Goal: Information Seeking & Learning: Compare options

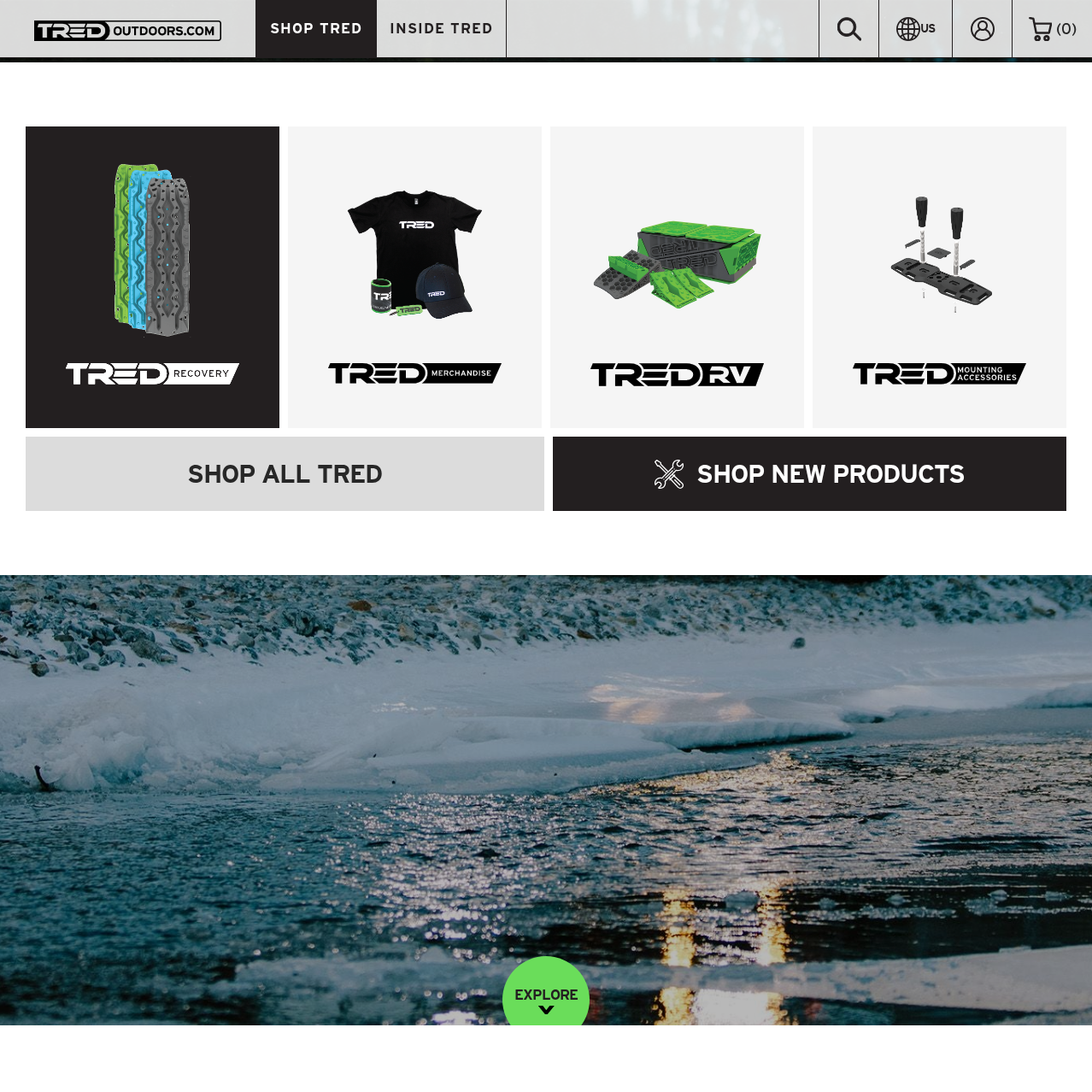
click at [138, 326] on img at bounding box center [152, 250] width 174 height 174
click at [146, 258] on img at bounding box center [152, 250] width 174 height 174
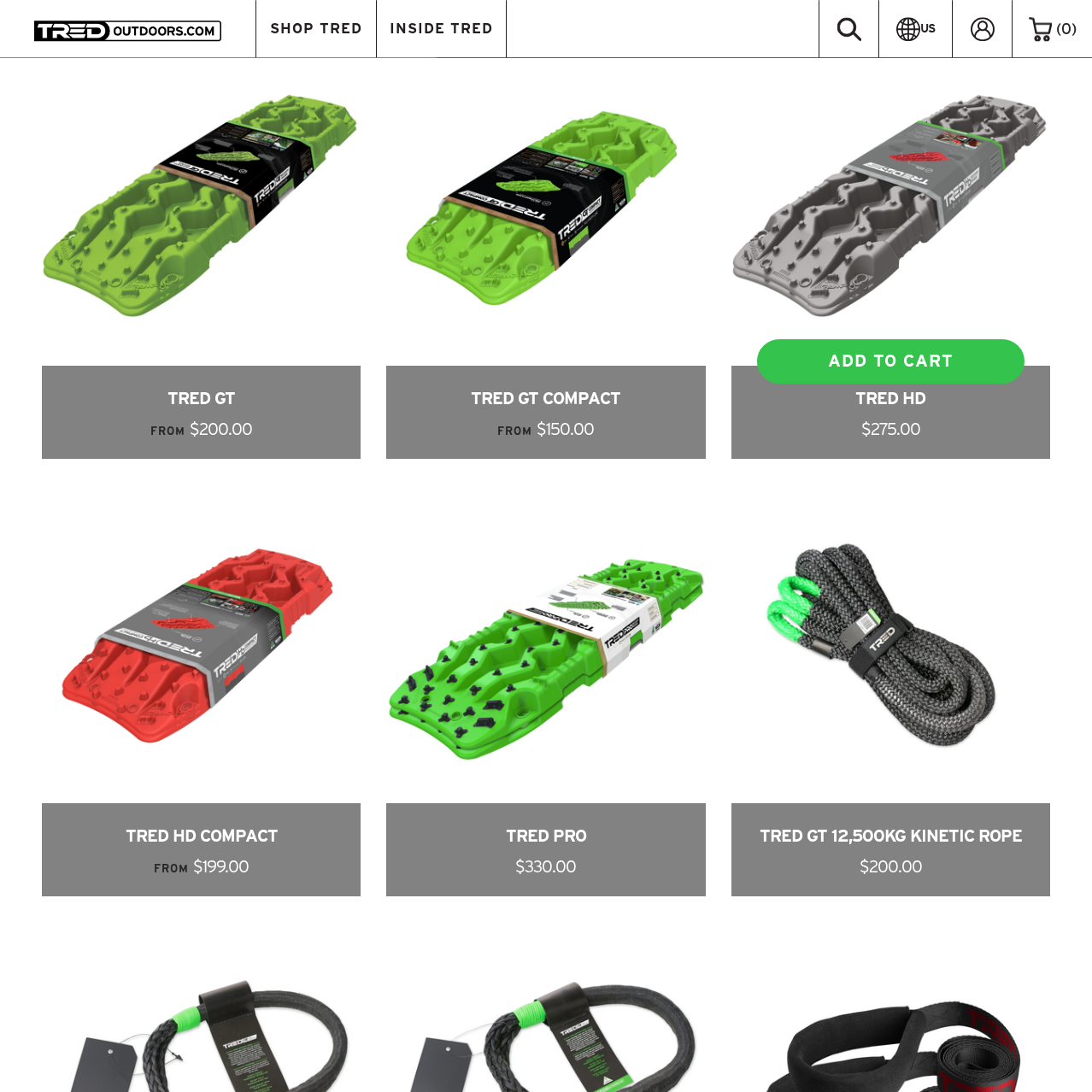
scroll to position [1307, 0]
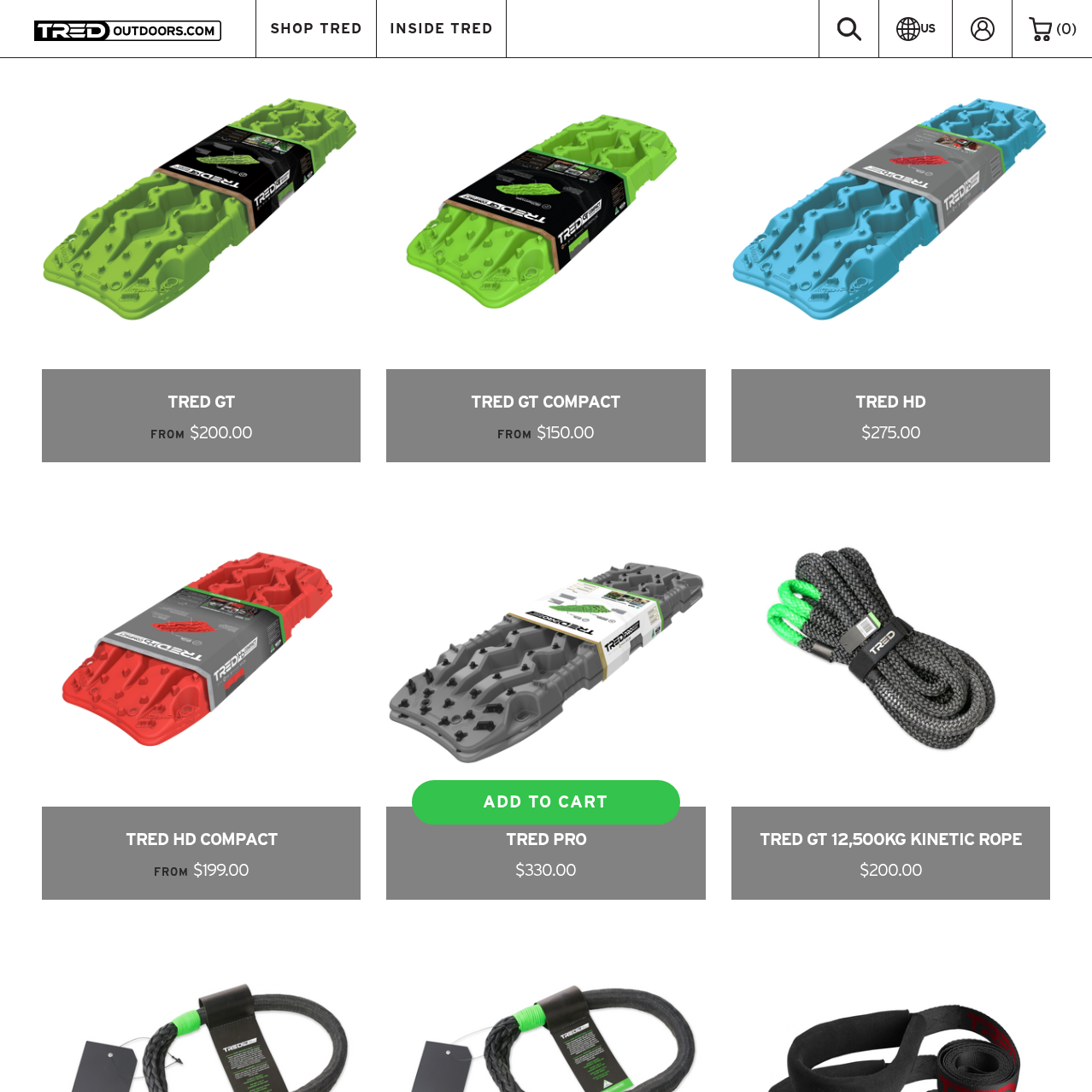
click at [572, 639] on link at bounding box center [545, 693] width 318 height 411
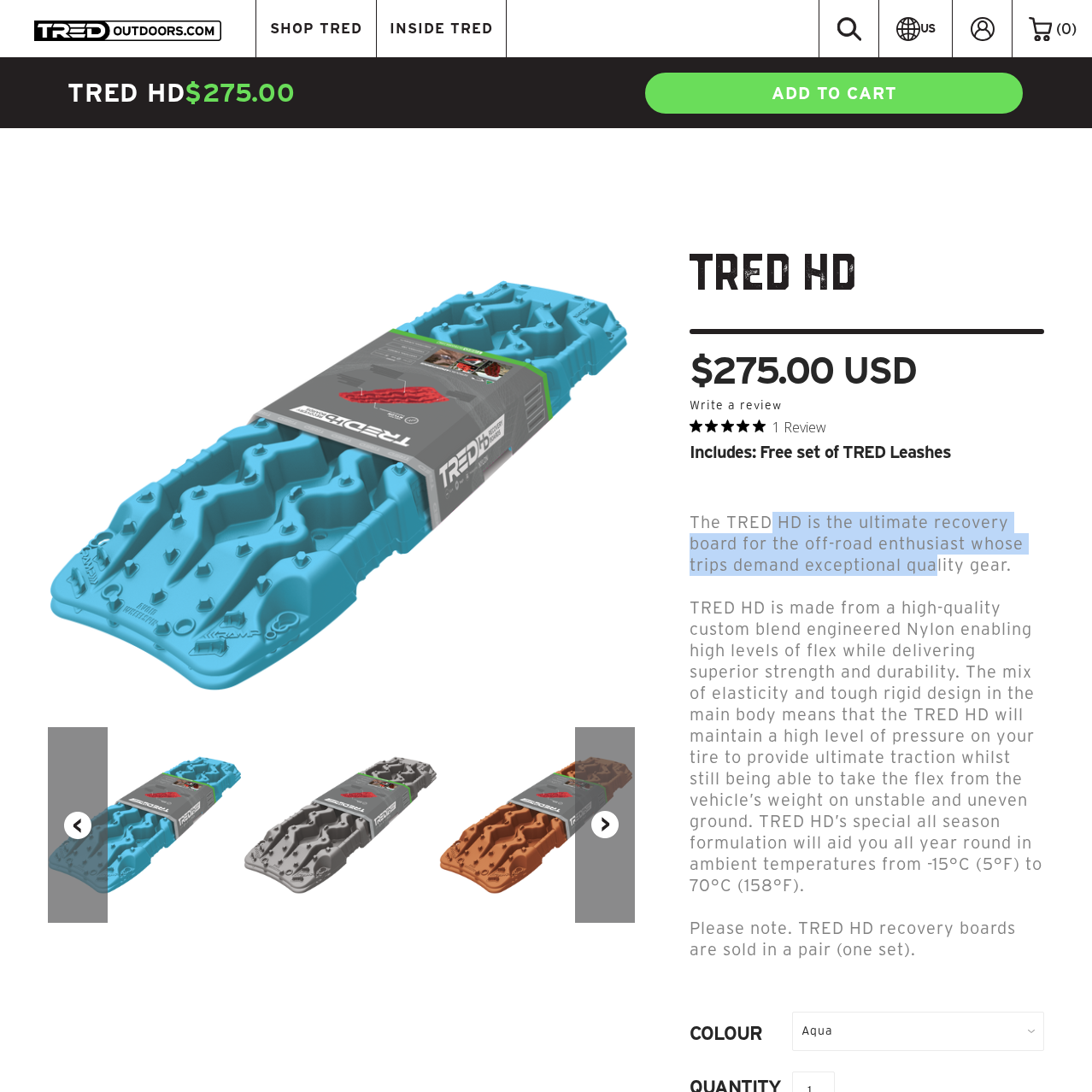
drag, startPoint x: 929, startPoint y: 547, endPoint x: 741, endPoint y: 487, distance: 197.3
click at [744, 488] on div "TRED HD $275.00 USD 0.0 star rating Write a review 1 Review Includes: Free set …" at bounding box center [853, 785] width 410 height 1080
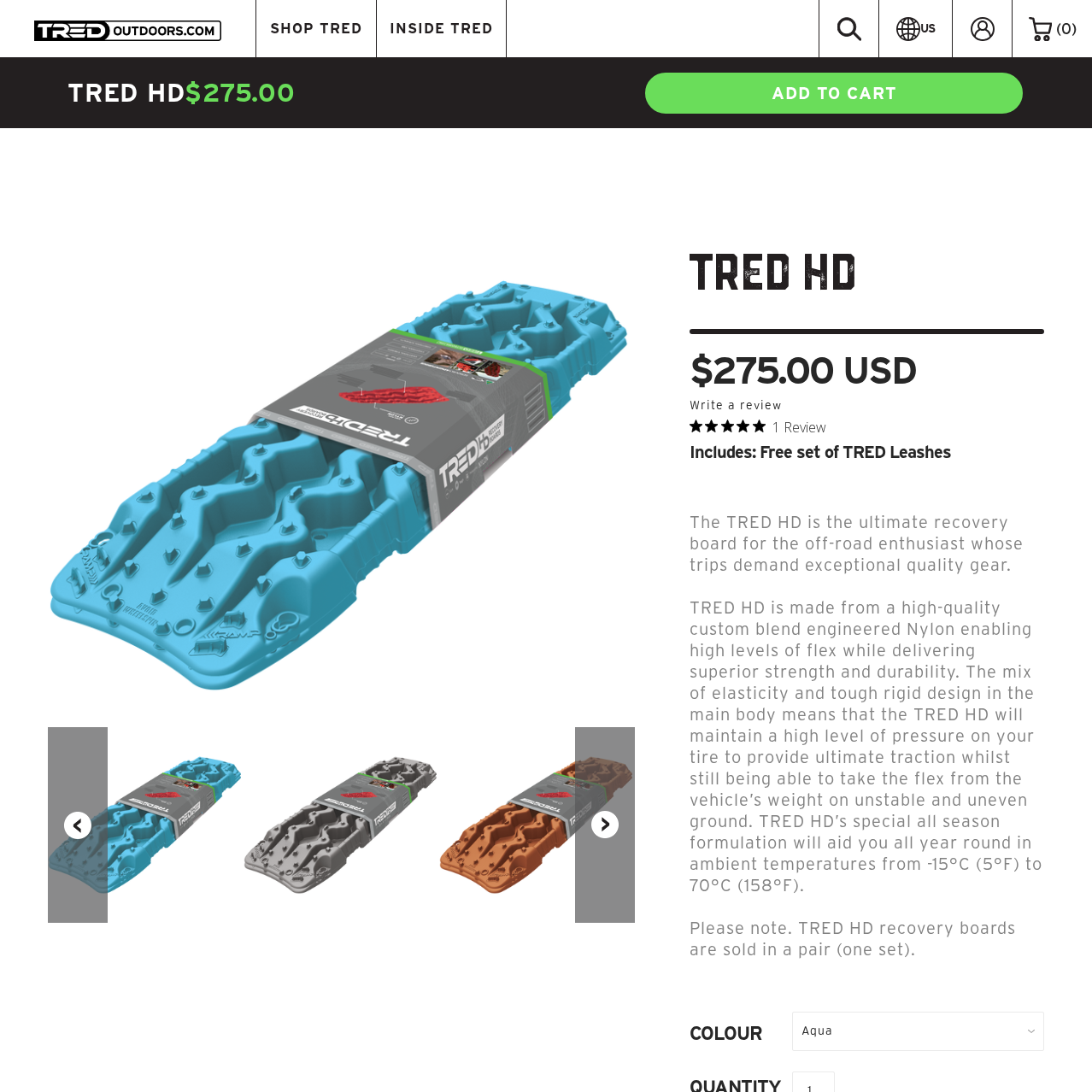
click at [741, 487] on div "TRED HD $275.00 USD 0.0 star rating Write a review 1 Review Includes: Free set …" at bounding box center [853, 785] width 410 height 1080
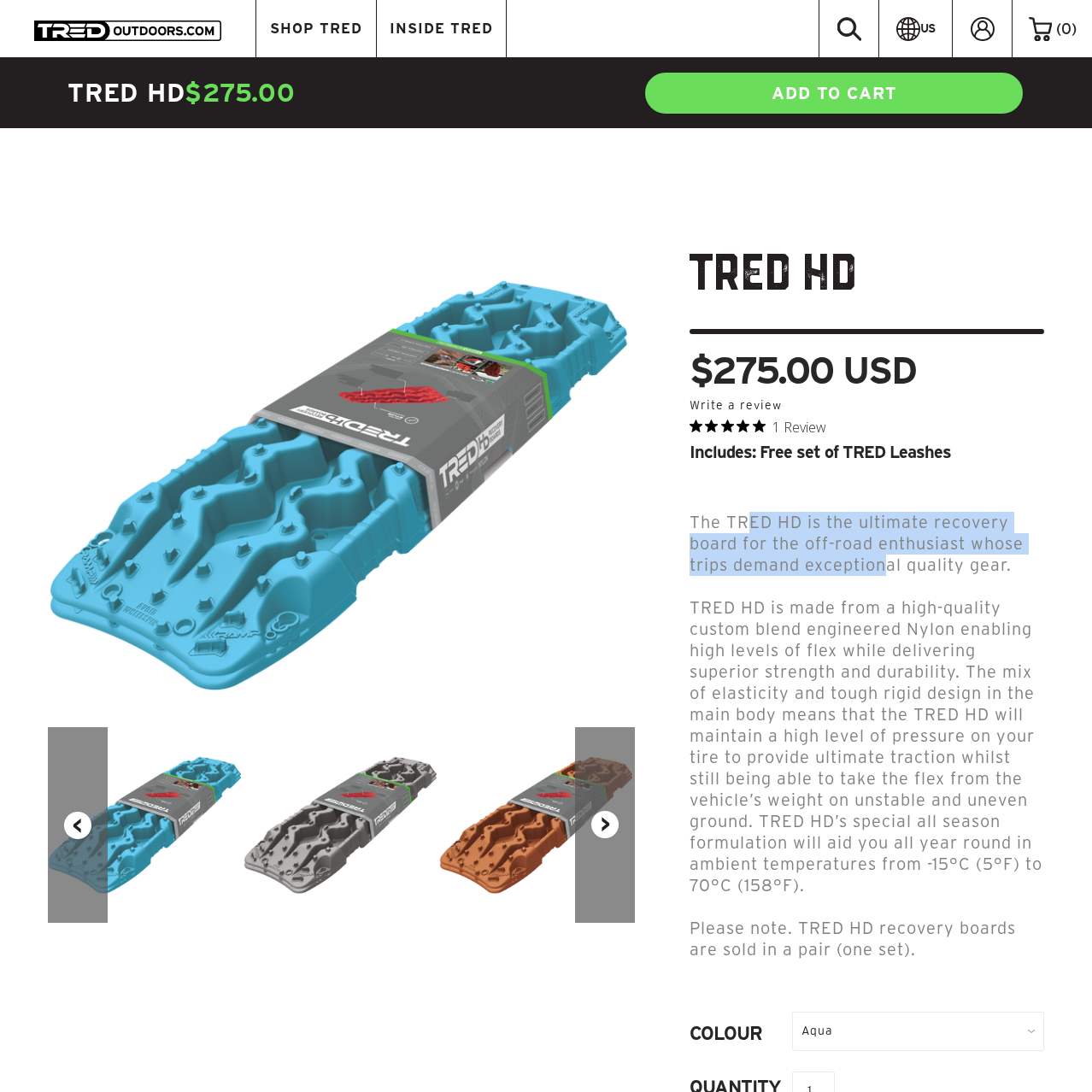
click at [886, 551] on span "The TRED HD is the ultimate recovery board for the off-road enthusiast whose tr…" at bounding box center [856, 543] width 334 height 62
click at [896, 549] on span "The TRED HD is the ultimate recovery board for the off-road enthusiast whose tr…" at bounding box center [856, 543] width 334 height 62
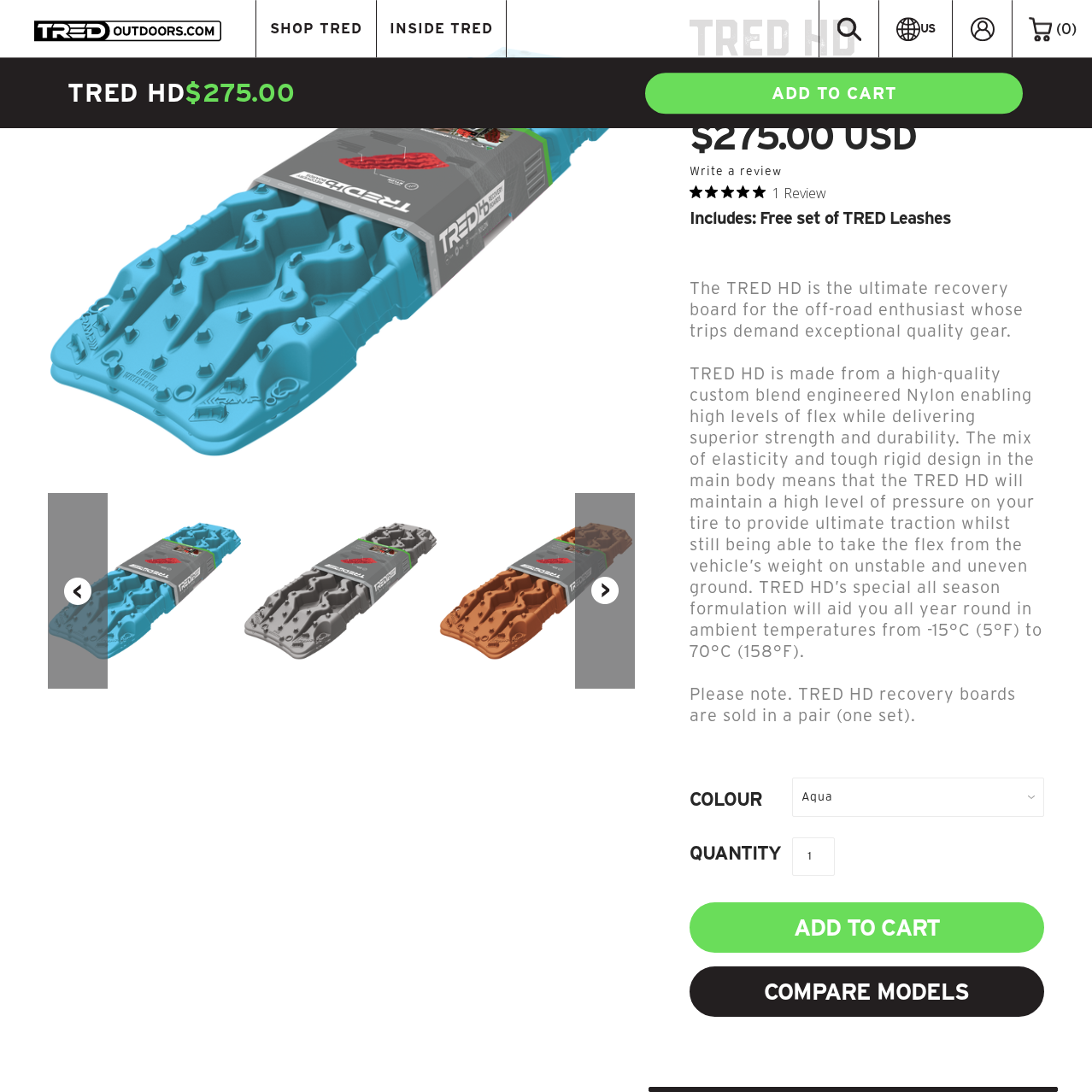
scroll to position [261, 0]
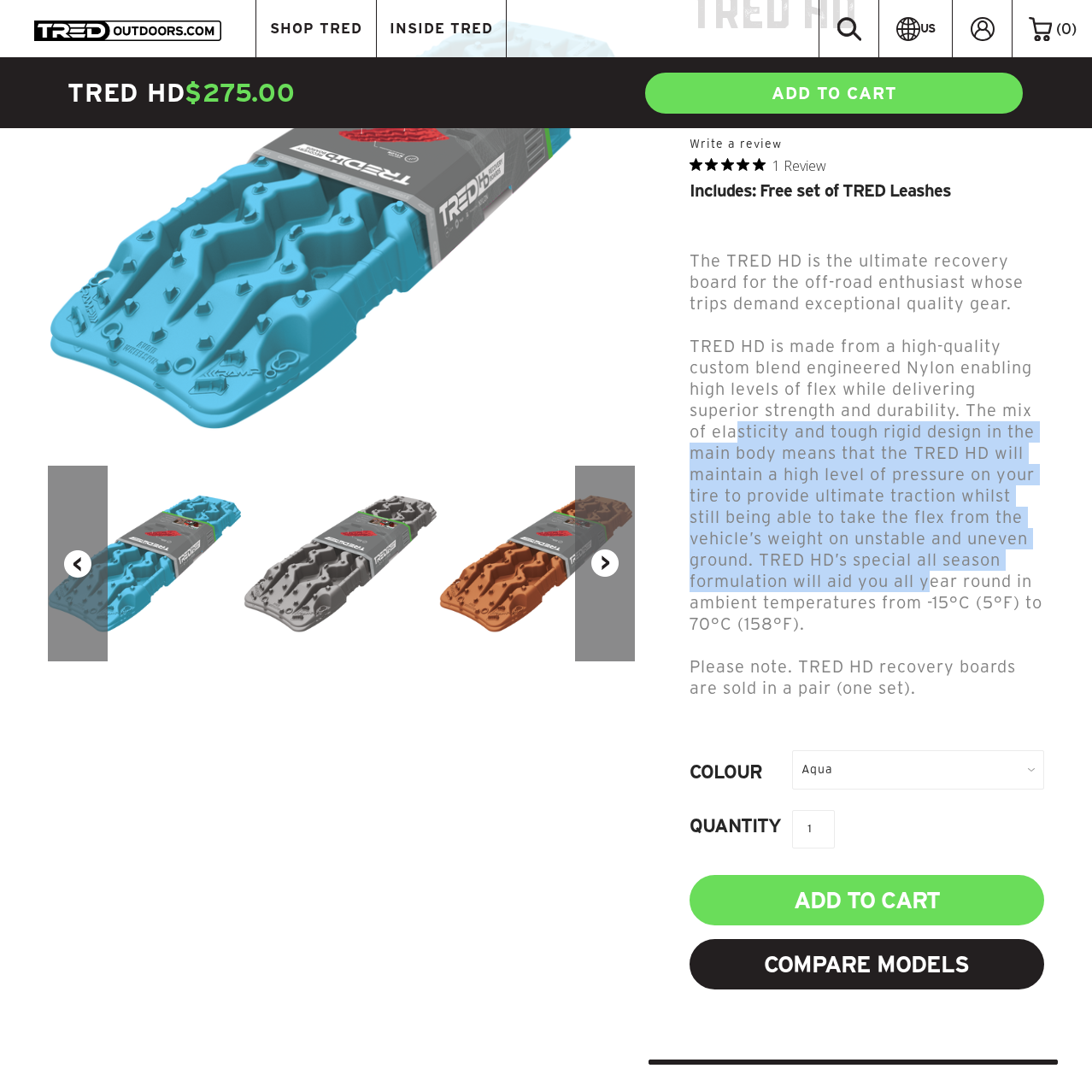
drag, startPoint x: 786, startPoint y: 426, endPoint x: 926, endPoint y: 547, distance: 185.0
click at [926, 549] on p "TRED HD is made from a high-quality custom blend engineered Nylon enabling high…" at bounding box center [867, 485] width 355 height 299
click at [926, 547] on p "TRED HD is made from a high-quality custom blend engineered Nylon enabling high…" at bounding box center [867, 485] width 355 height 299
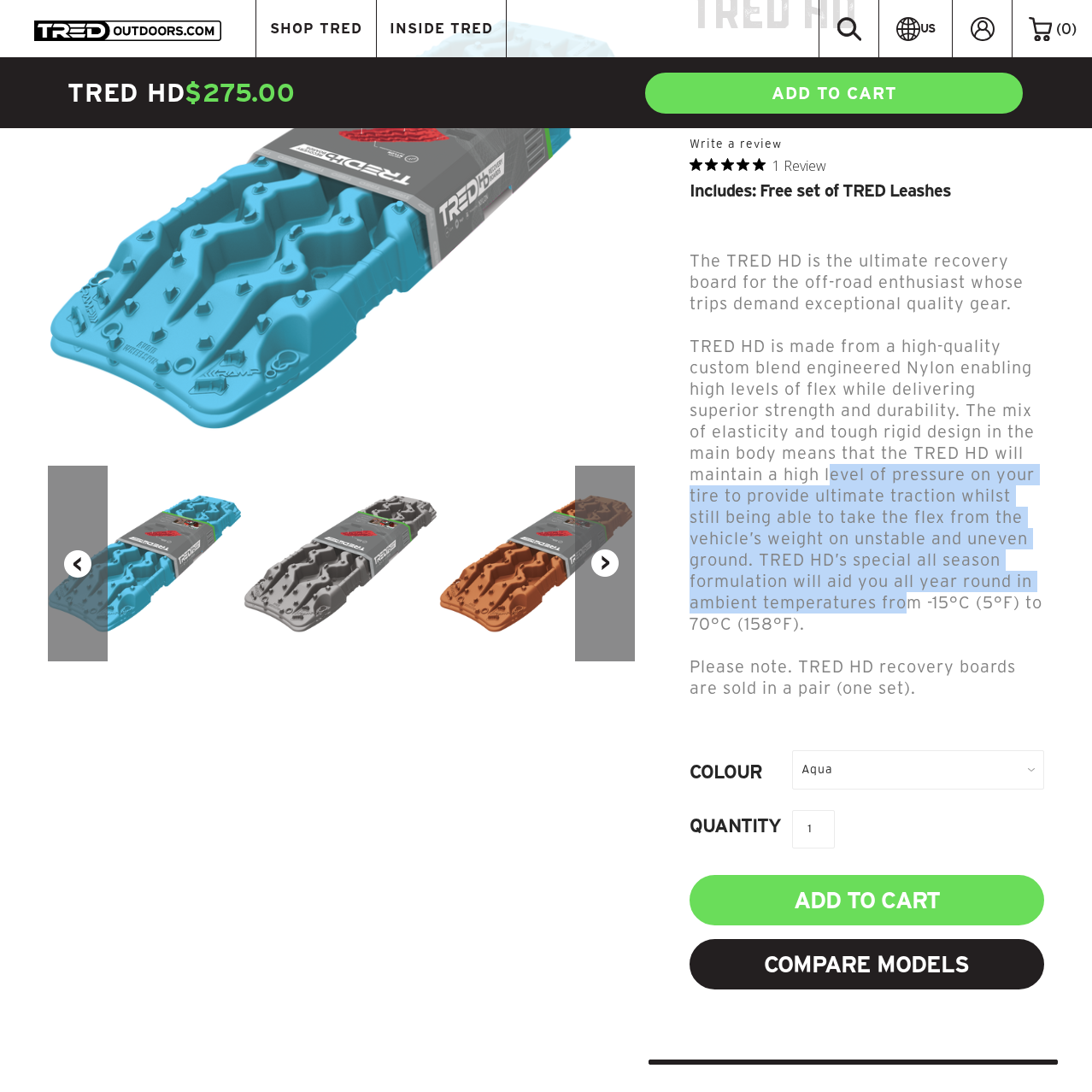
drag, startPoint x: 913, startPoint y: 576, endPoint x: 829, endPoint y: 466, distance: 138.4
click at [829, 466] on p "TRED HD is made from a high-quality custom blend engineered Nylon enabling high…" at bounding box center [867, 485] width 355 height 299
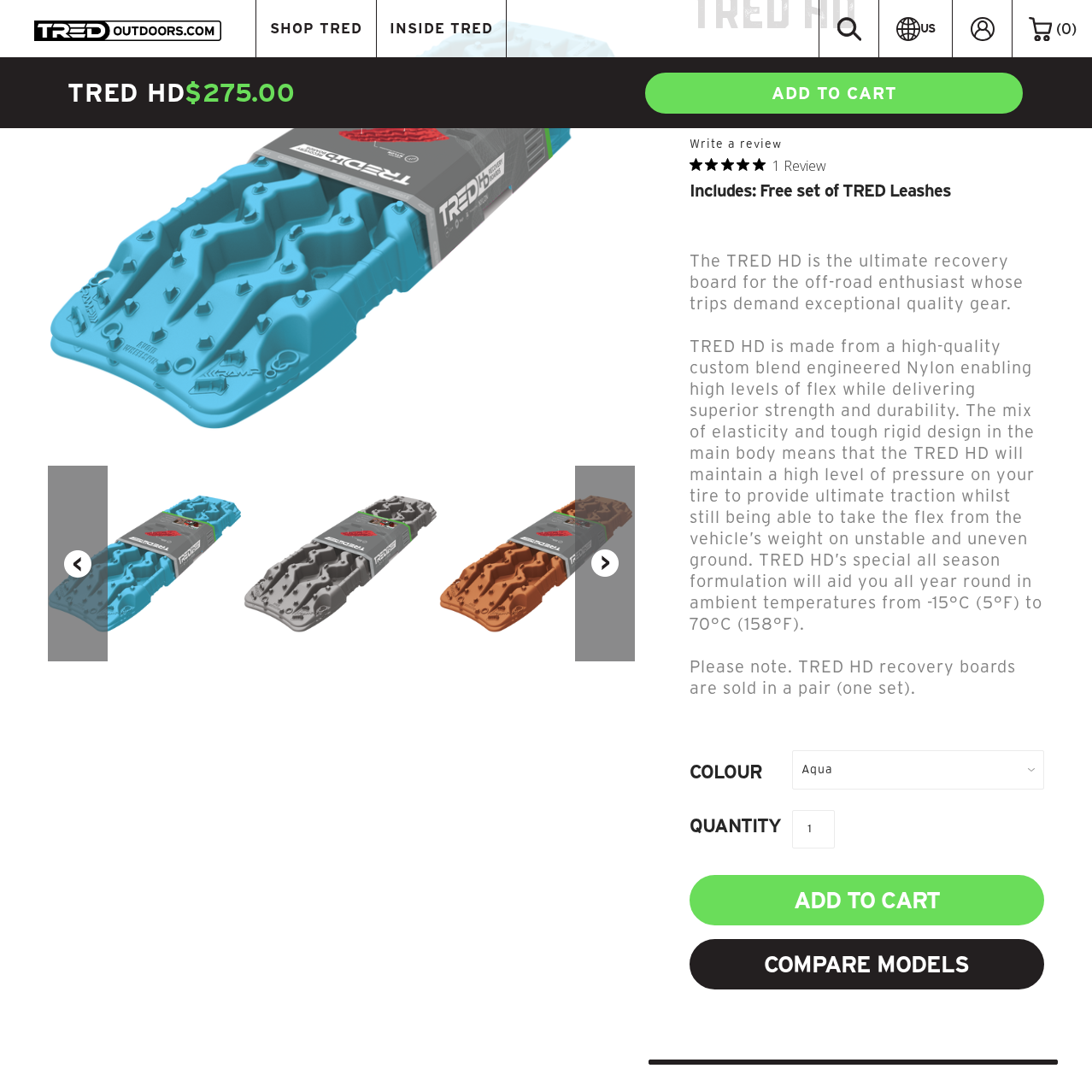
click at [829, 462] on p "TRED HD is made from a high-quality custom blend engineered Nylon enabling high…" at bounding box center [867, 485] width 355 height 299
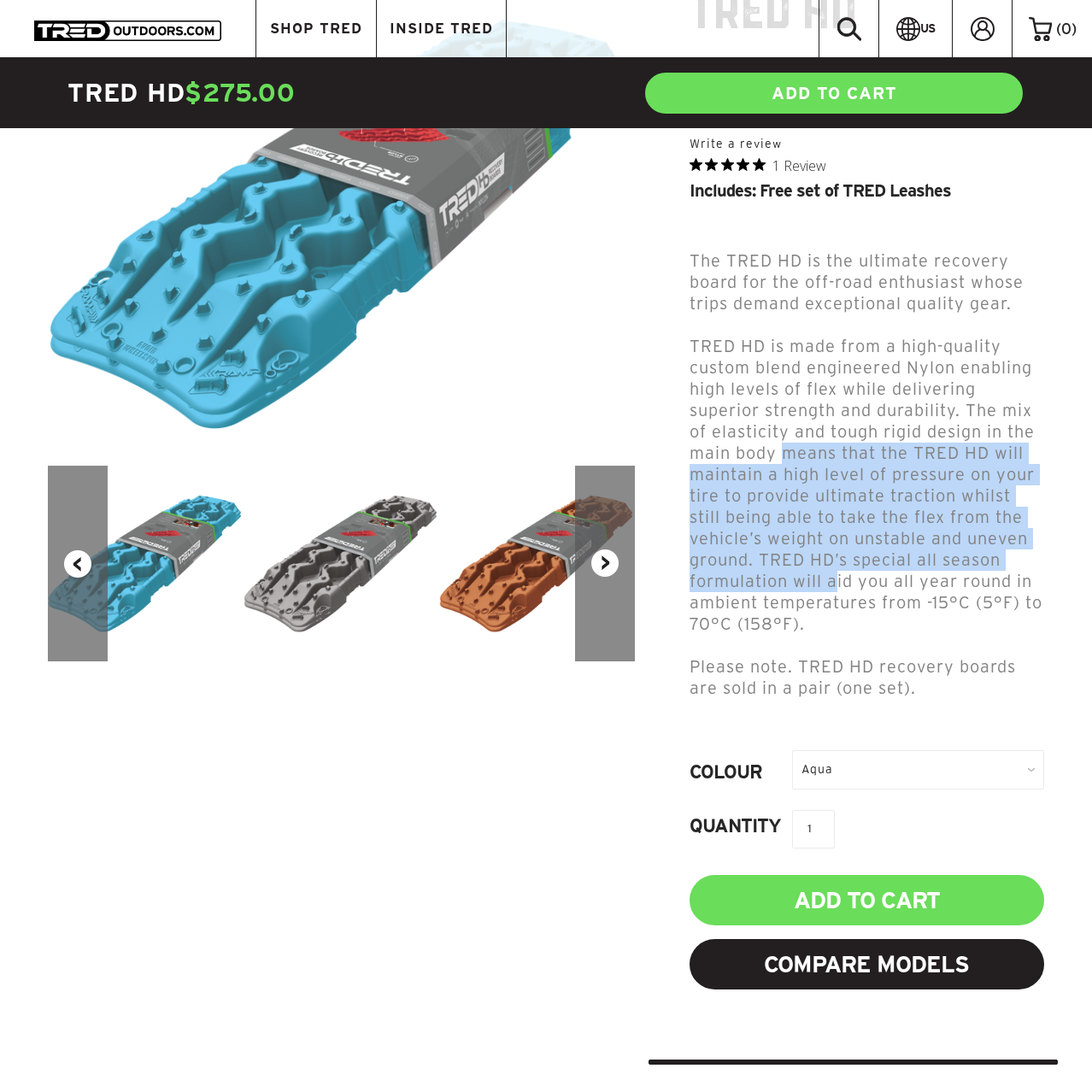
drag, startPoint x: 829, startPoint y: 547, endPoint x: 850, endPoint y: 586, distance: 44.3
click at [844, 578] on p "TRED HD is made from a high-quality custom blend engineered Nylon enabling high…" at bounding box center [867, 485] width 355 height 299
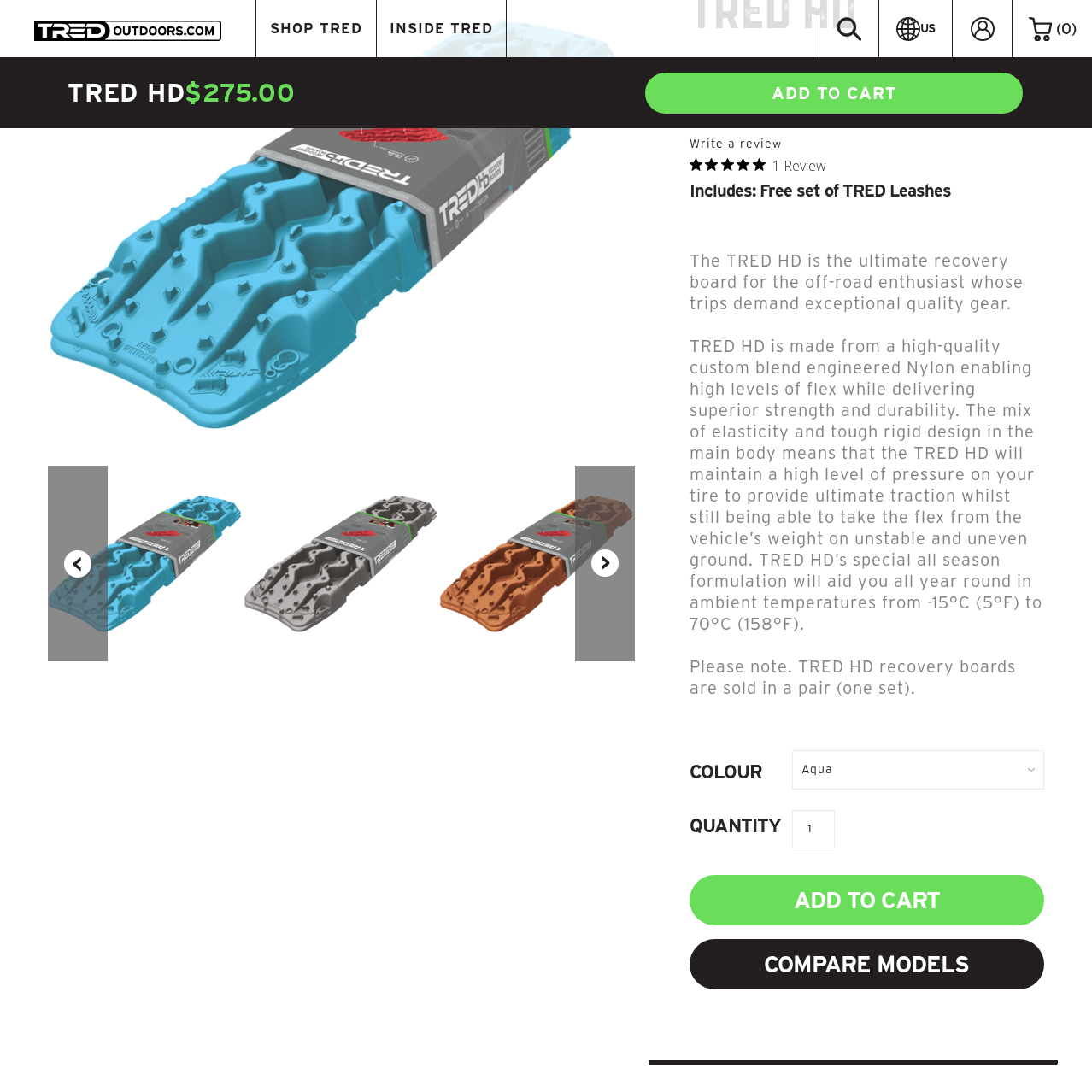
click at [851, 587] on p "TRED HD is made from a high-quality custom blend engineered Nylon enabling high…" at bounding box center [867, 485] width 355 height 299
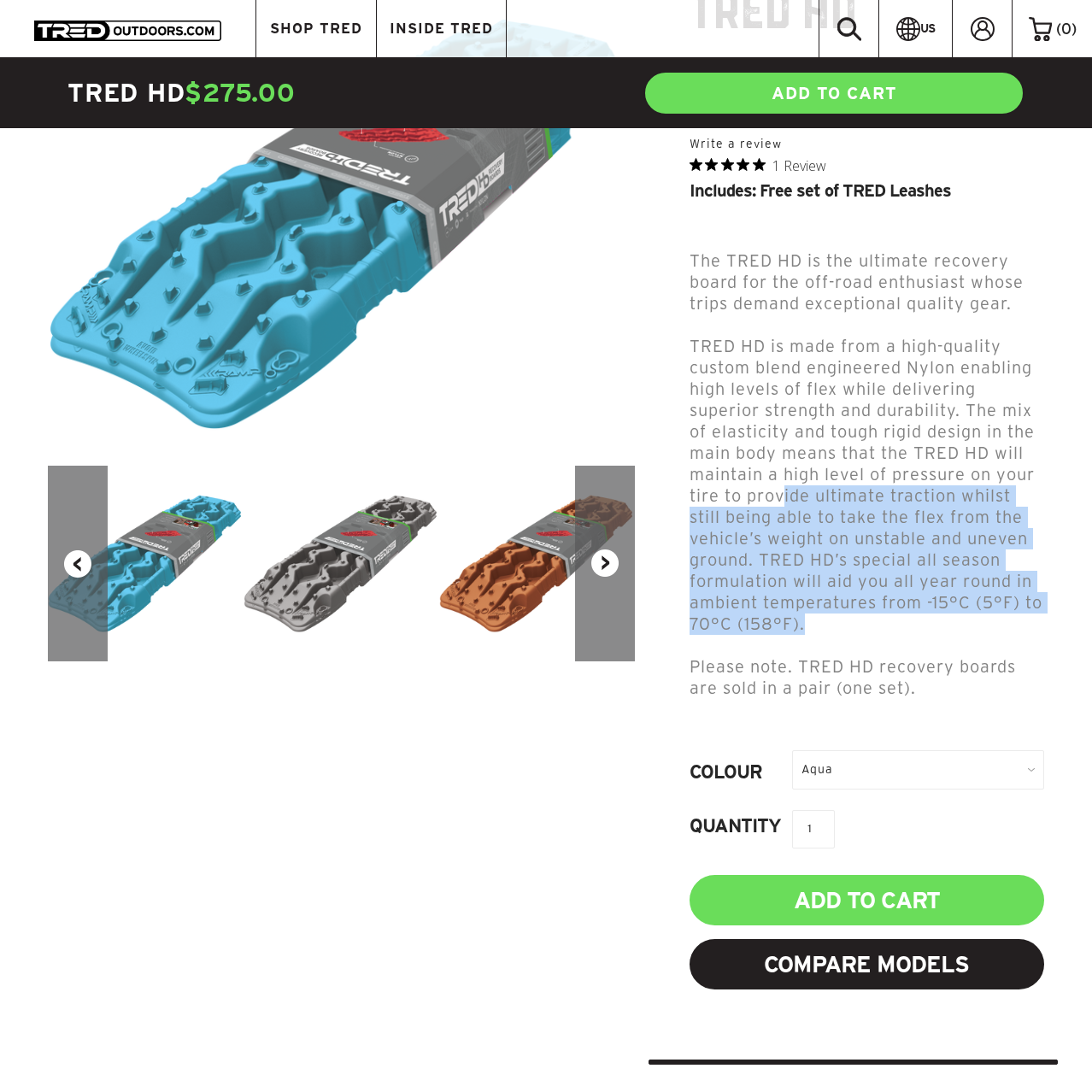
drag, startPoint x: 841, startPoint y: 564, endPoint x: 782, endPoint y: 488, distance: 96.2
click at [782, 488] on p "TRED HD is made from a high-quality custom blend engineered Nylon enabling high…" at bounding box center [867, 485] width 355 height 299
click at [774, 498] on p "TRED HD is made from a high-quality custom blend engineered Nylon enabling high…" at bounding box center [867, 485] width 355 height 299
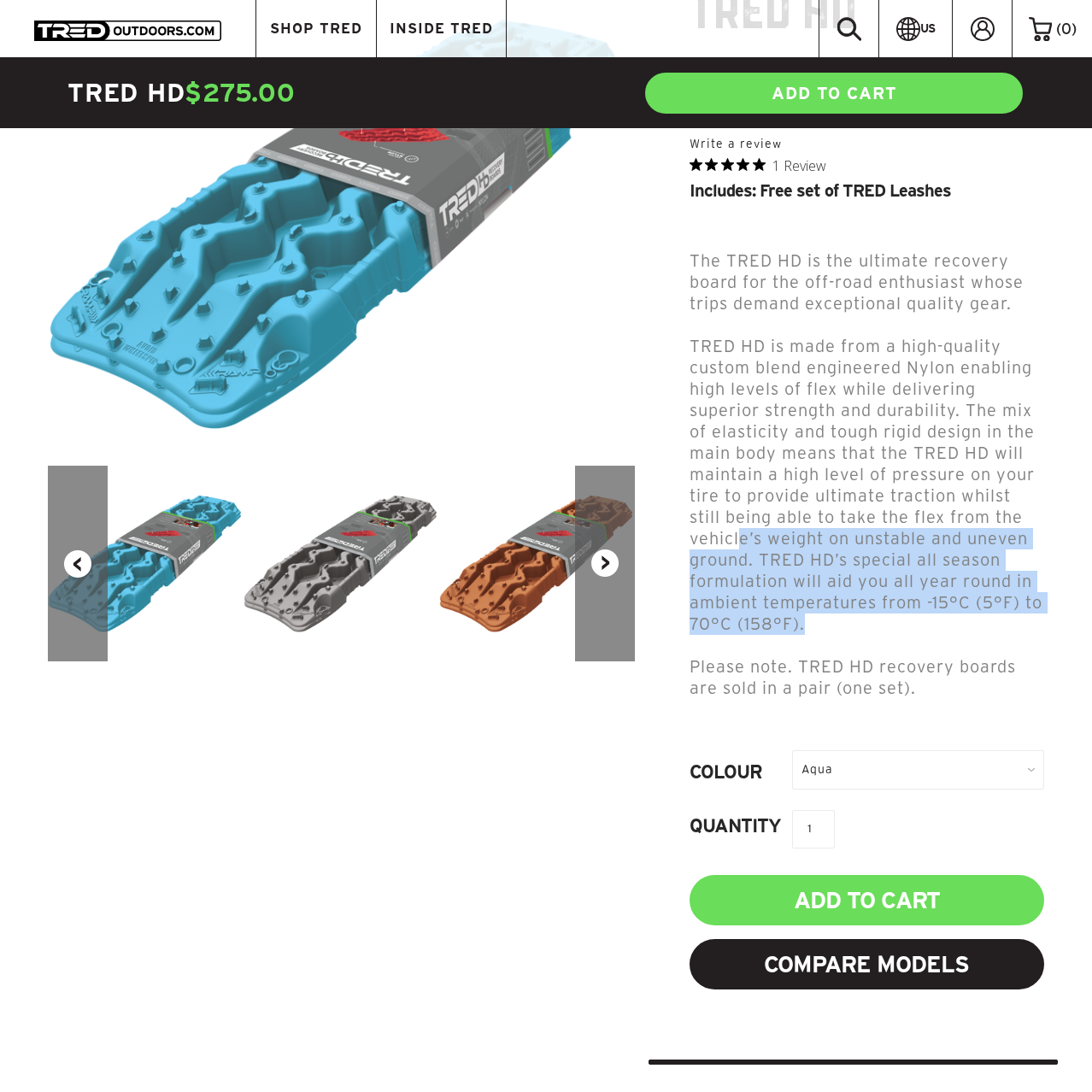
drag, startPoint x: 824, startPoint y: 602, endPoint x: 732, endPoint y: 511, distance: 129.4
click at [735, 520] on p "TRED HD is made from a high-quality custom blend engineered Nylon enabling high…" at bounding box center [867, 485] width 355 height 299
click at [741, 518] on p "TRED HD is made from a high-quality custom blend engineered Nylon enabling high…" at bounding box center [867, 485] width 355 height 299
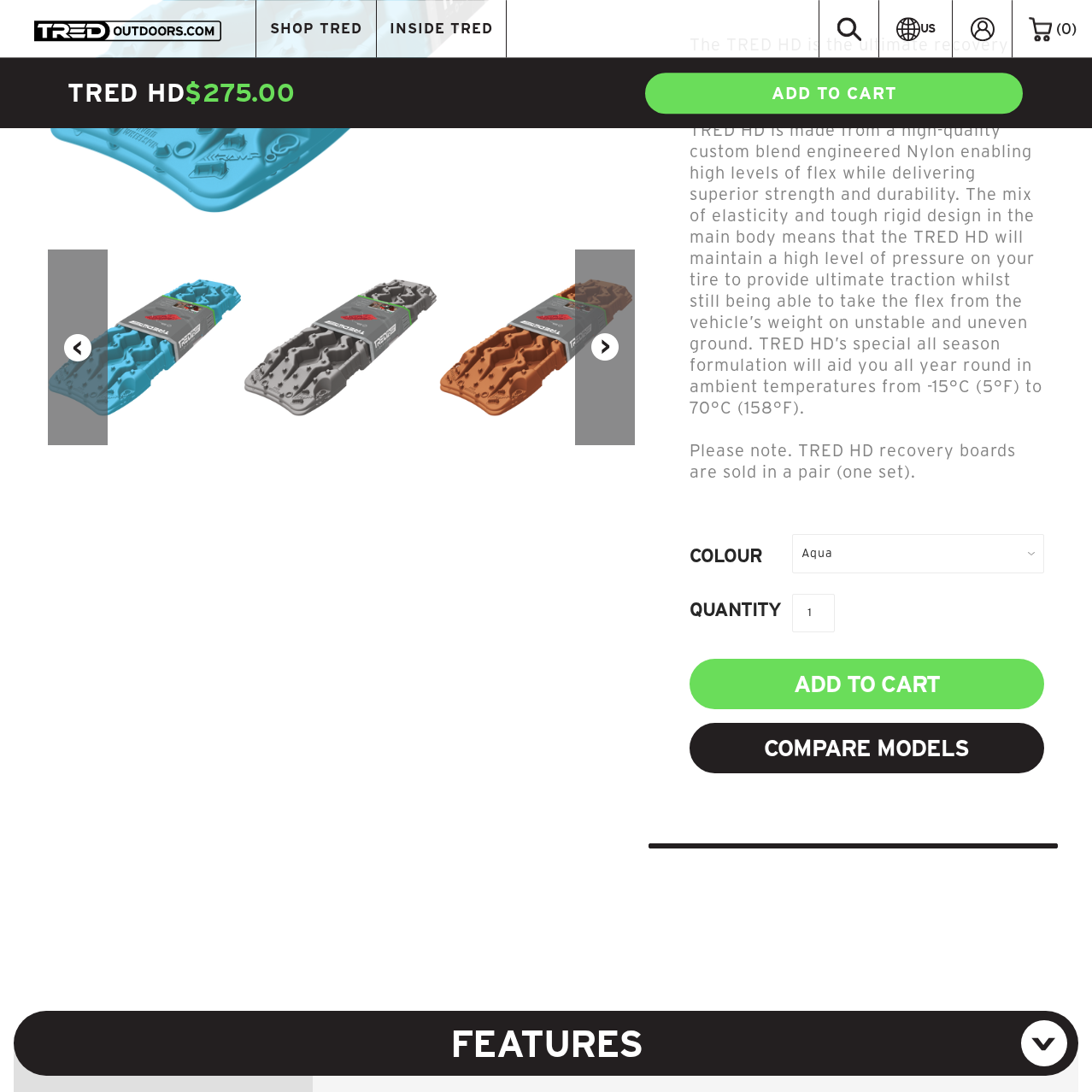
scroll to position [522, 0]
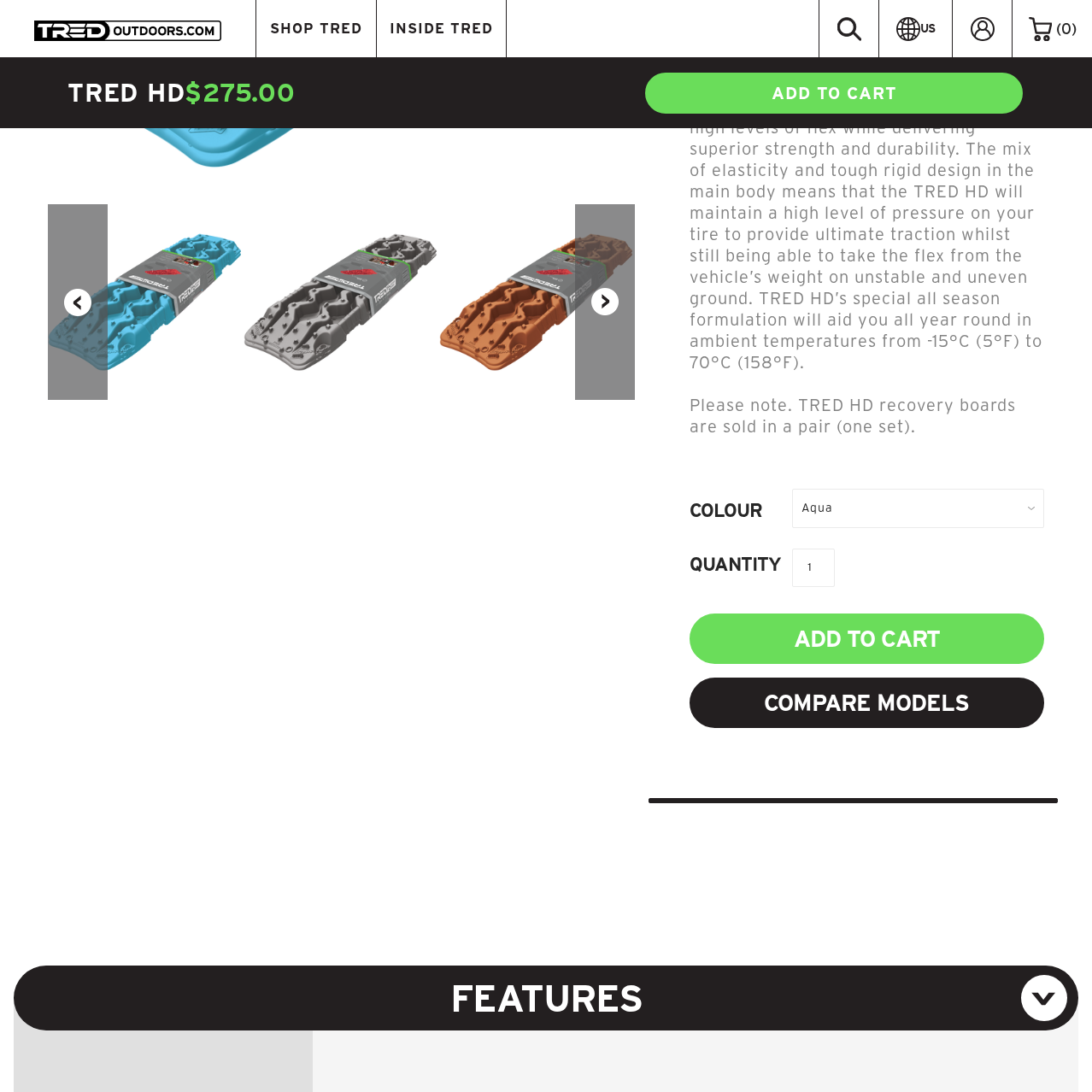
click at [885, 490] on div "Aqua" at bounding box center [917, 508] width 252 height 38
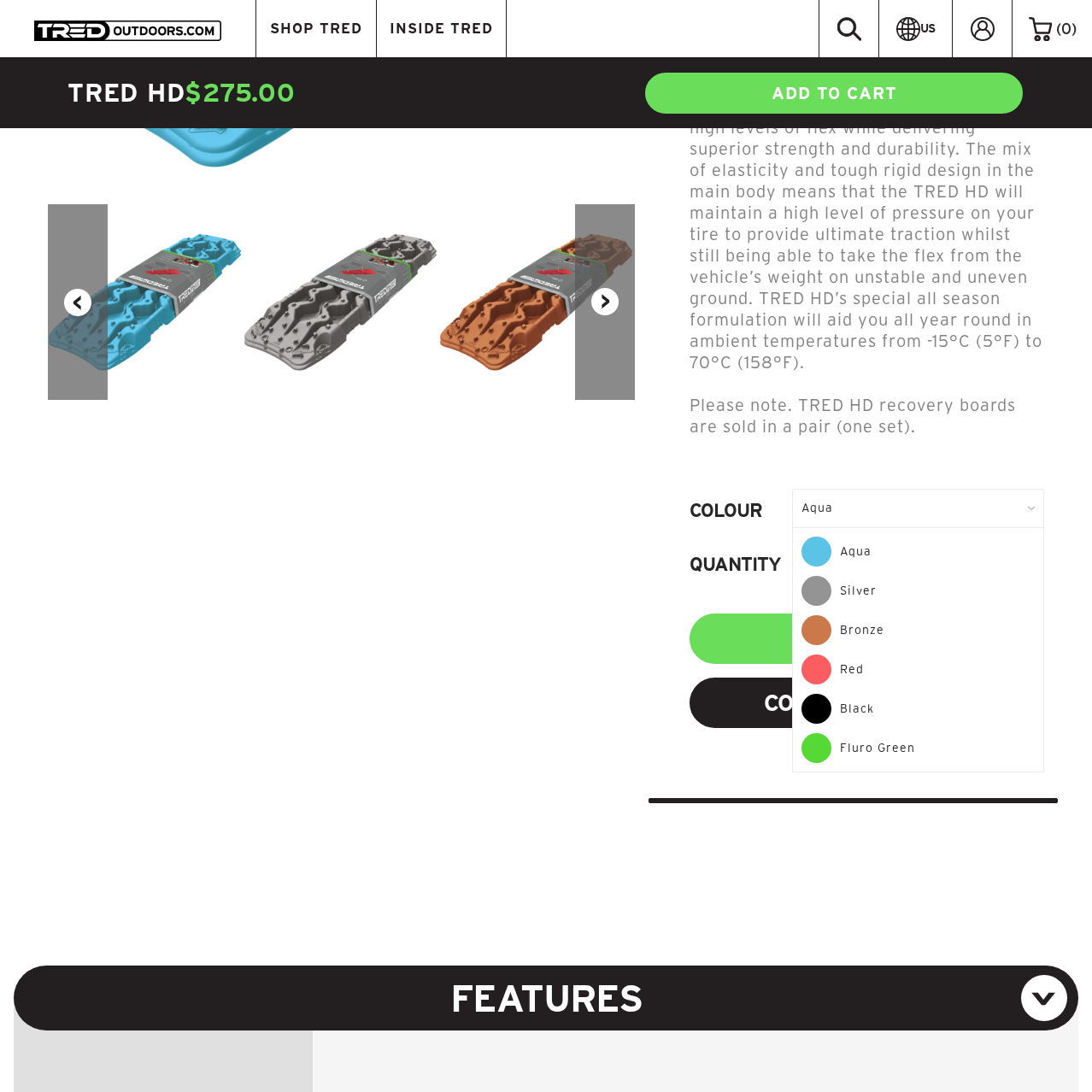
click at [876, 615] on div "Bronze" at bounding box center [917, 634] width 233 height 39
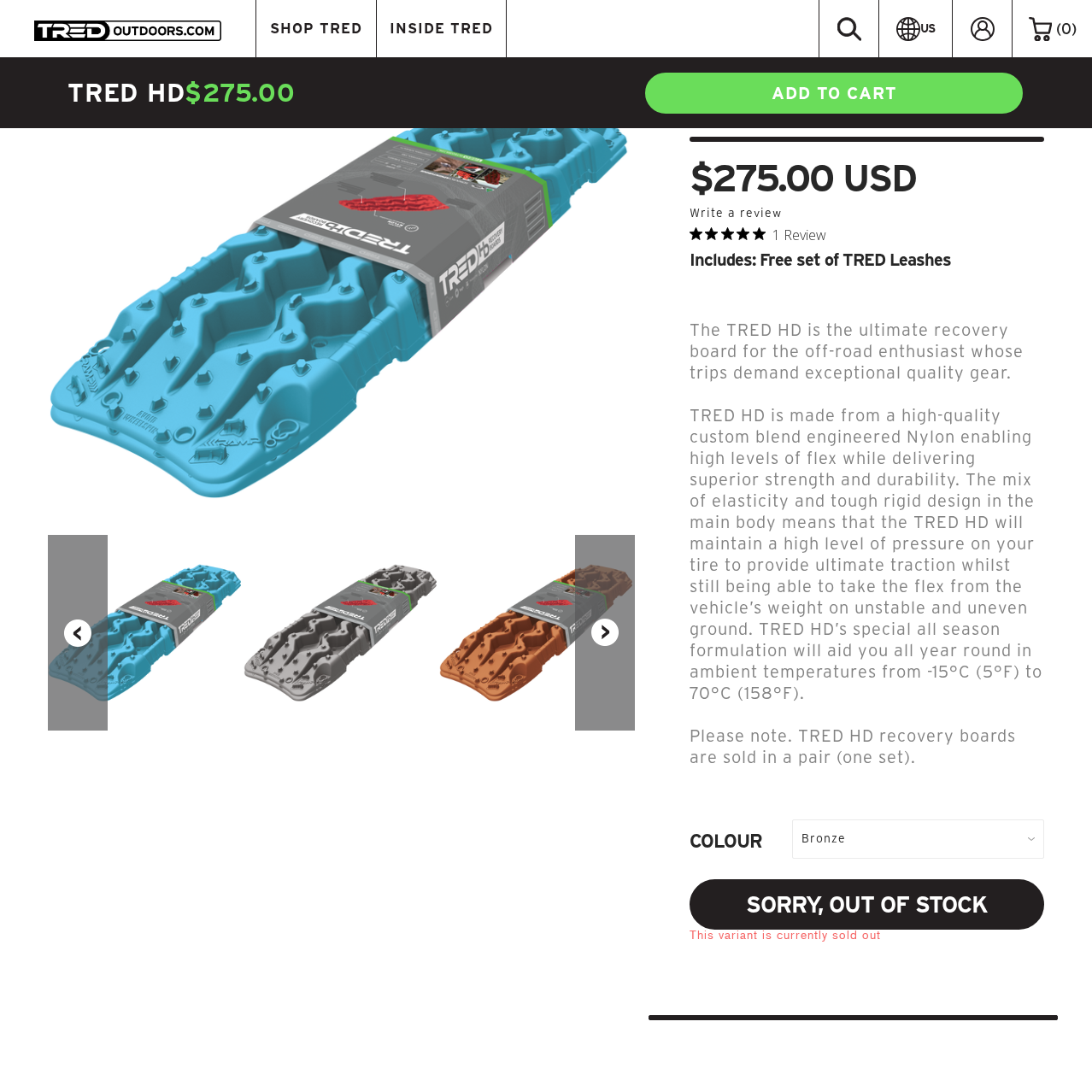
scroll to position [87, 0]
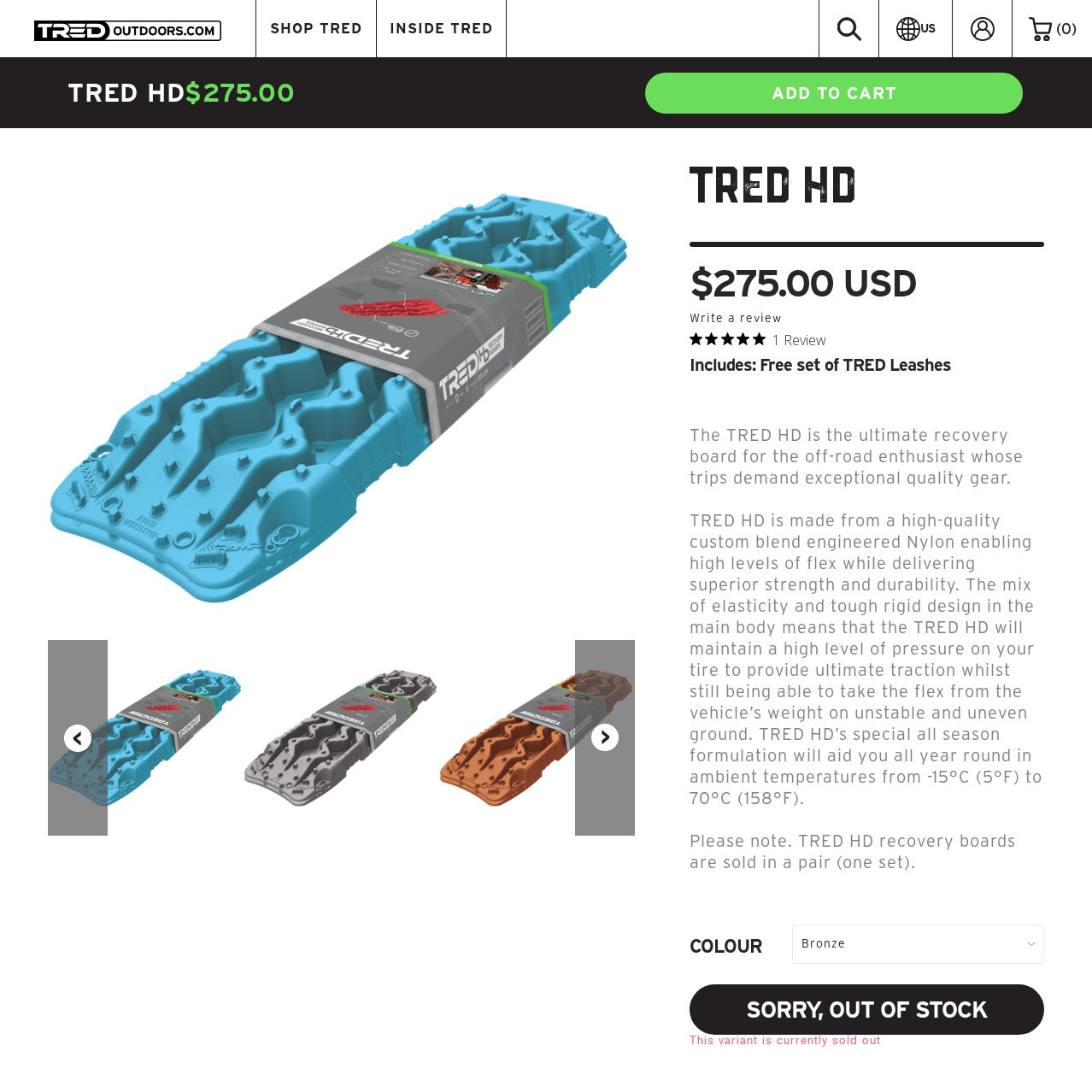
click at [532, 743] on img at bounding box center [536, 738] width 196 height 138
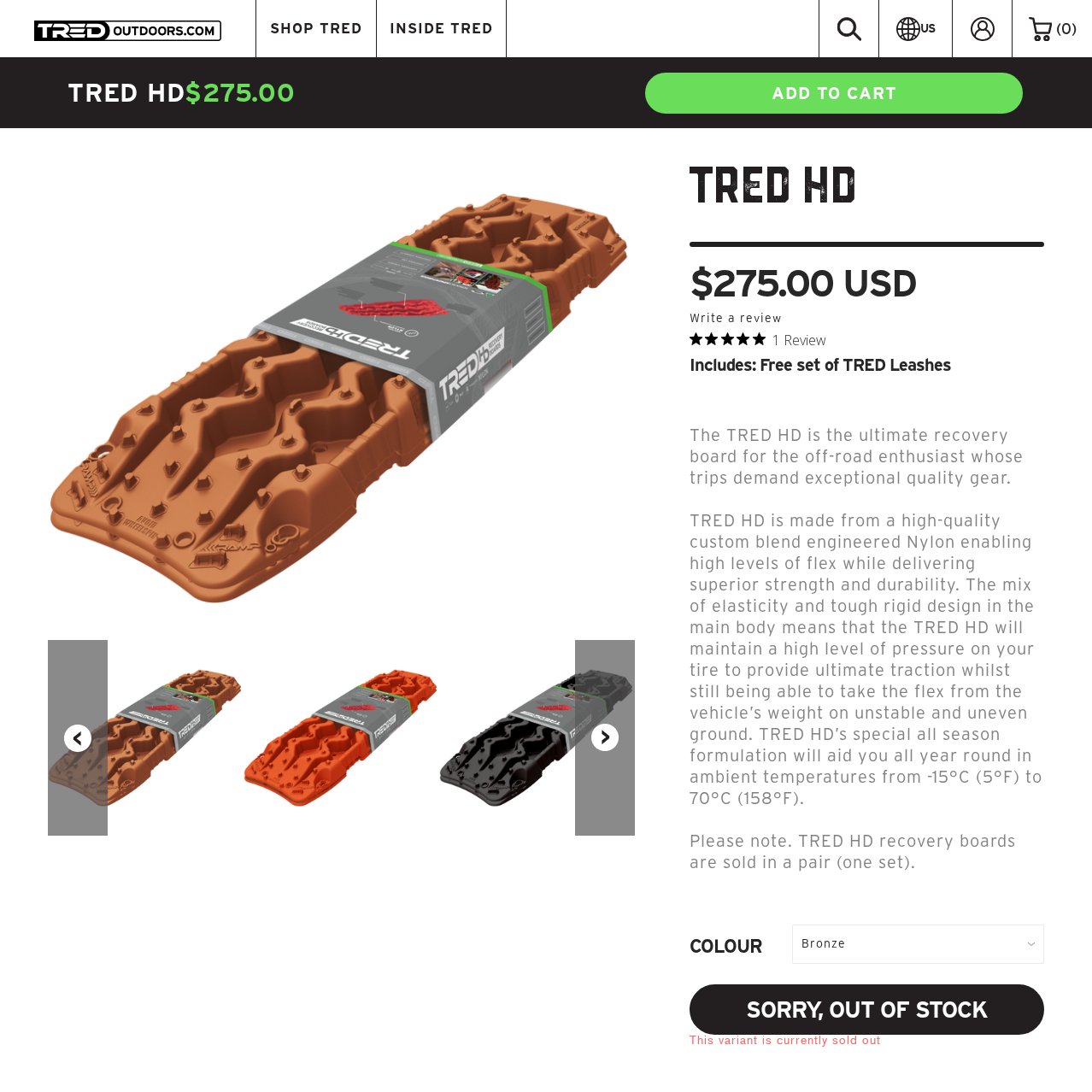
click at [349, 714] on img at bounding box center [341, 738] width 196 height 138
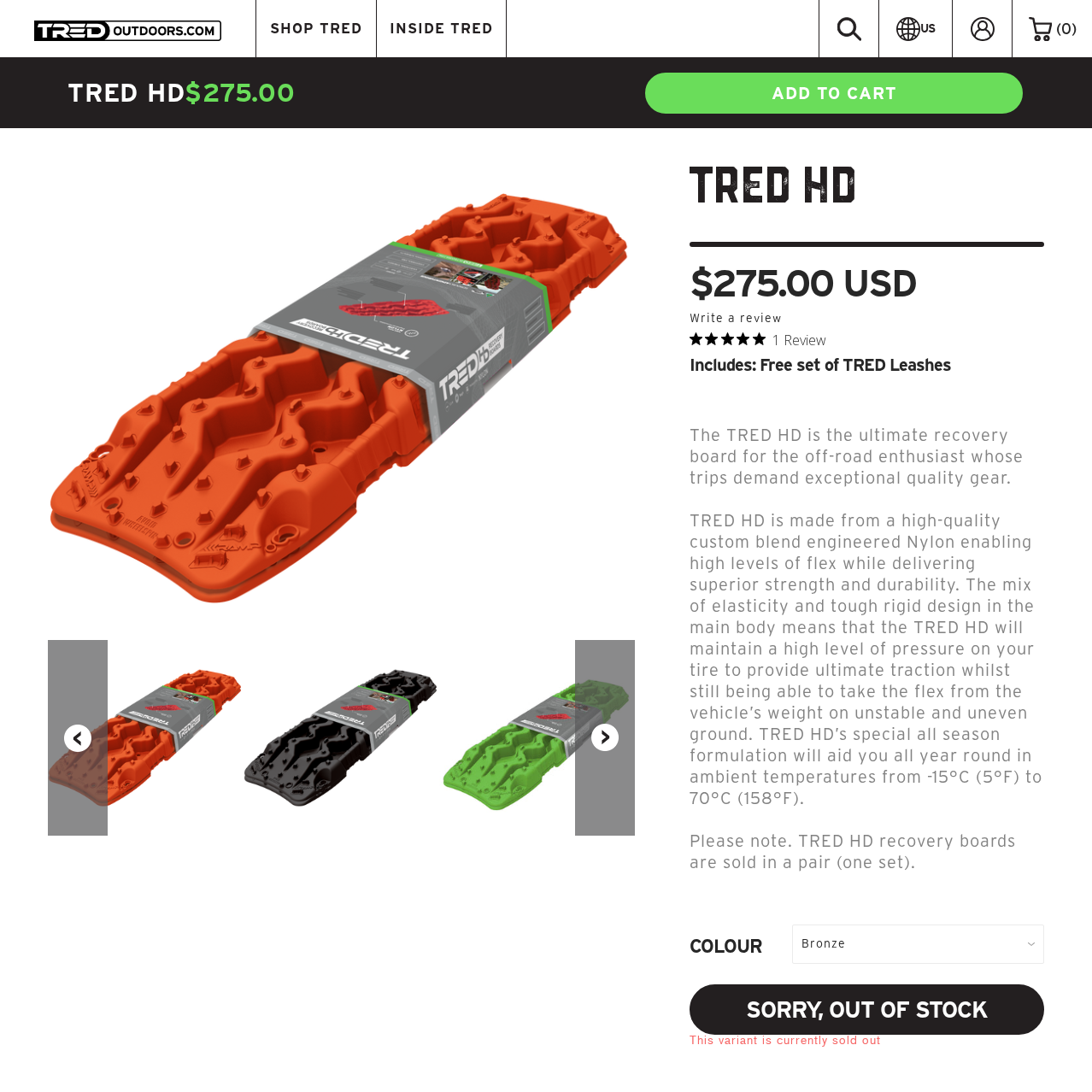
click at [856, 925] on div "Bronze" at bounding box center [917, 944] width 252 height 38
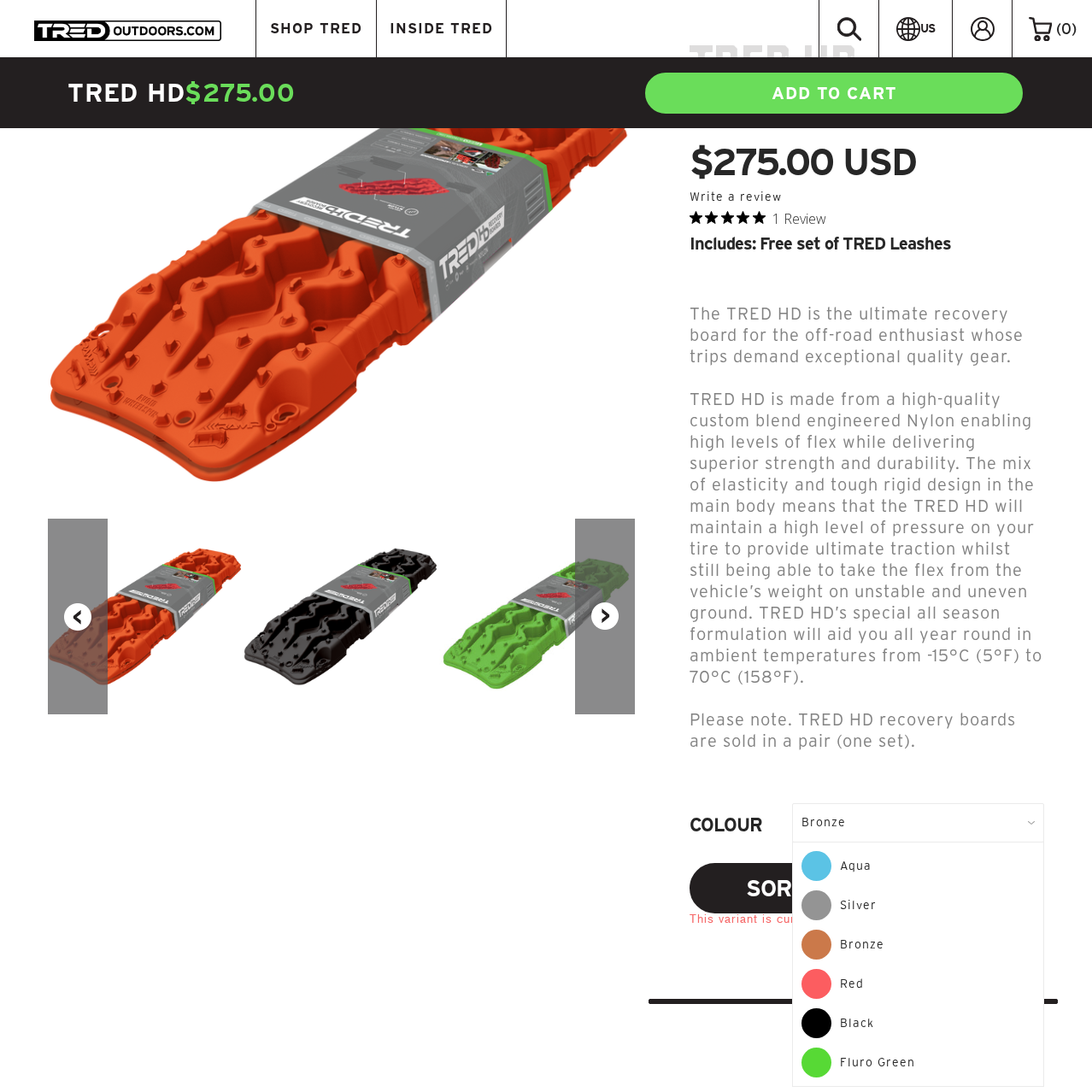
scroll to position [261, 0]
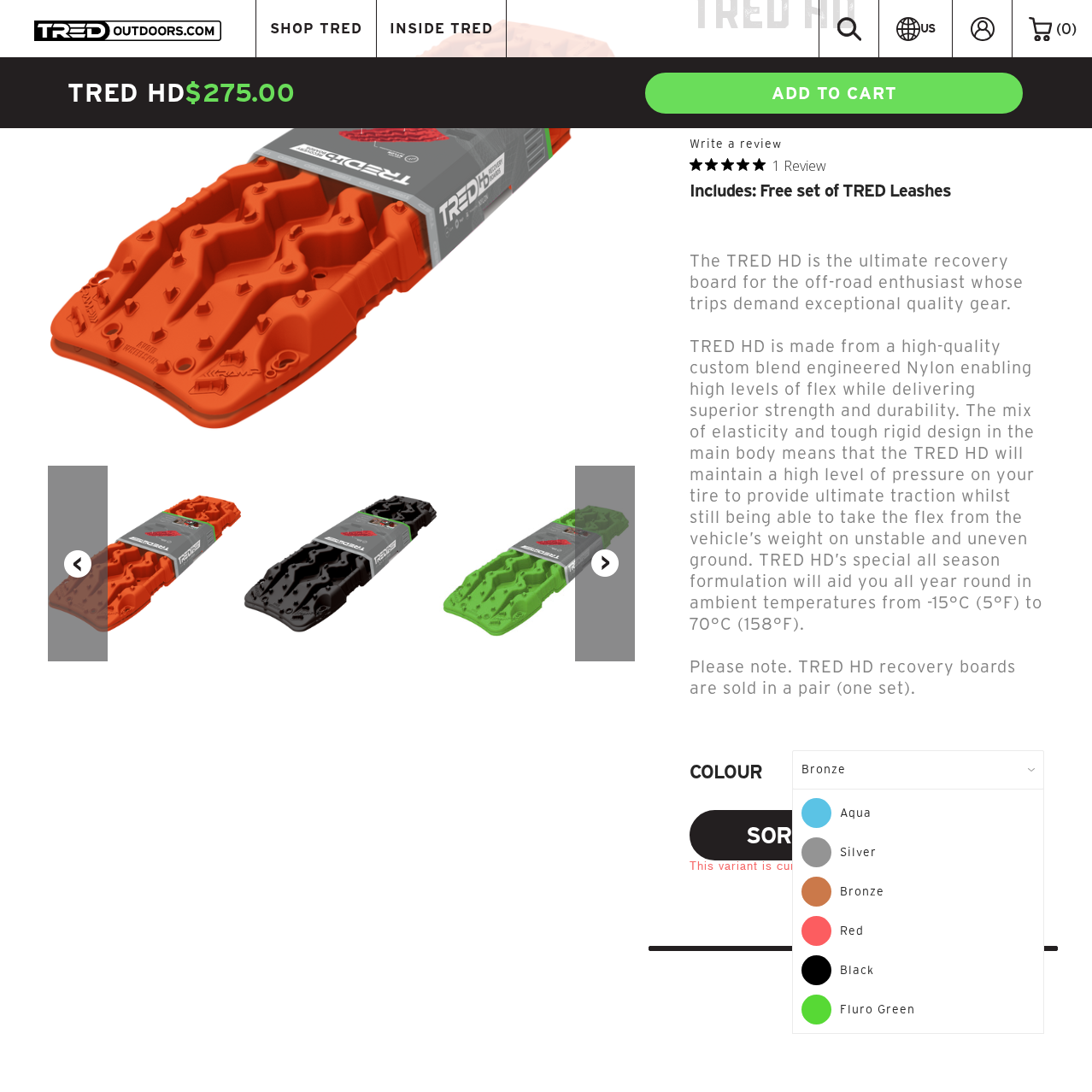
click at [879, 915] on div "Red" at bounding box center [917, 935] width 233 height 39
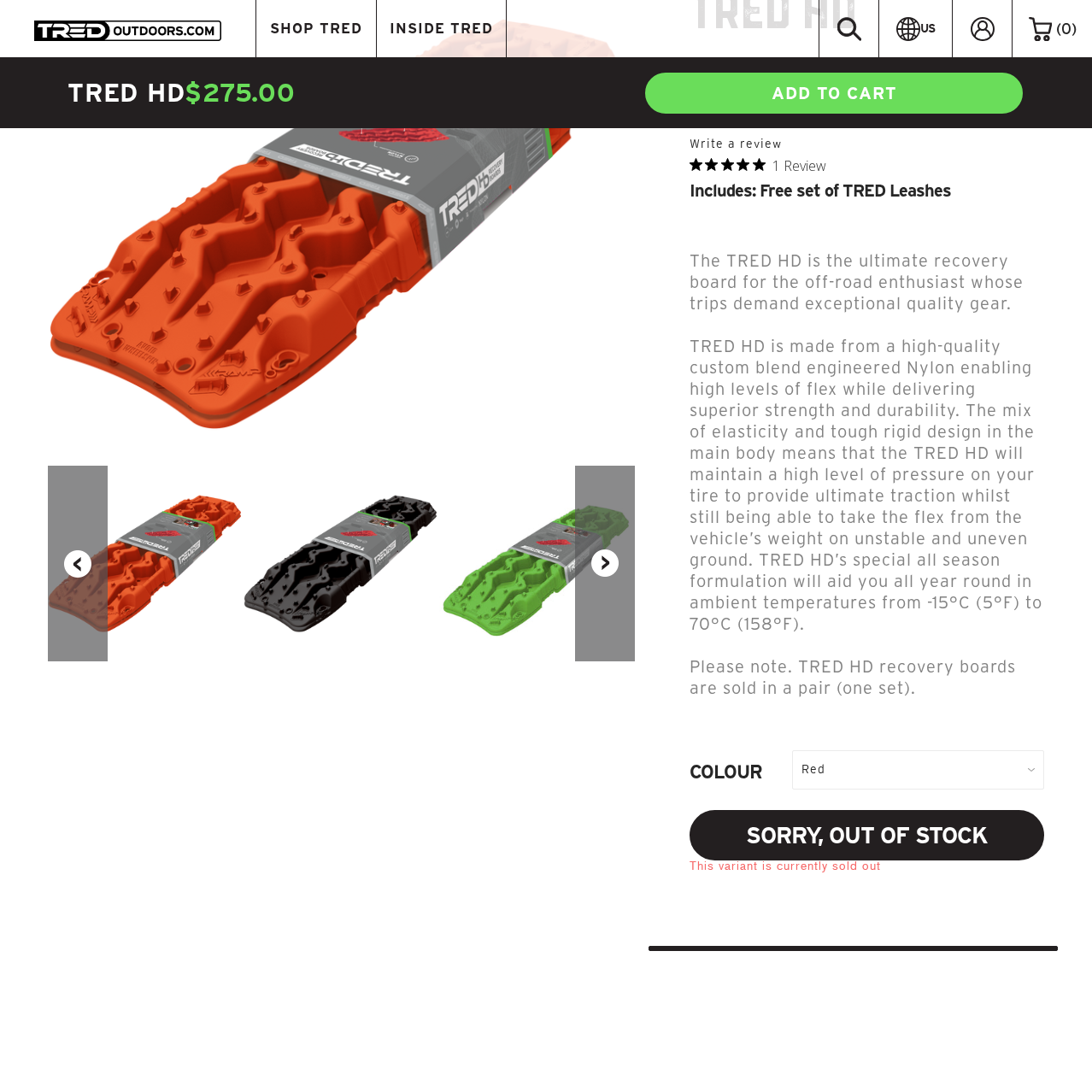
click at [885, 750] on div "Red" at bounding box center [917, 769] width 252 height 38
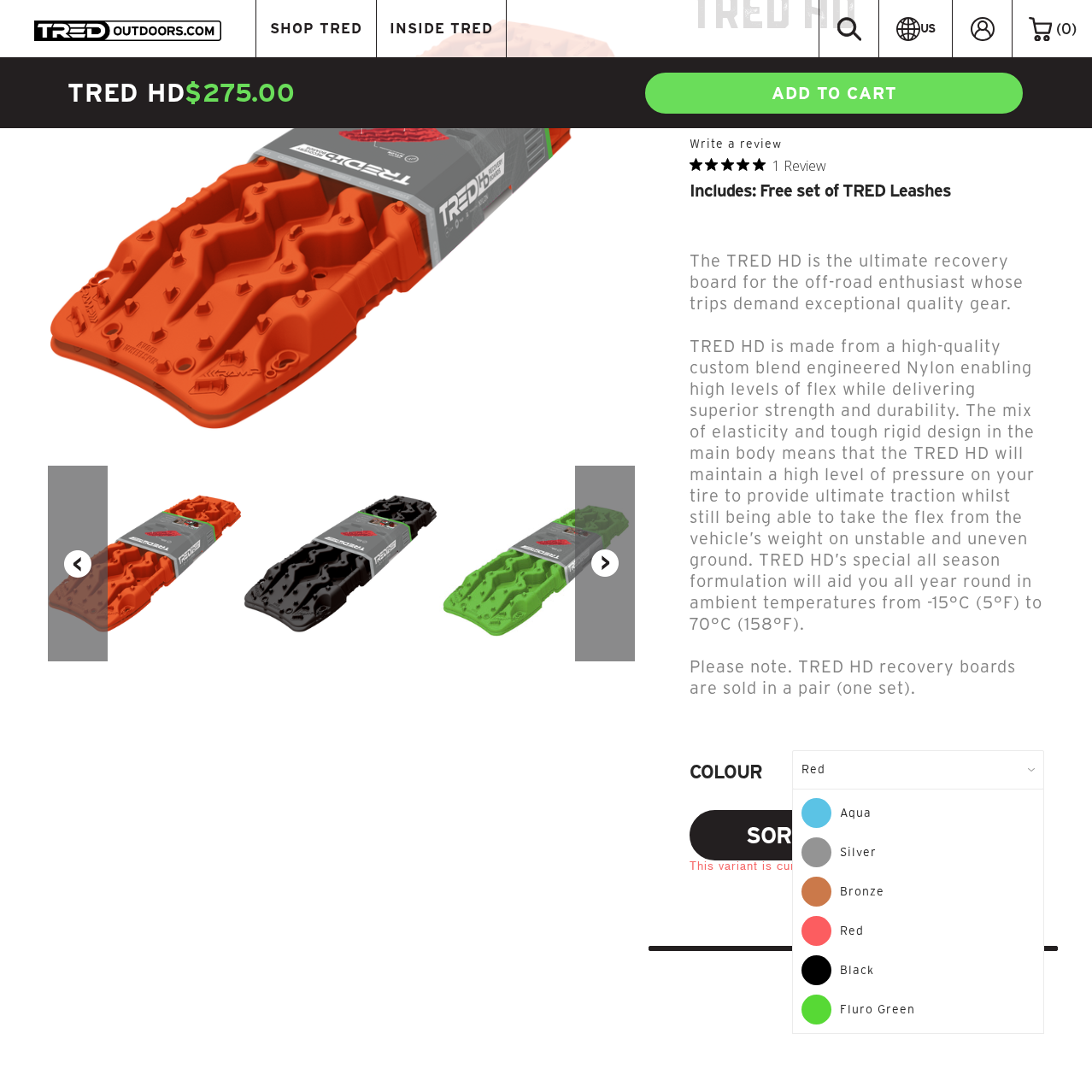
click at [895, 995] on div "Fluro Green" at bounding box center [917, 1009] width 233 height 30
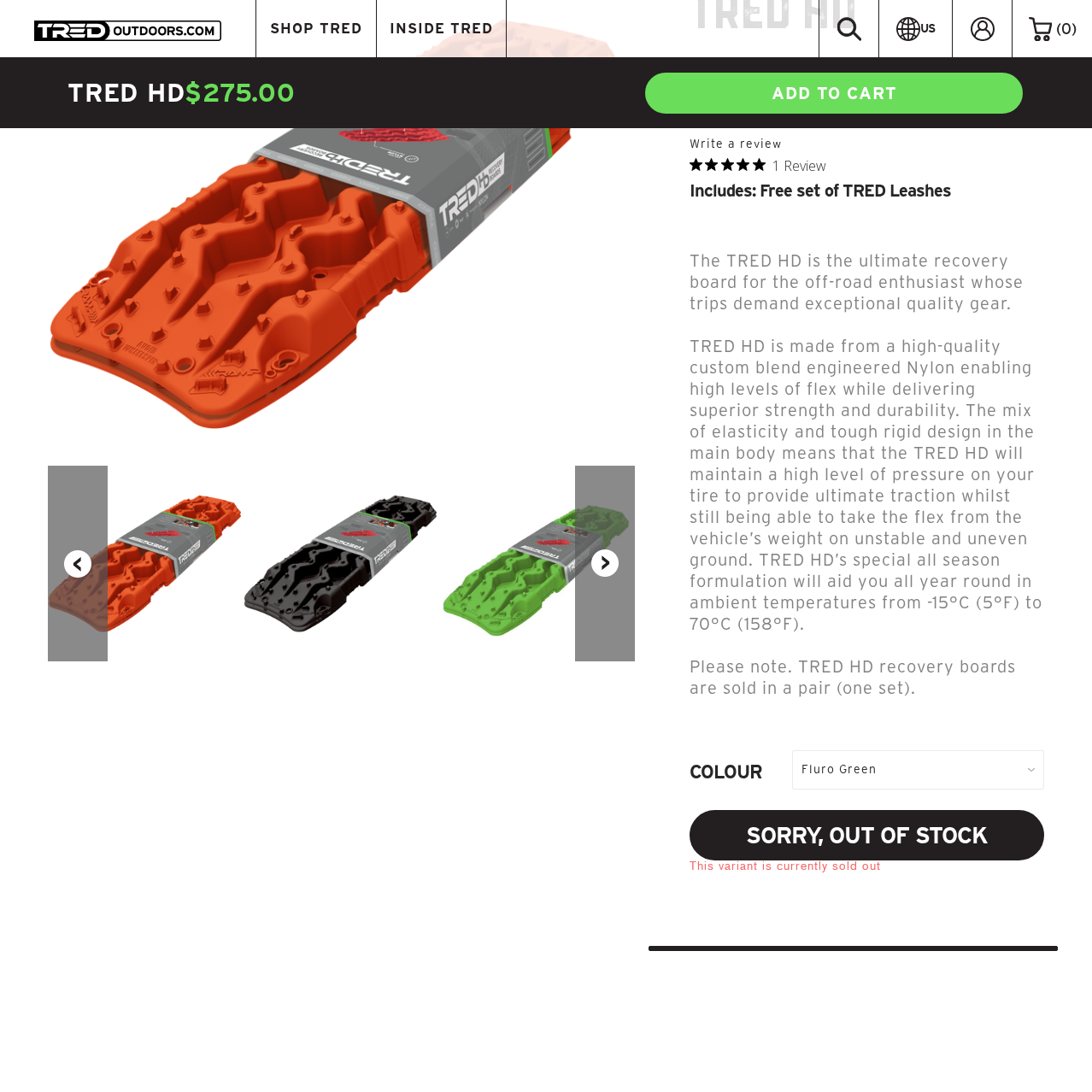
click at [844, 750] on div "Fluro Green" at bounding box center [917, 769] width 252 height 38
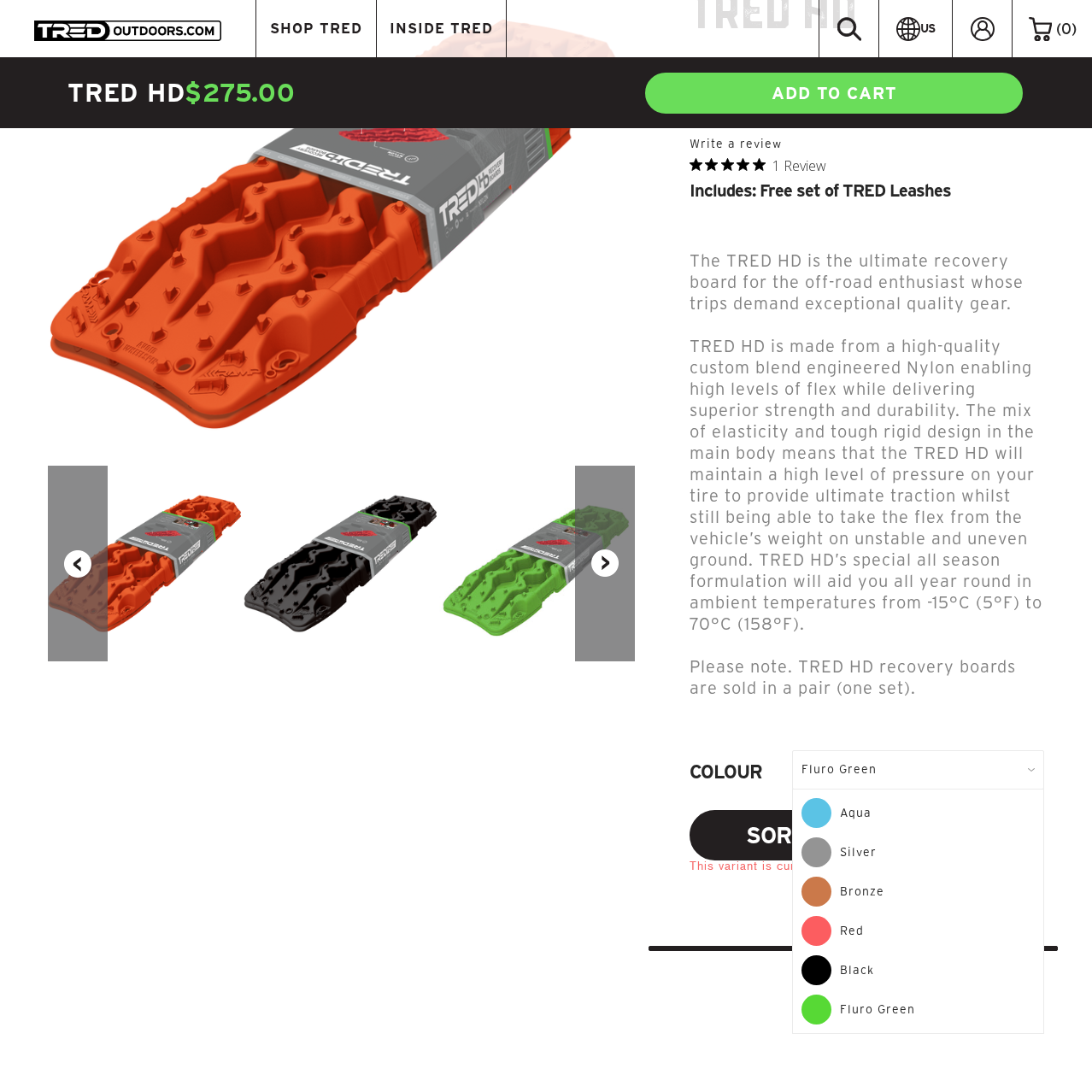
click at [877, 915] on div "Red" at bounding box center [917, 935] width 233 height 39
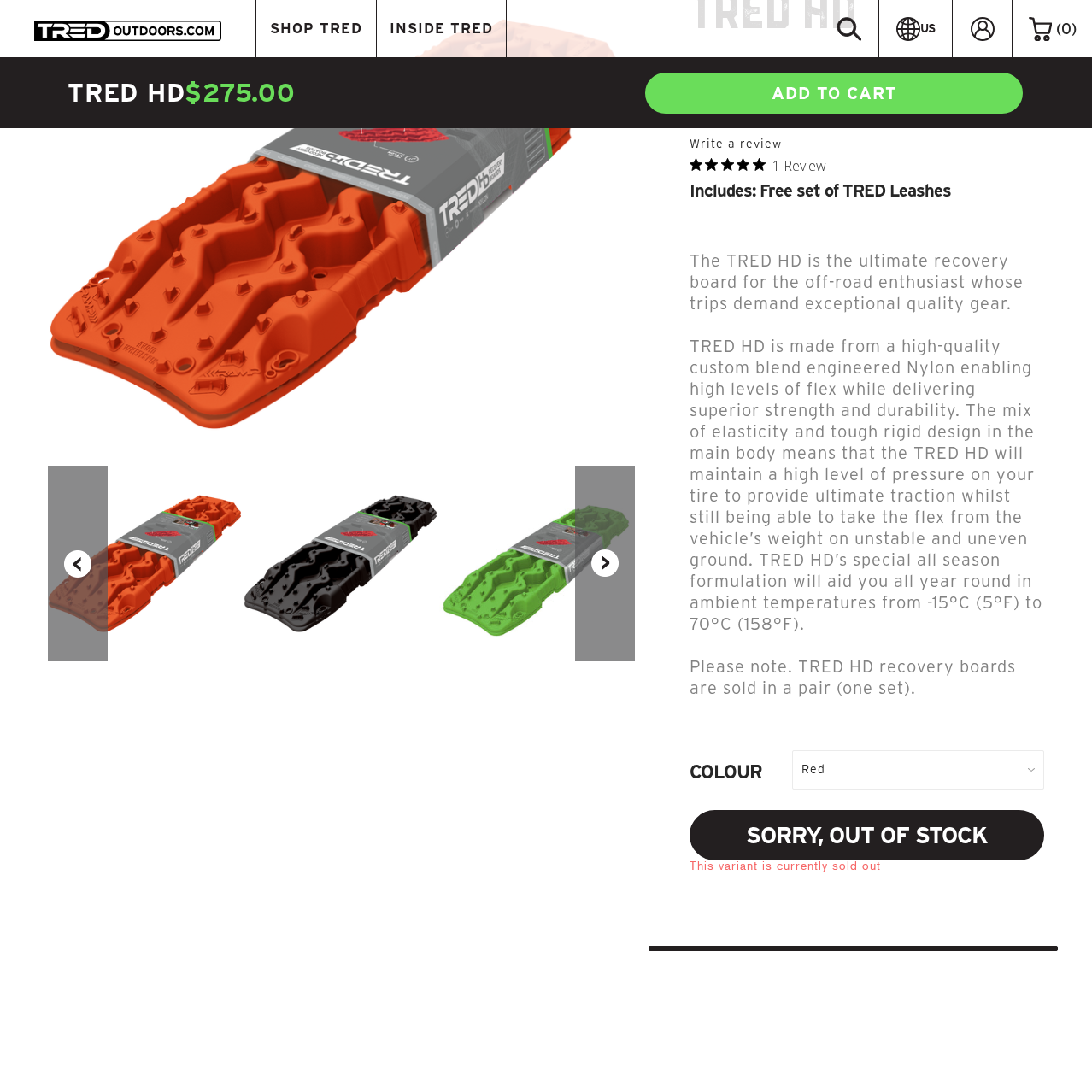
click at [885, 750] on div "Red" at bounding box center [917, 769] width 252 height 38
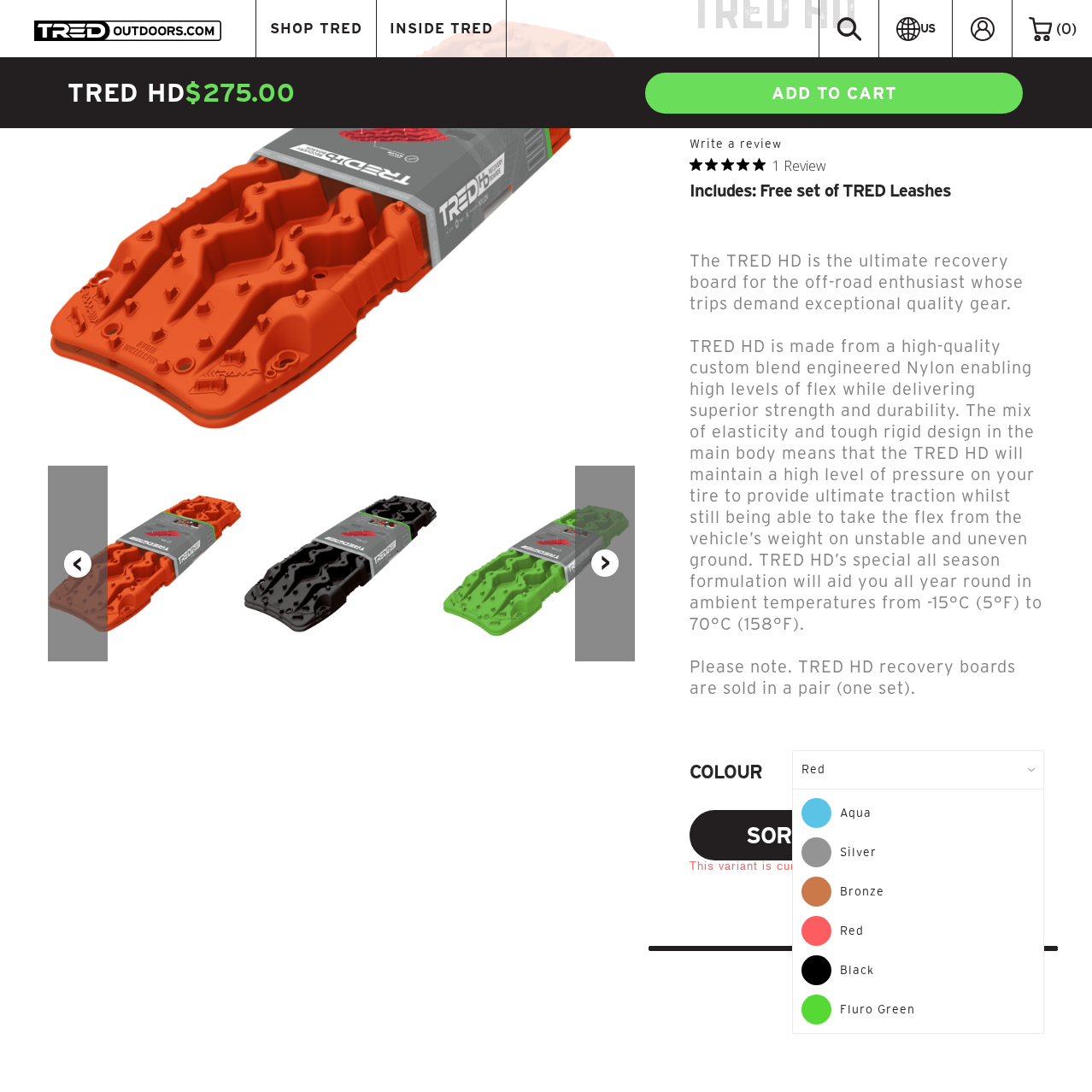
click at [847, 915] on div "Red" at bounding box center [917, 935] width 233 height 39
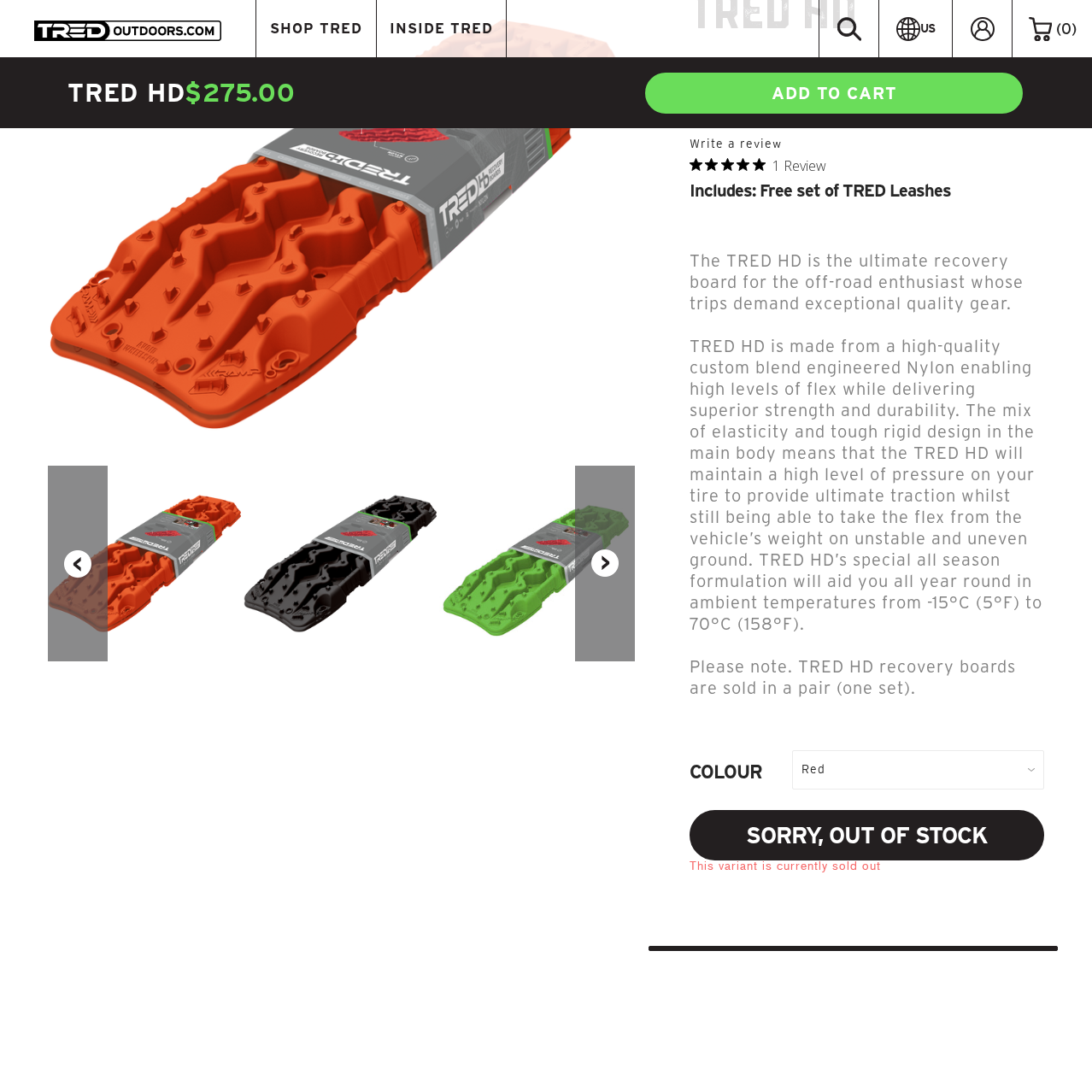
click at [870, 750] on div "Red" at bounding box center [917, 769] width 252 height 38
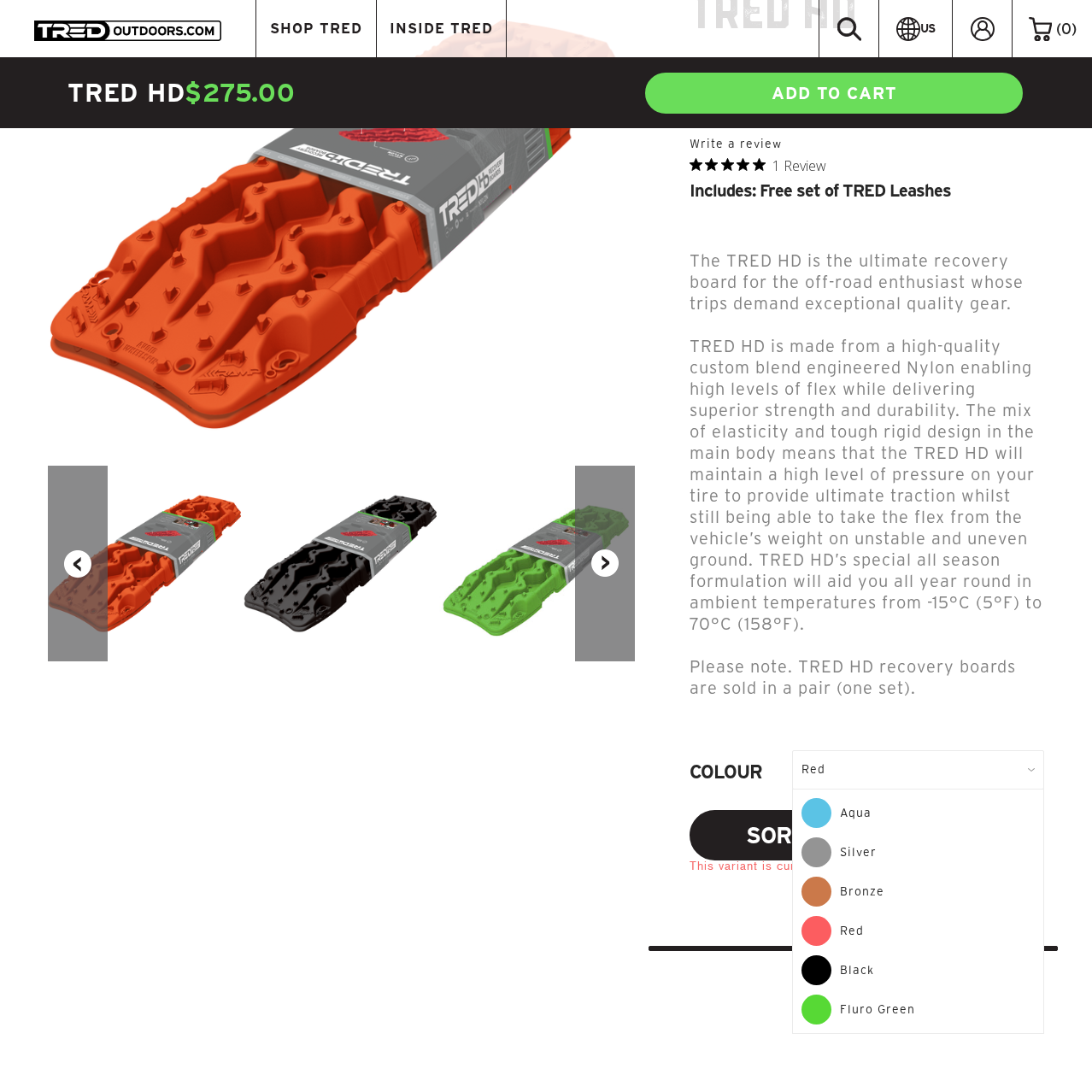
click at [849, 798] on div "Aqua" at bounding box center [917, 817] width 233 height 39
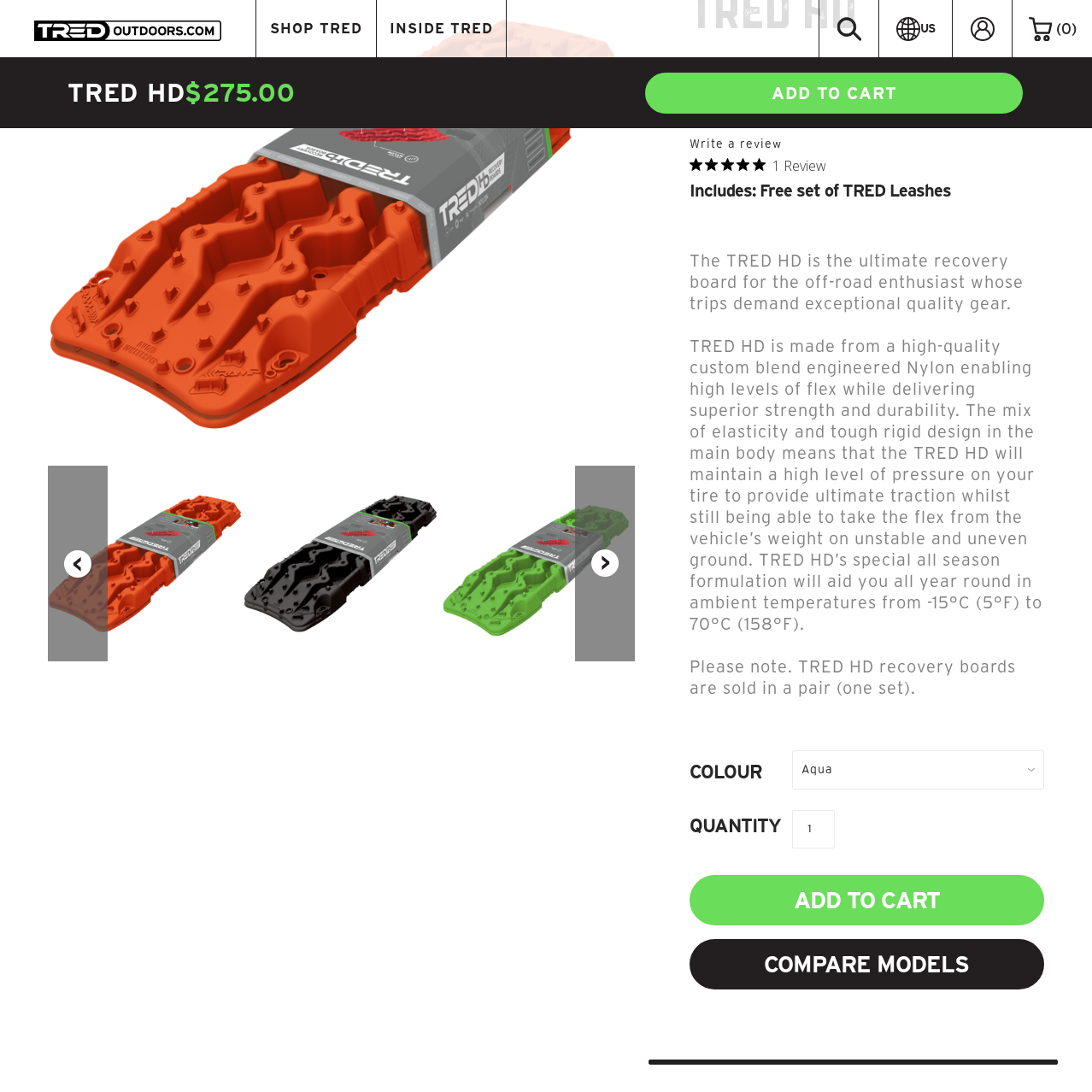
click at [903, 750] on div "Aqua" at bounding box center [917, 769] width 252 height 38
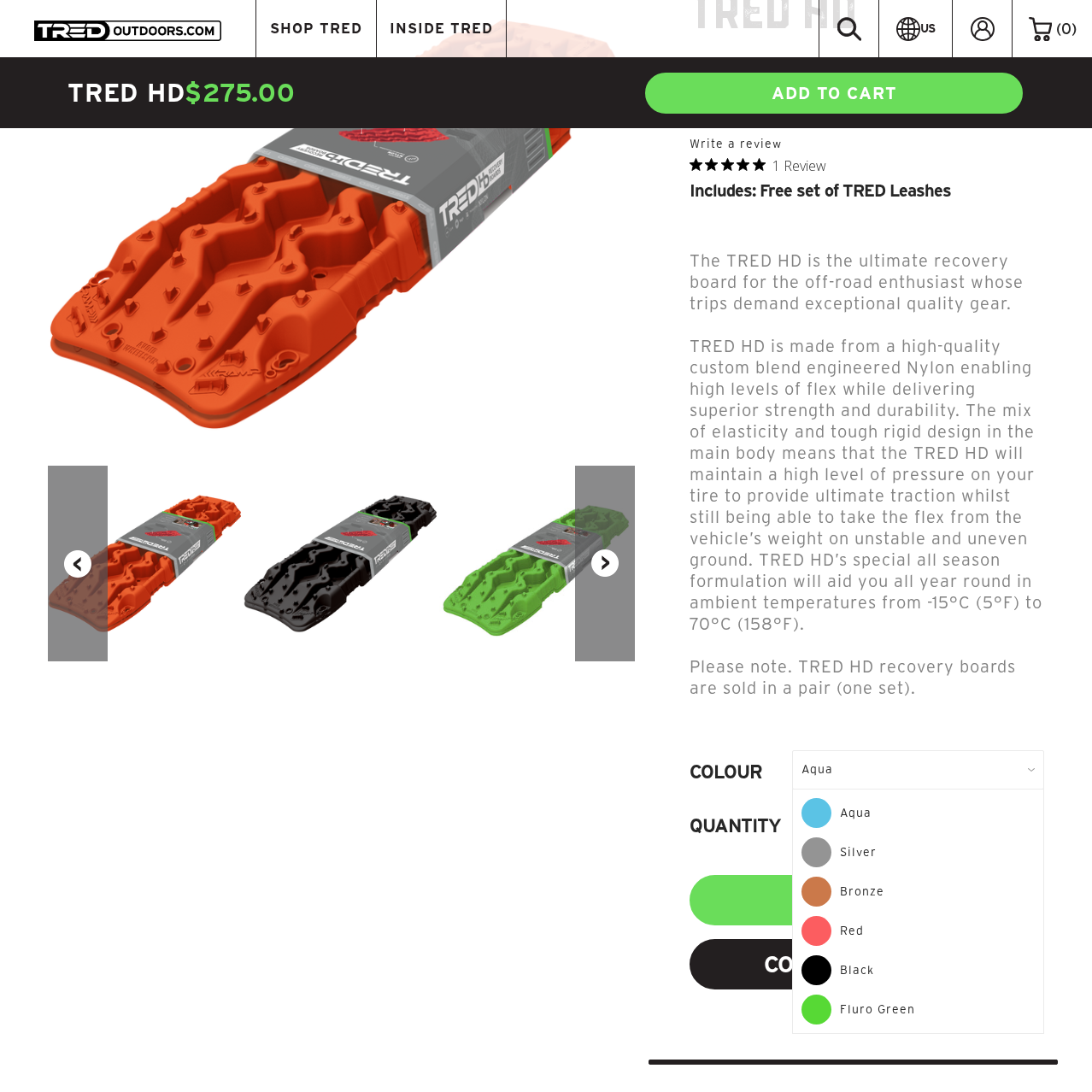
click at [890, 837] on div "Silver" at bounding box center [917, 856] width 233 height 39
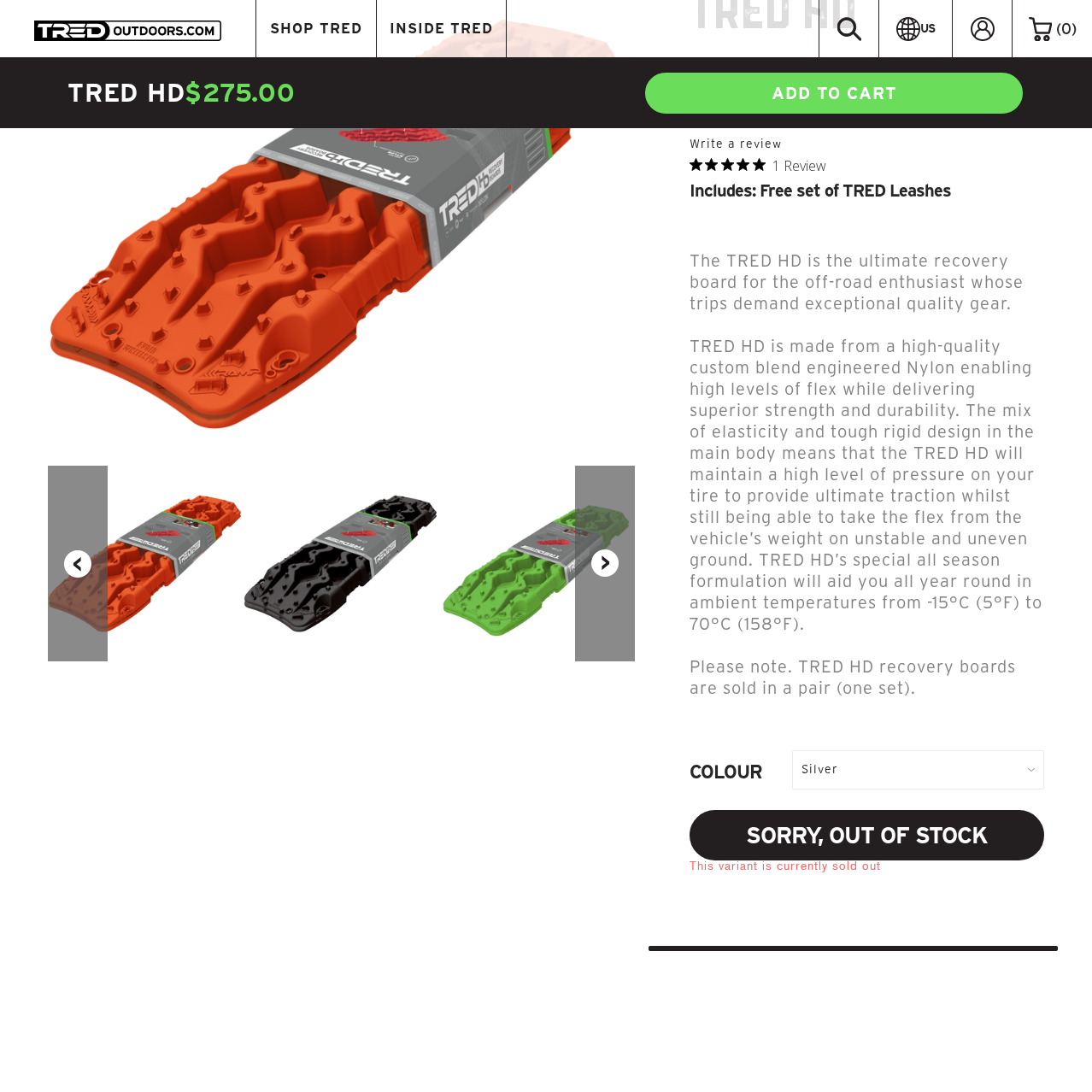
click at [900, 750] on div "Silver" at bounding box center [917, 769] width 252 height 38
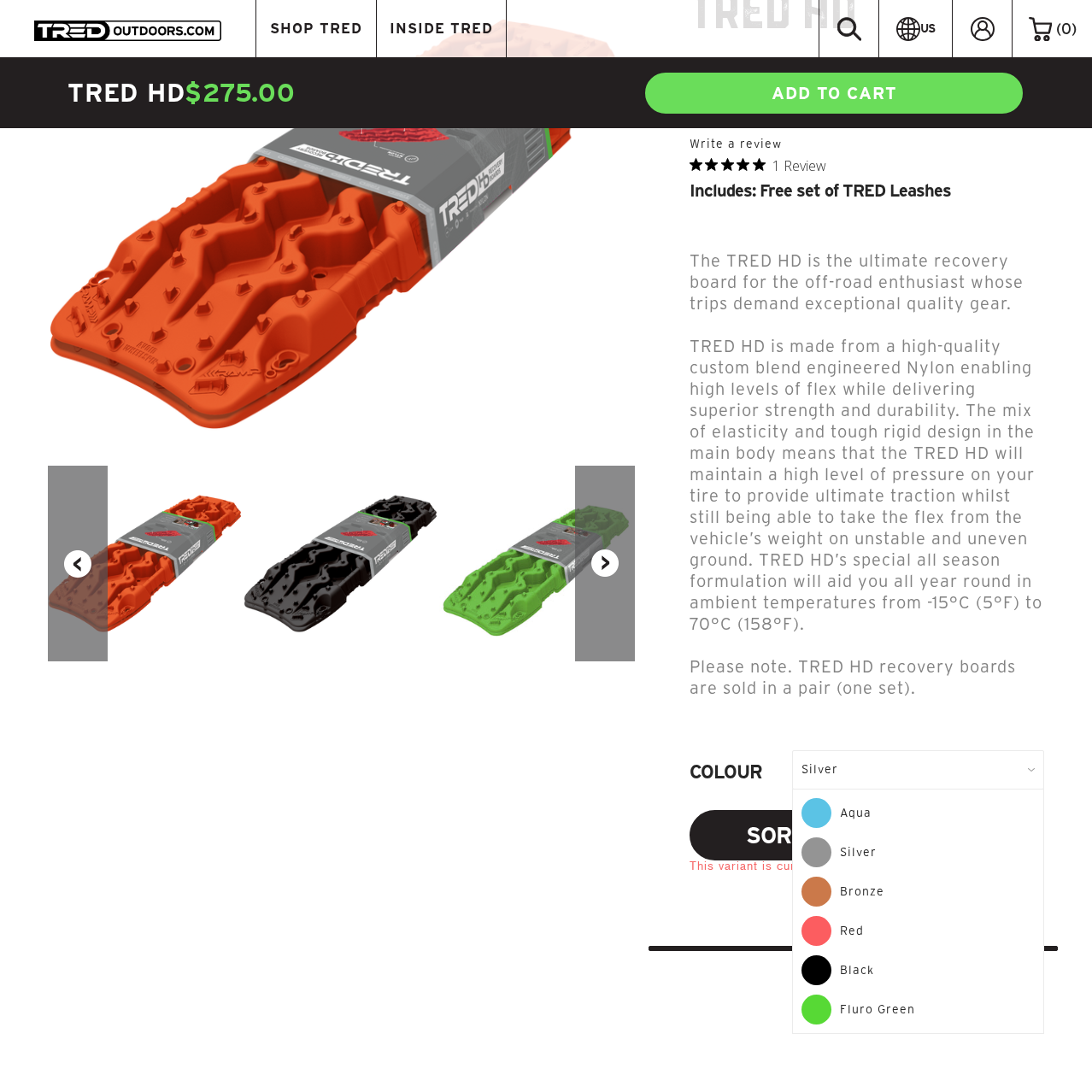
click at [892, 876] on div "Bronze" at bounding box center [917, 895] width 233 height 39
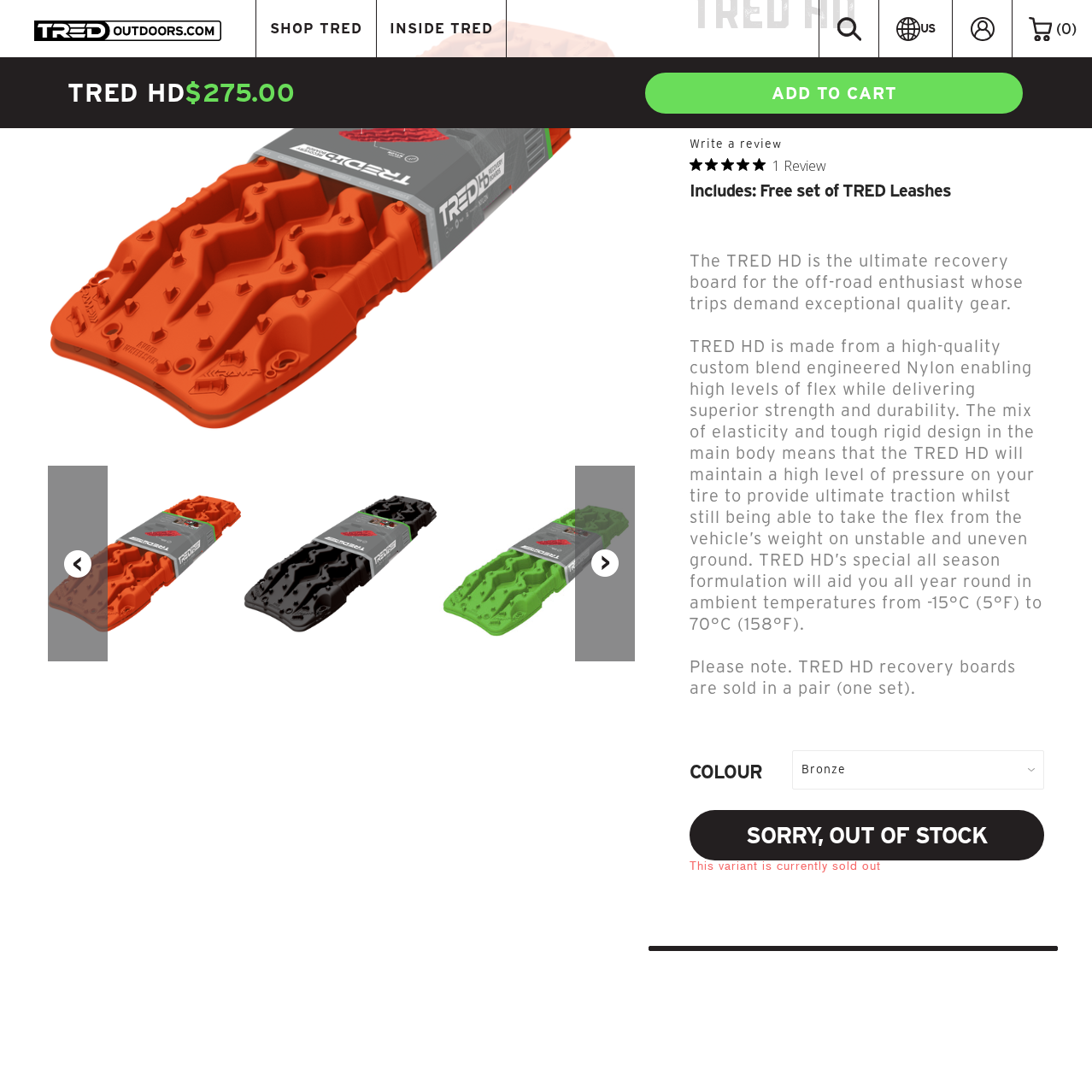
click at [907, 750] on div "Bronze" at bounding box center [917, 769] width 252 height 38
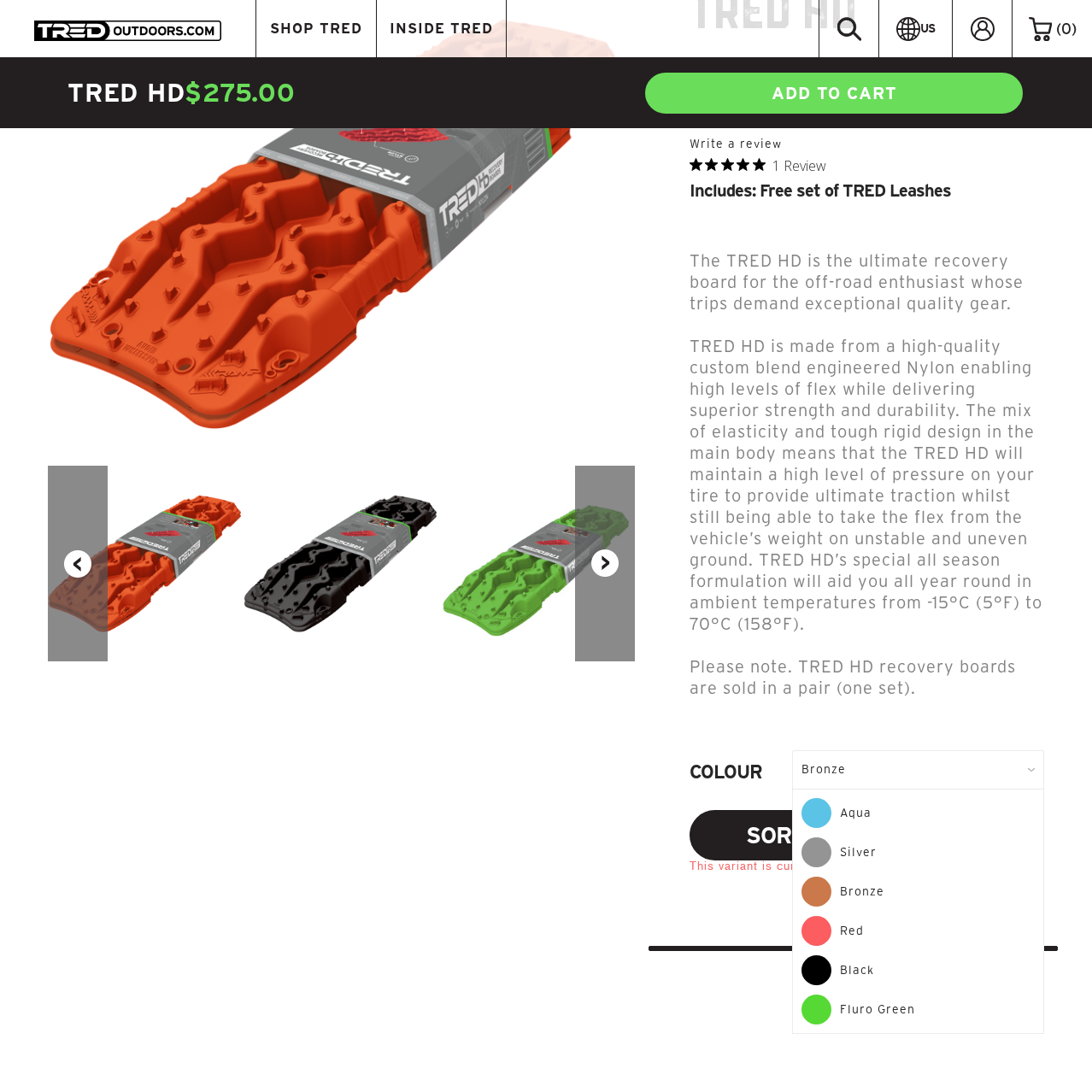
click at [883, 915] on div "Red" at bounding box center [917, 935] width 233 height 39
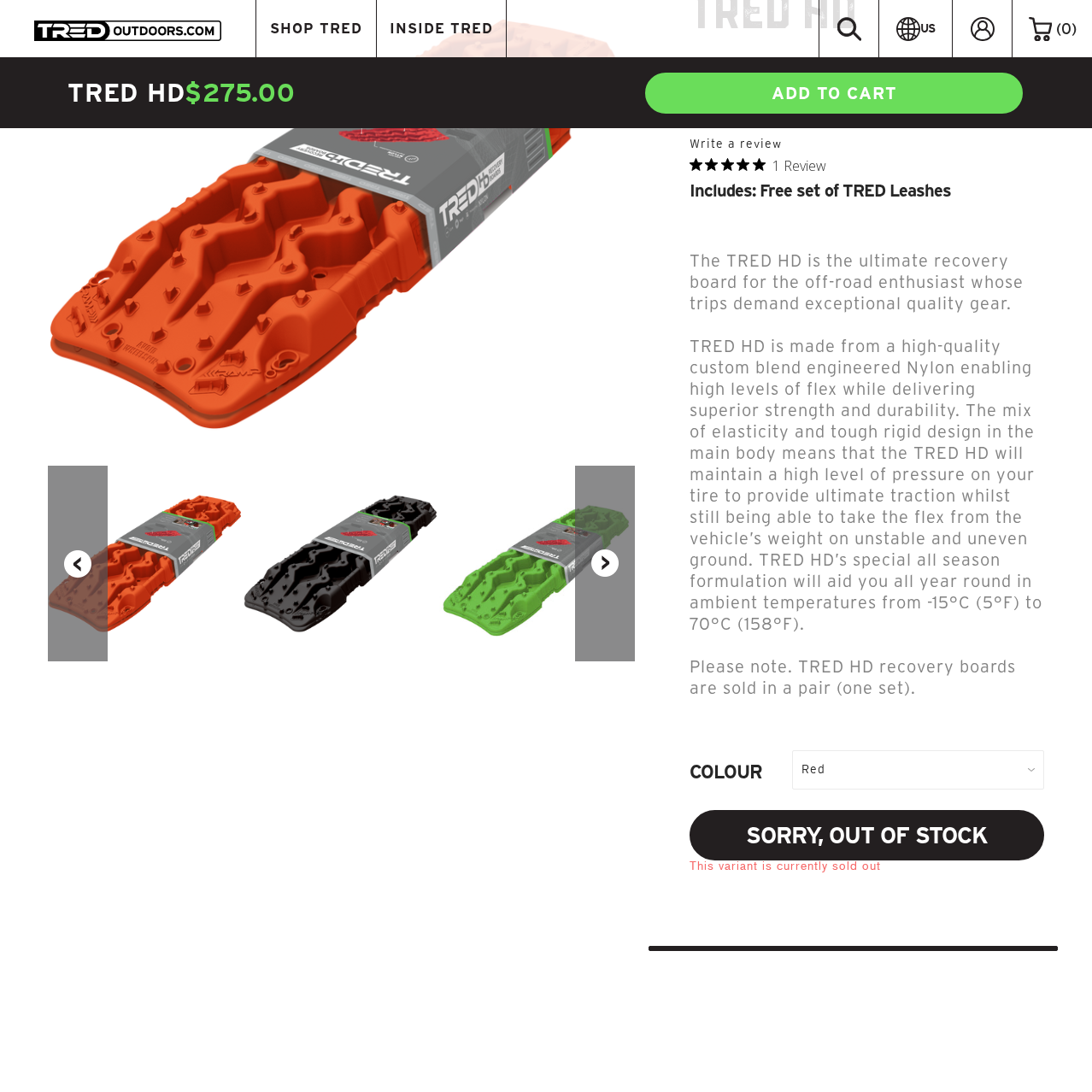
click at [895, 750] on div "Red" at bounding box center [917, 769] width 252 height 38
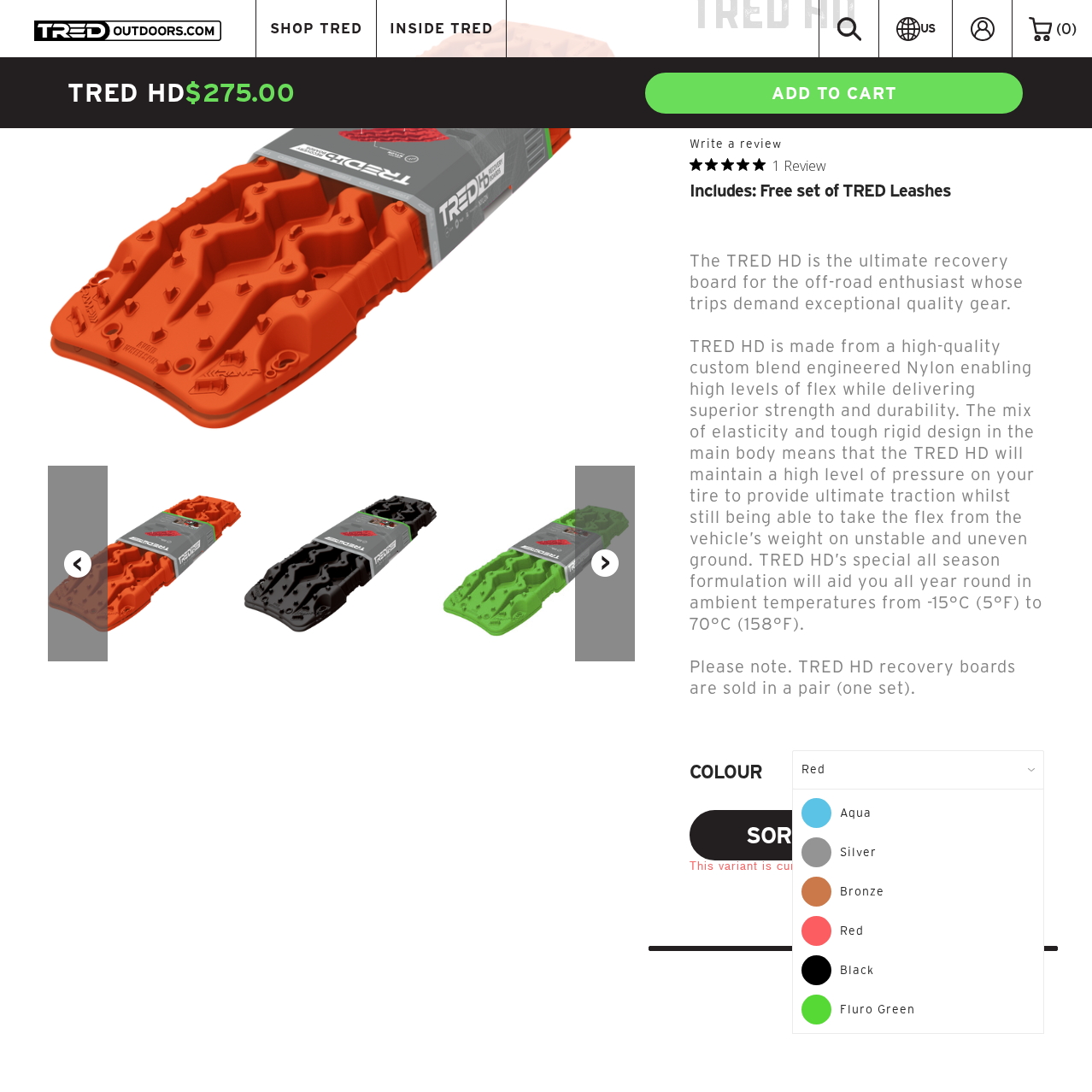
click at [871, 955] on div "Black" at bounding box center [917, 974] width 233 height 39
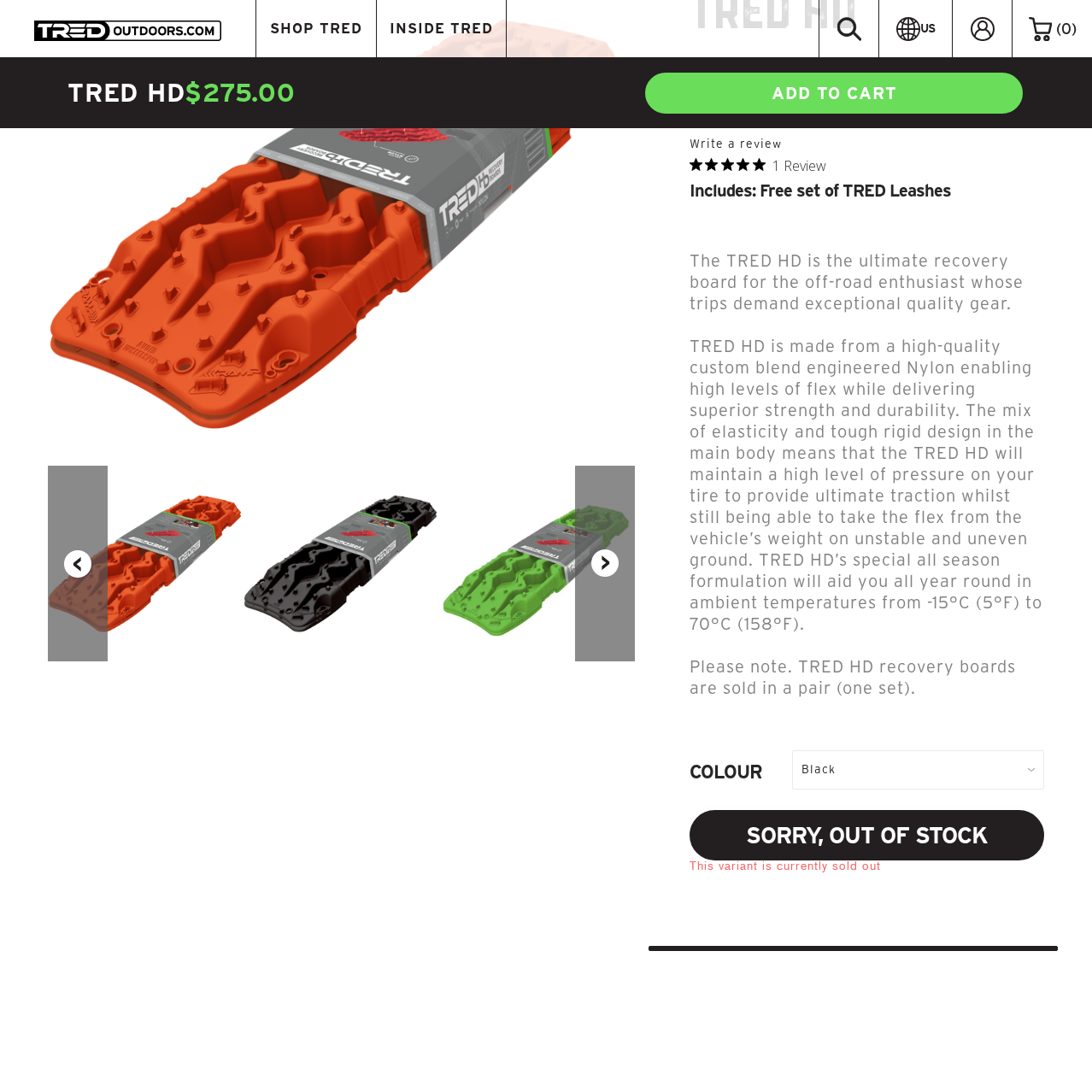
click at [921, 750] on div "Black" at bounding box center [917, 769] width 252 height 38
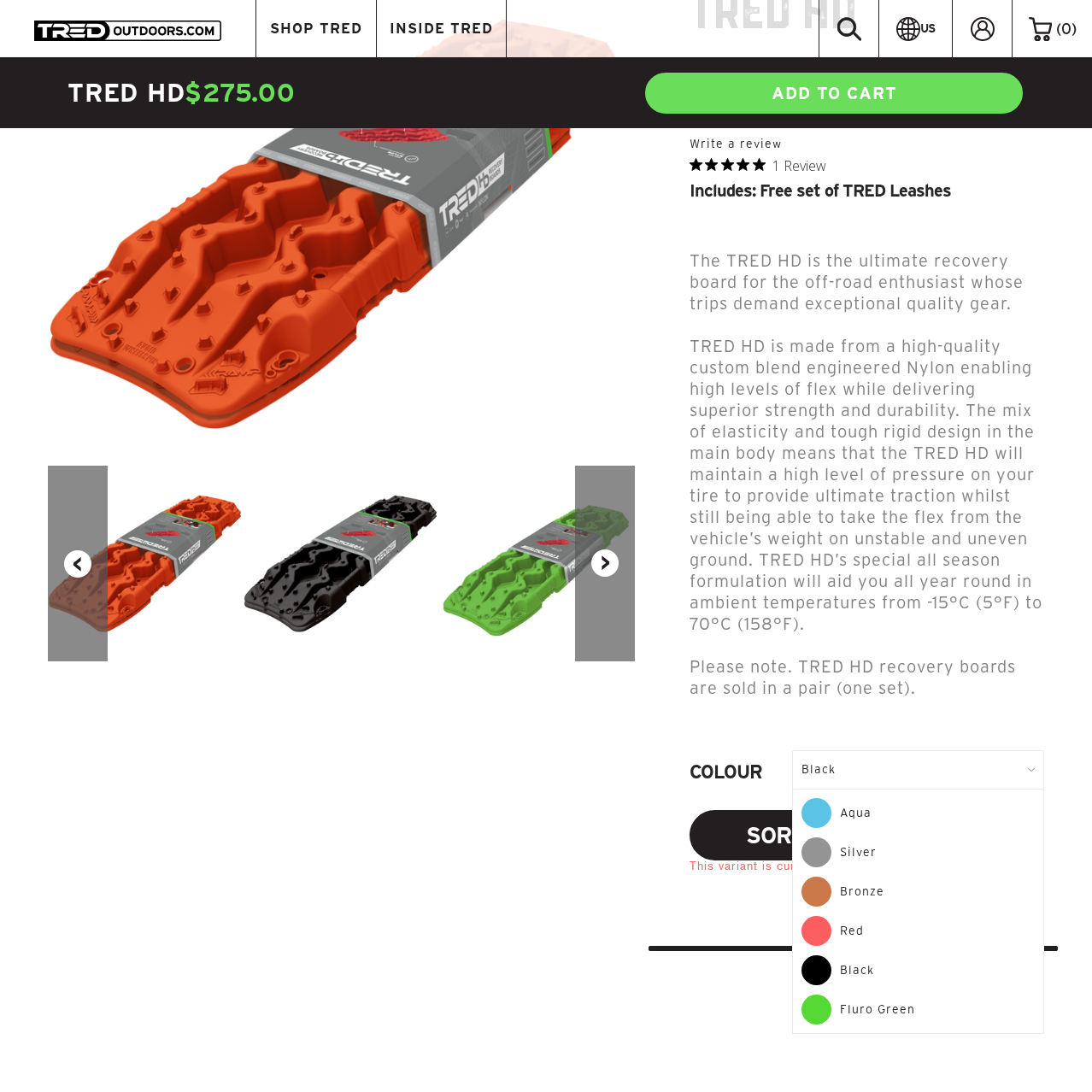
drag, startPoint x: 907, startPoint y: 973, endPoint x: 906, endPoint y: 949, distance: 24.0
click at [907, 995] on div "Fluro Green" at bounding box center [917, 1009] width 233 height 30
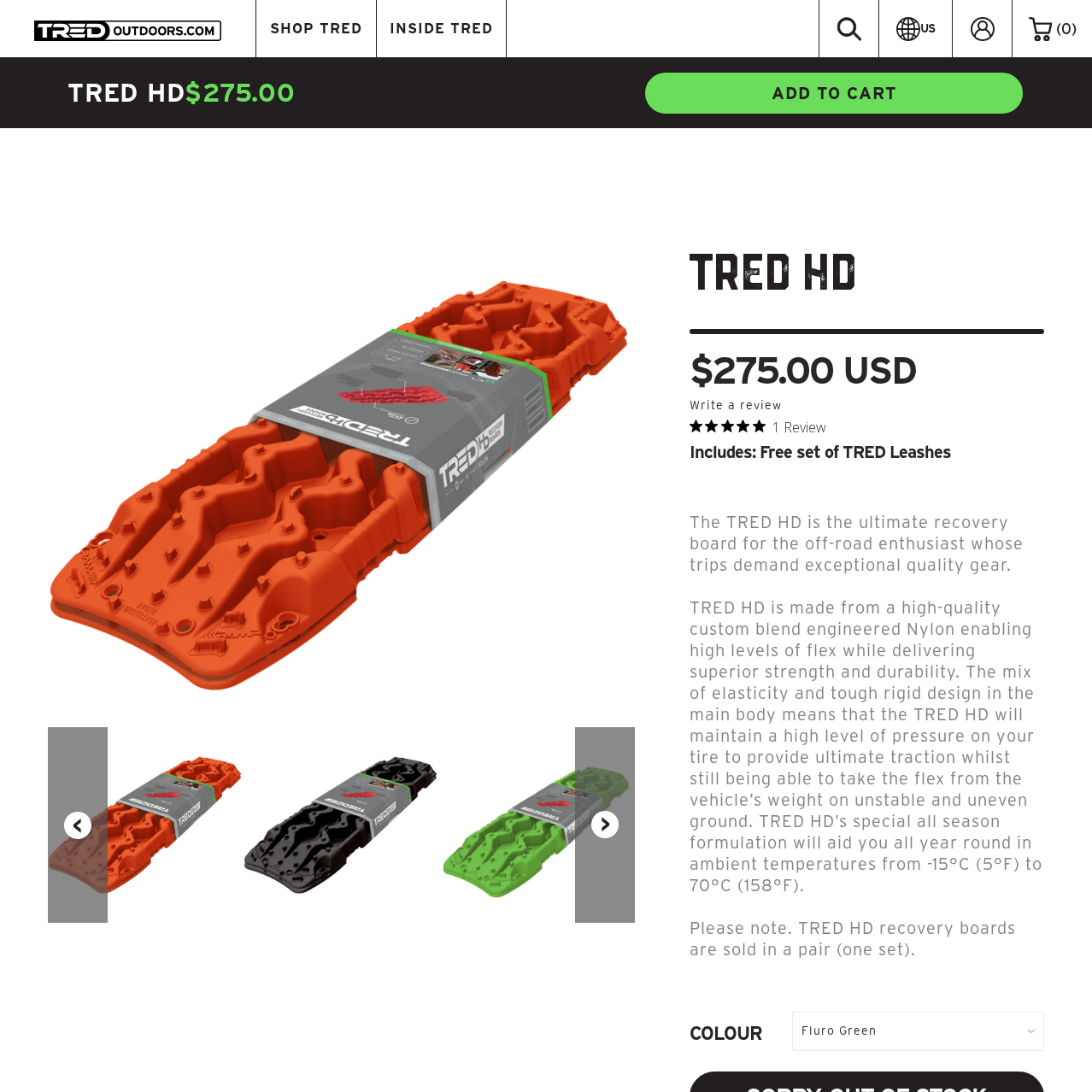
drag, startPoint x: 723, startPoint y: 538, endPoint x: 662, endPoint y: 93, distance: 449.2
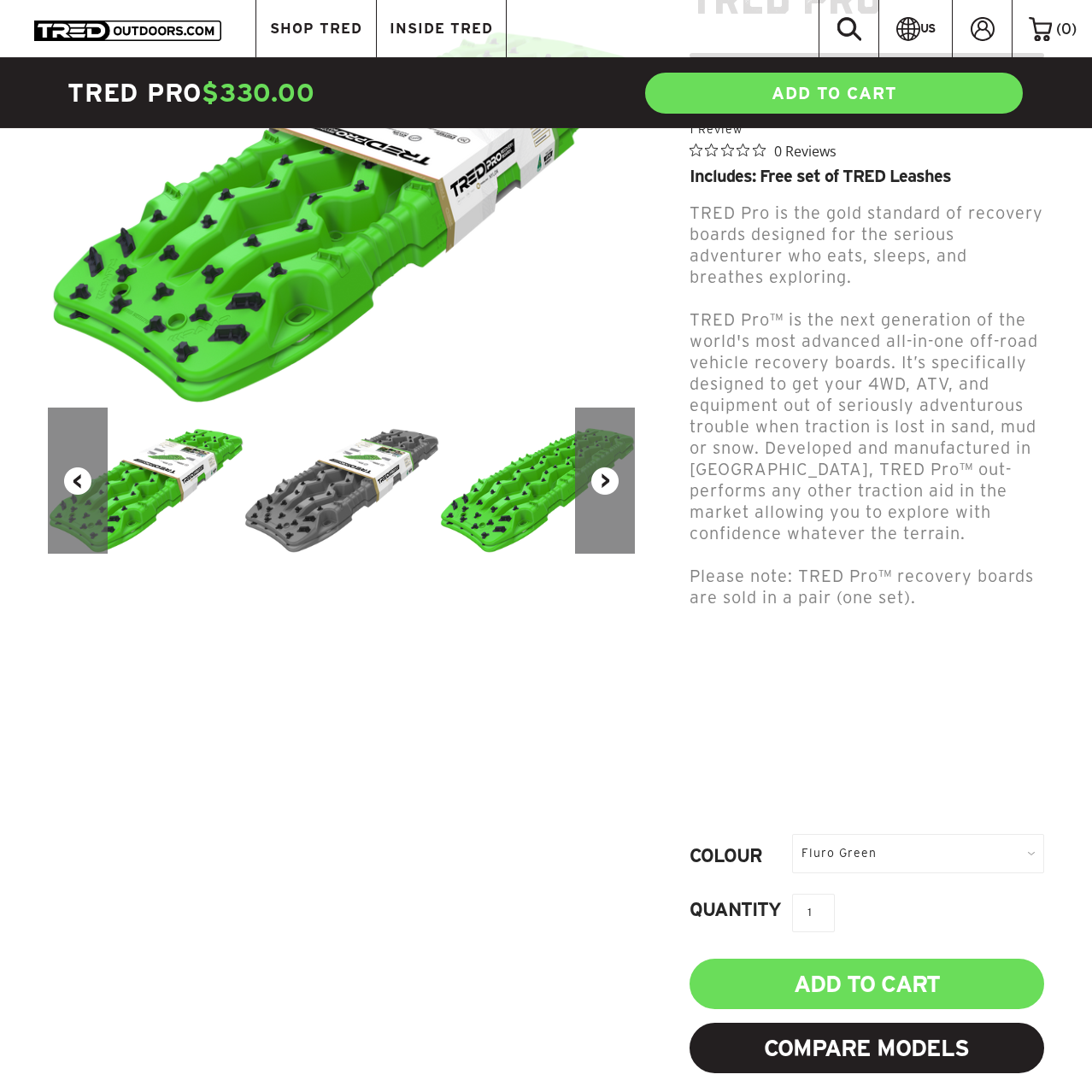
scroll to position [436, 0]
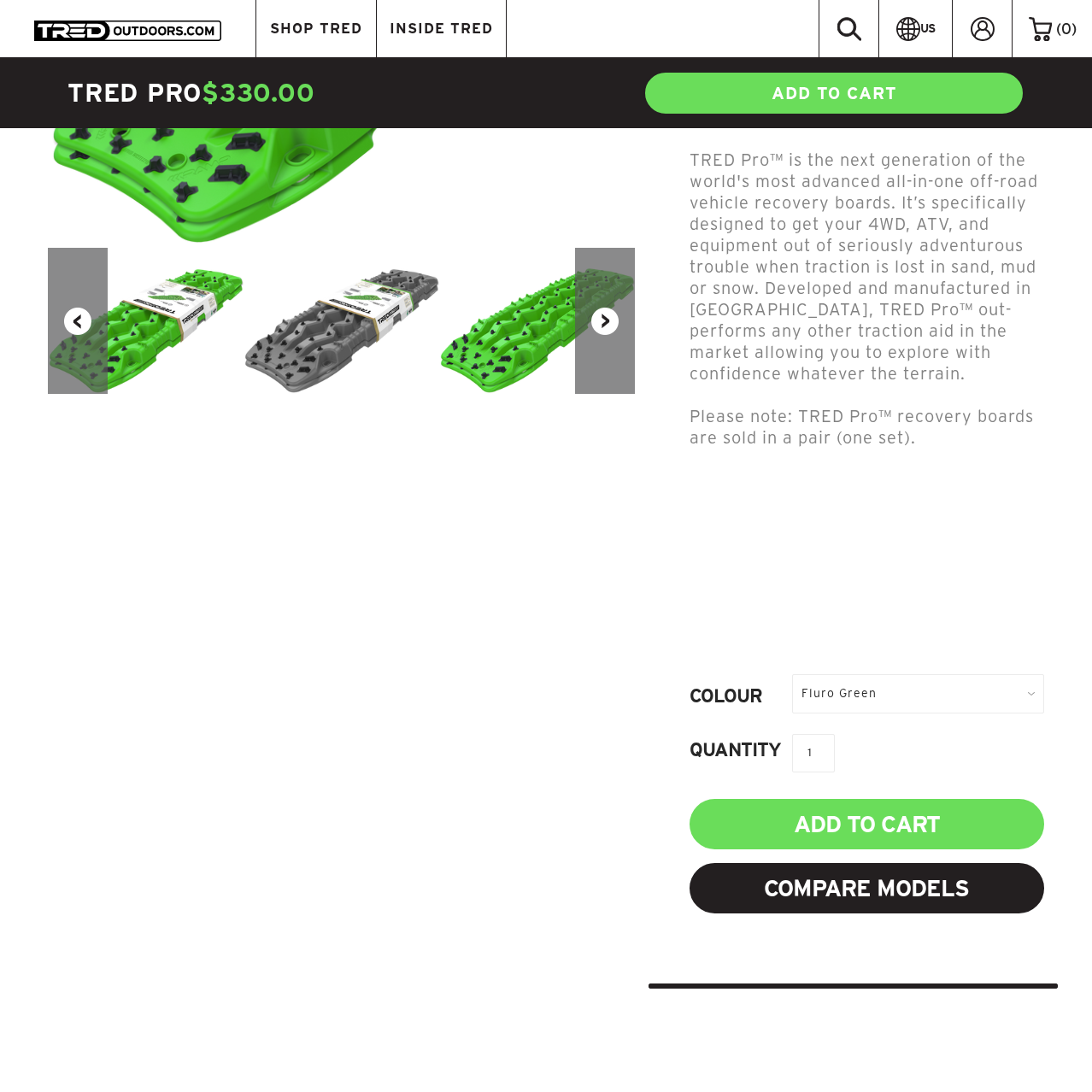
click at [882, 674] on div "Fluro Green" at bounding box center [917, 693] width 252 height 38
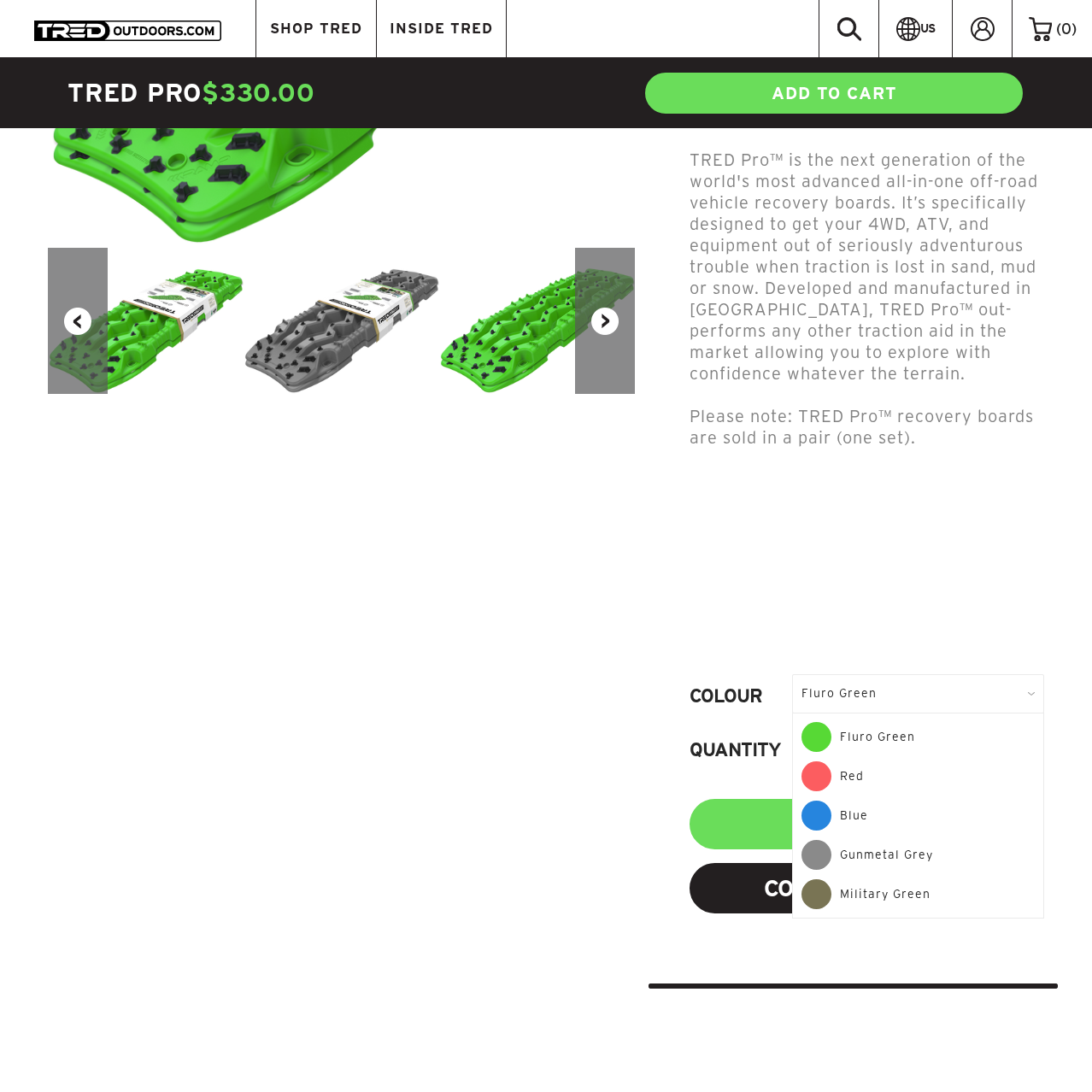
click at [854, 761] on div "Red" at bounding box center [917, 780] width 233 height 39
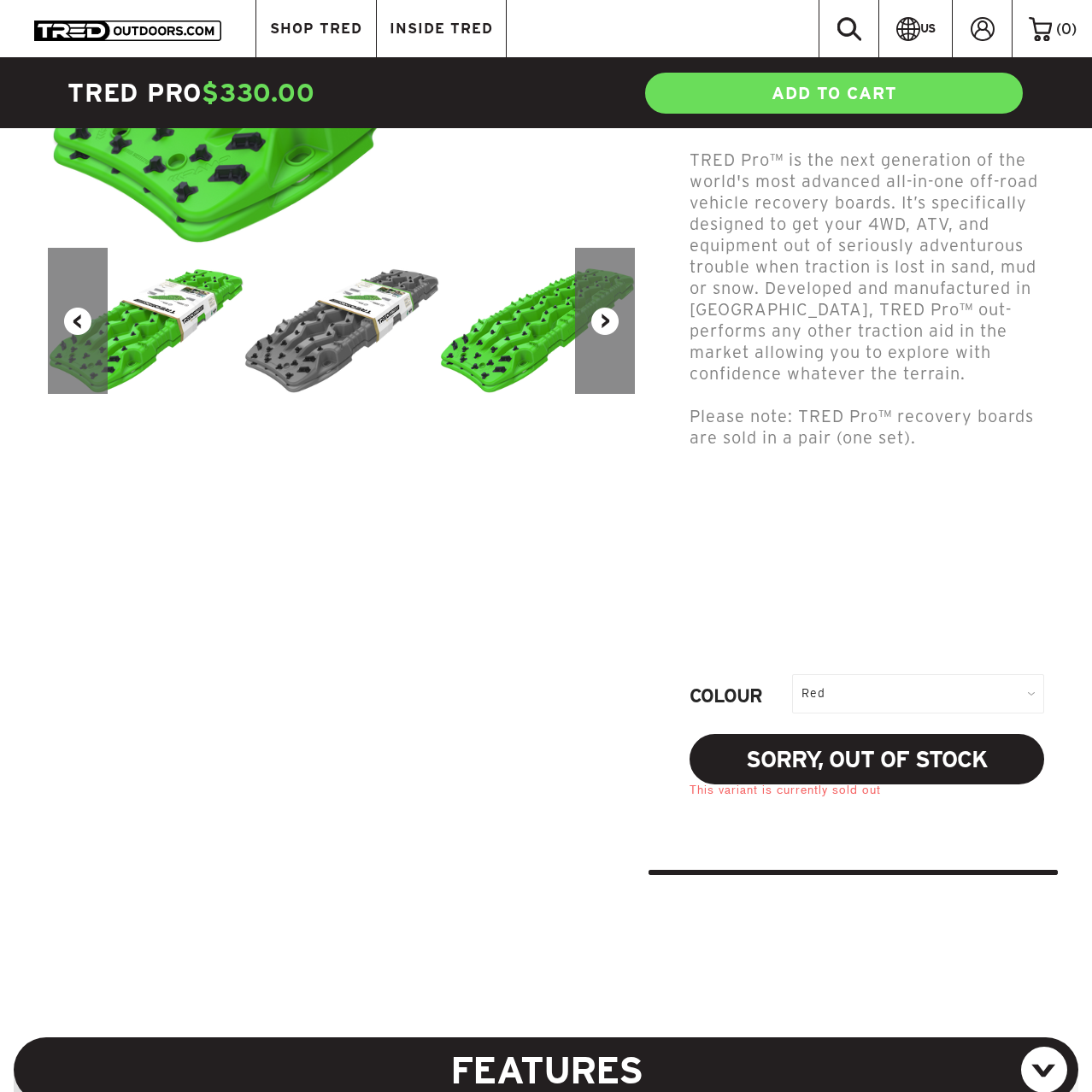
click at [867, 674] on div "Red" at bounding box center [917, 693] width 252 height 38
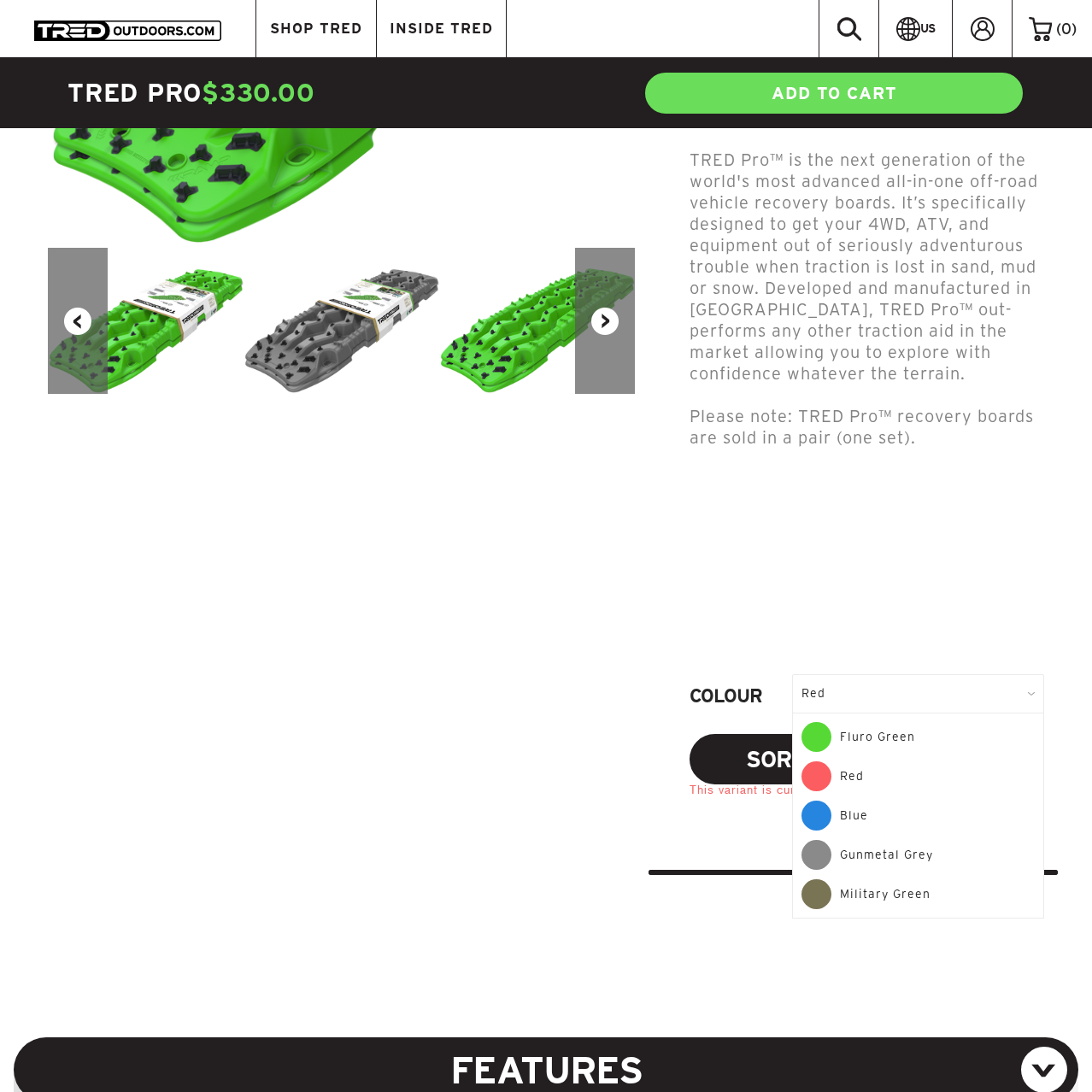
click at [887, 879] on div "Military Green" at bounding box center [917, 894] width 233 height 30
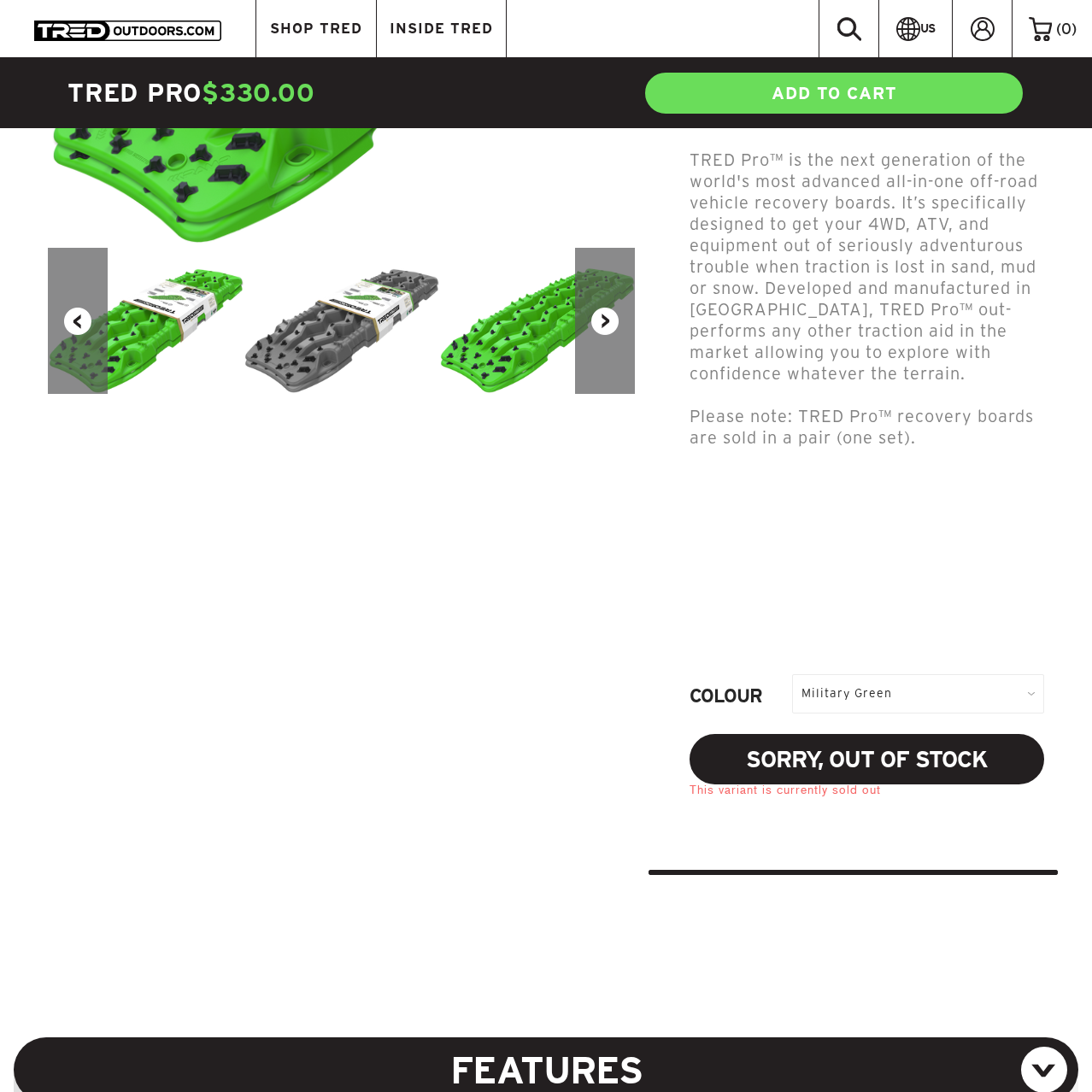
click at [885, 674] on div "Military Green" at bounding box center [917, 693] width 252 height 38
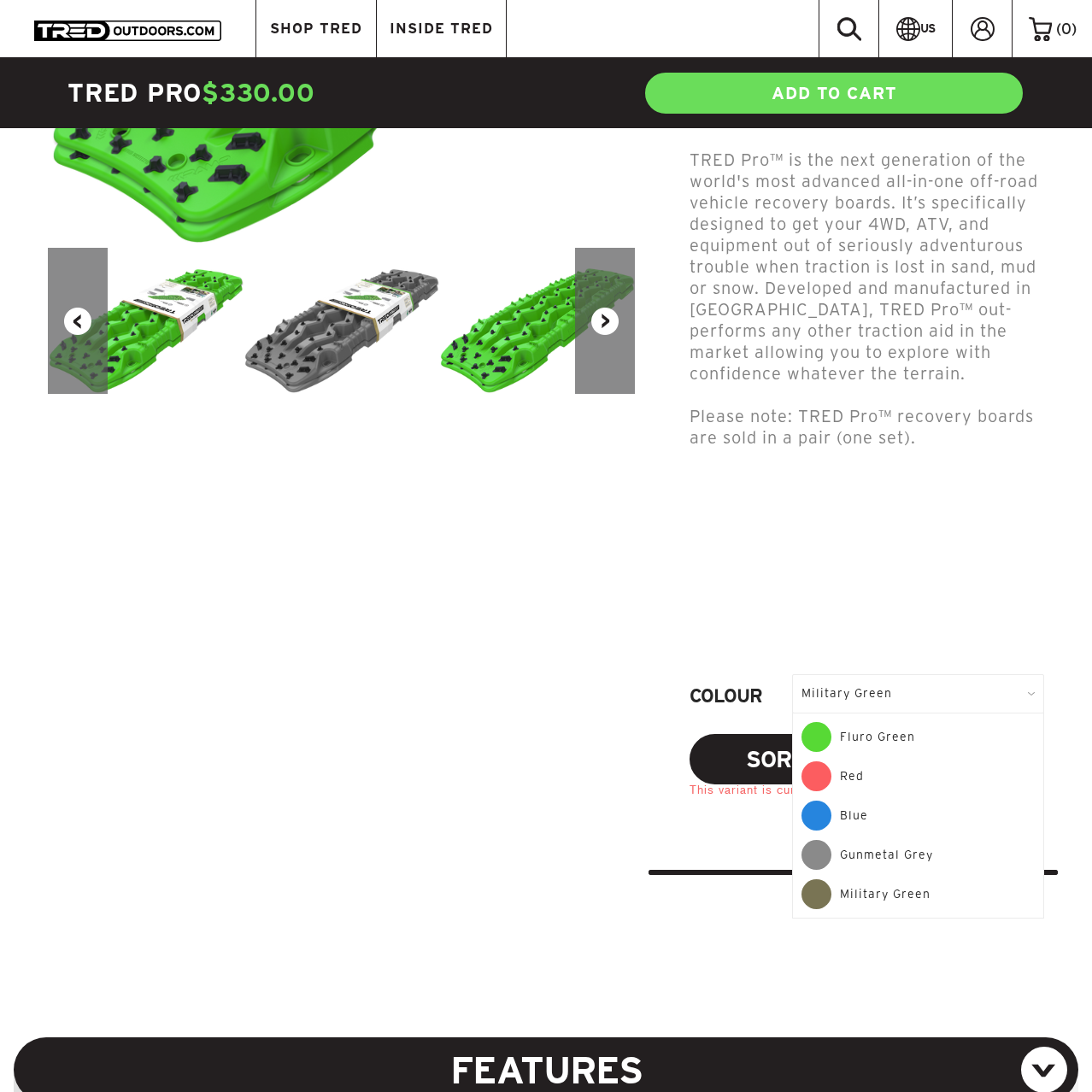
click at [875, 840] on div "Gunmetal Grey" at bounding box center [917, 859] width 233 height 39
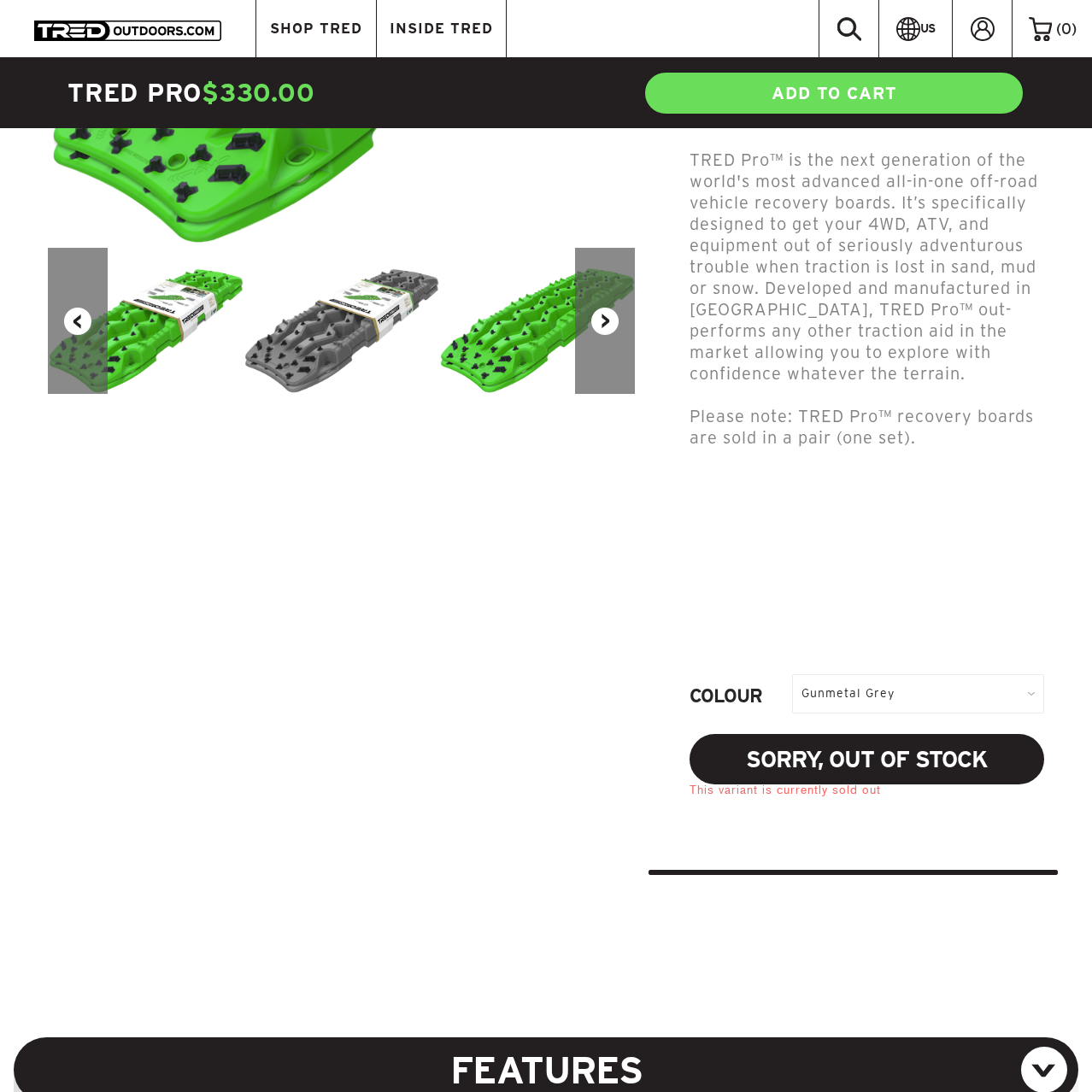
click at [889, 674] on div "Gunmetal Grey" at bounding box center [917, 693] width 252 height 38
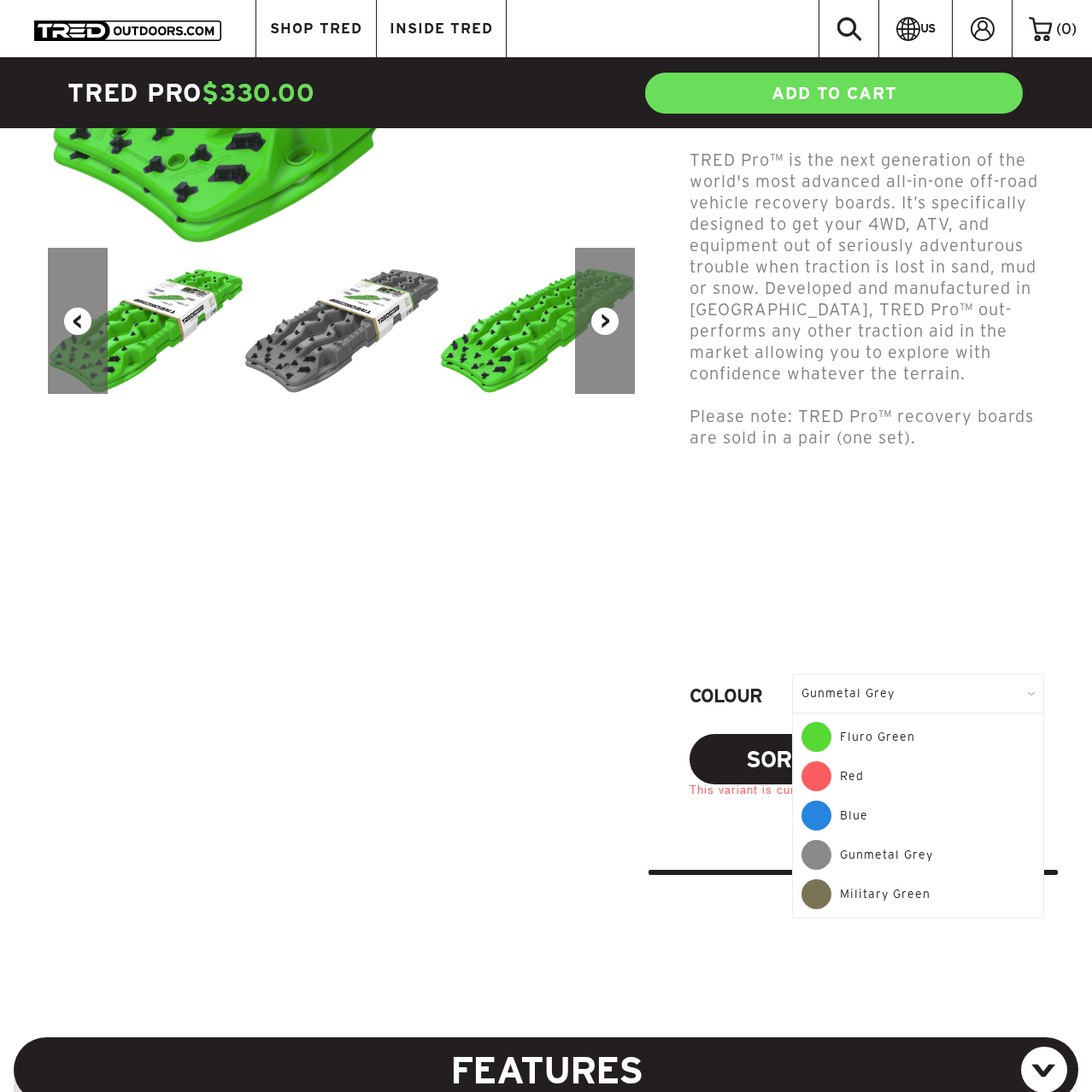
click at [893, 722] on div "Fluro Green" at bounding box center [917, 741] width 233 height 39
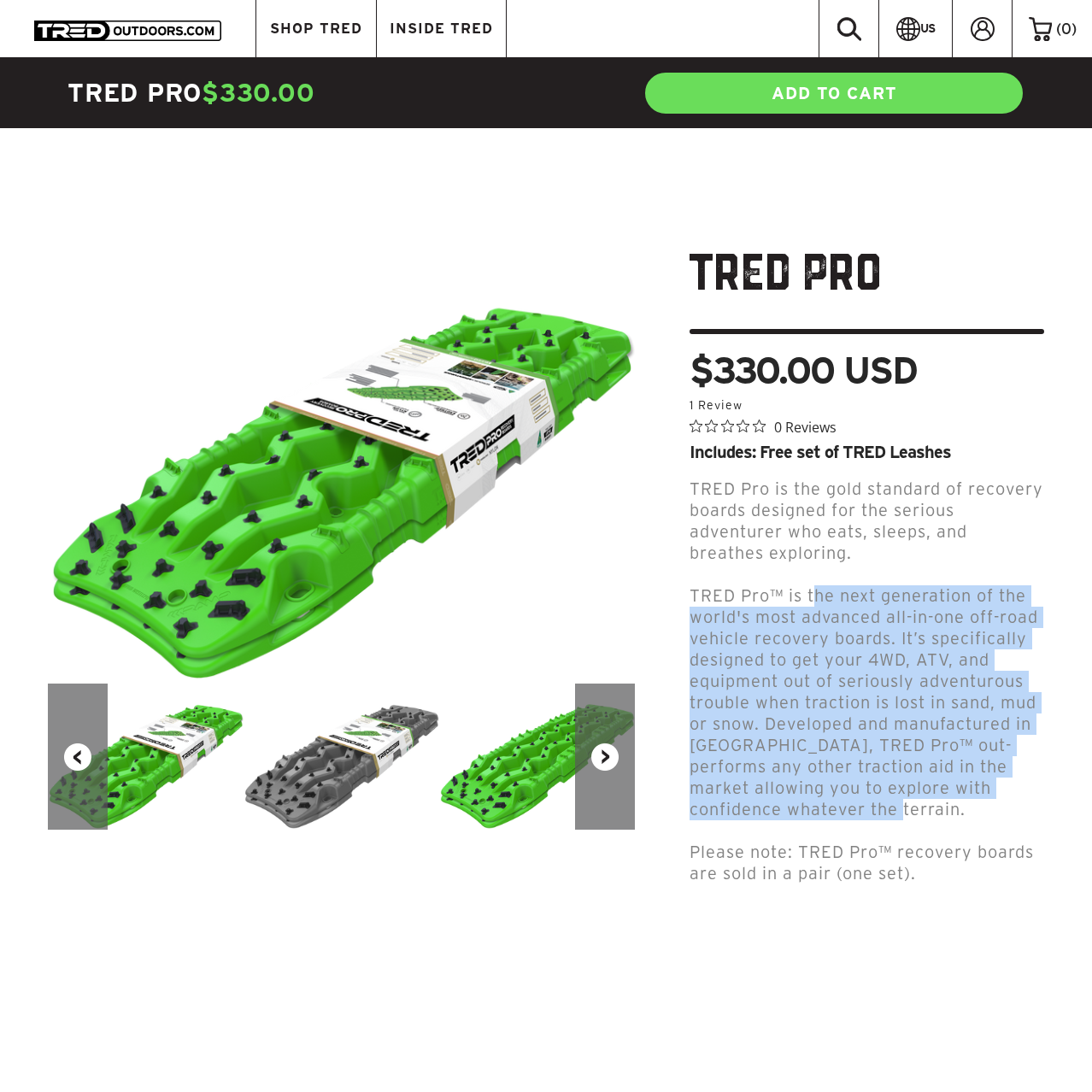
drag, startPoint x: 818, startPoint y: 598, endPoint x: 852, endPoint y: 819, distance: 223.6
click at [852, 819] on p "TRED Pro™ is the next generation of the world's most advanced all-in-one off-ro…" at bounding box center [867, 703] width 355 height 235
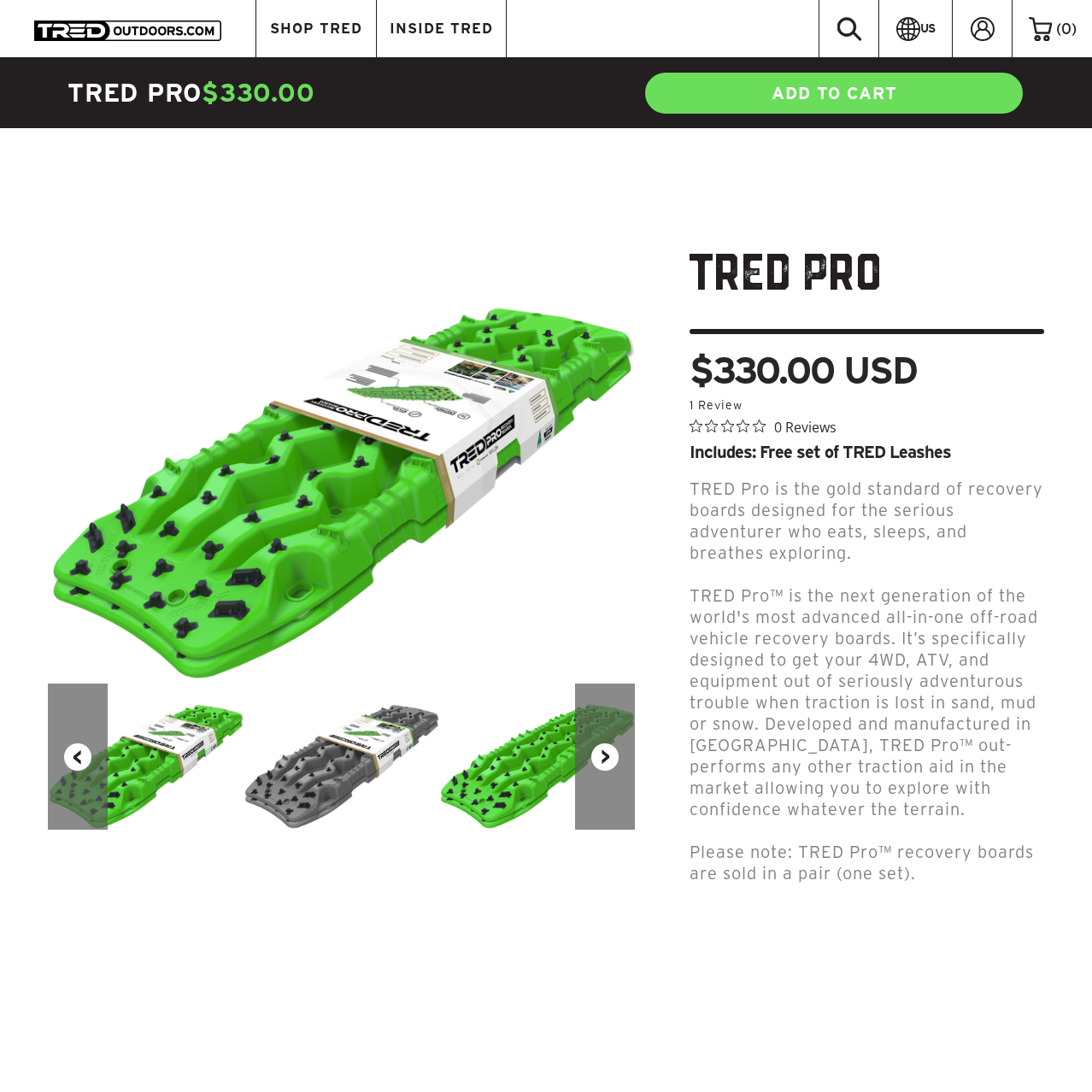
click at [852, 819] on p "TRED Pro™ is the next generation of the world's most advanced all-in-one off-ro…" at bounding box center [867, 703] width 355 height 235
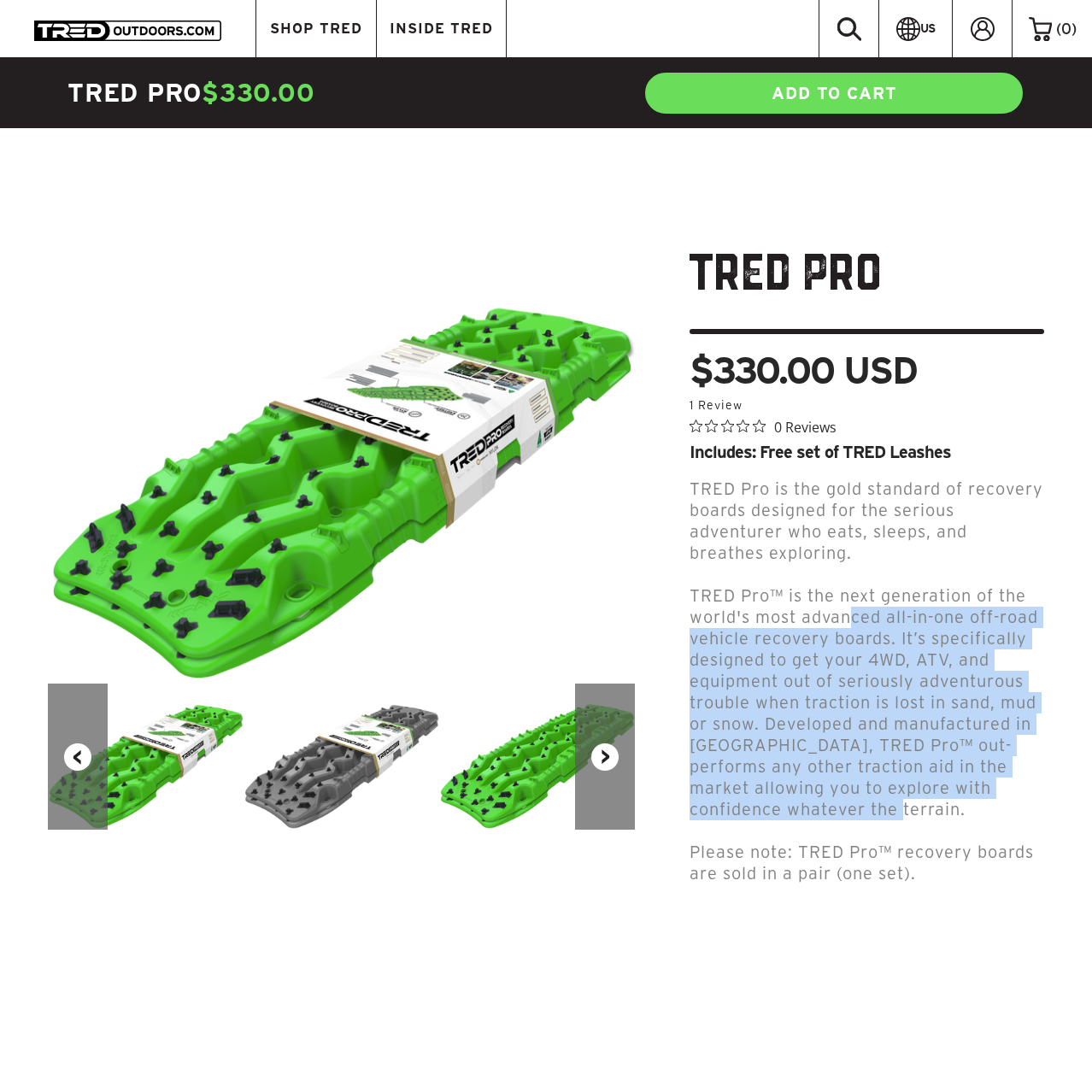
drag, startPoint x: 825, startPoint y: 782, endPoint x: 852, endPoint y: 612, distance: 172.1
click at [852, 612] on p "TRED Pro™ is the next generation of the world's most advanced all-in-one off-ro…" at bounding box center [867, 703] width 355 height 235
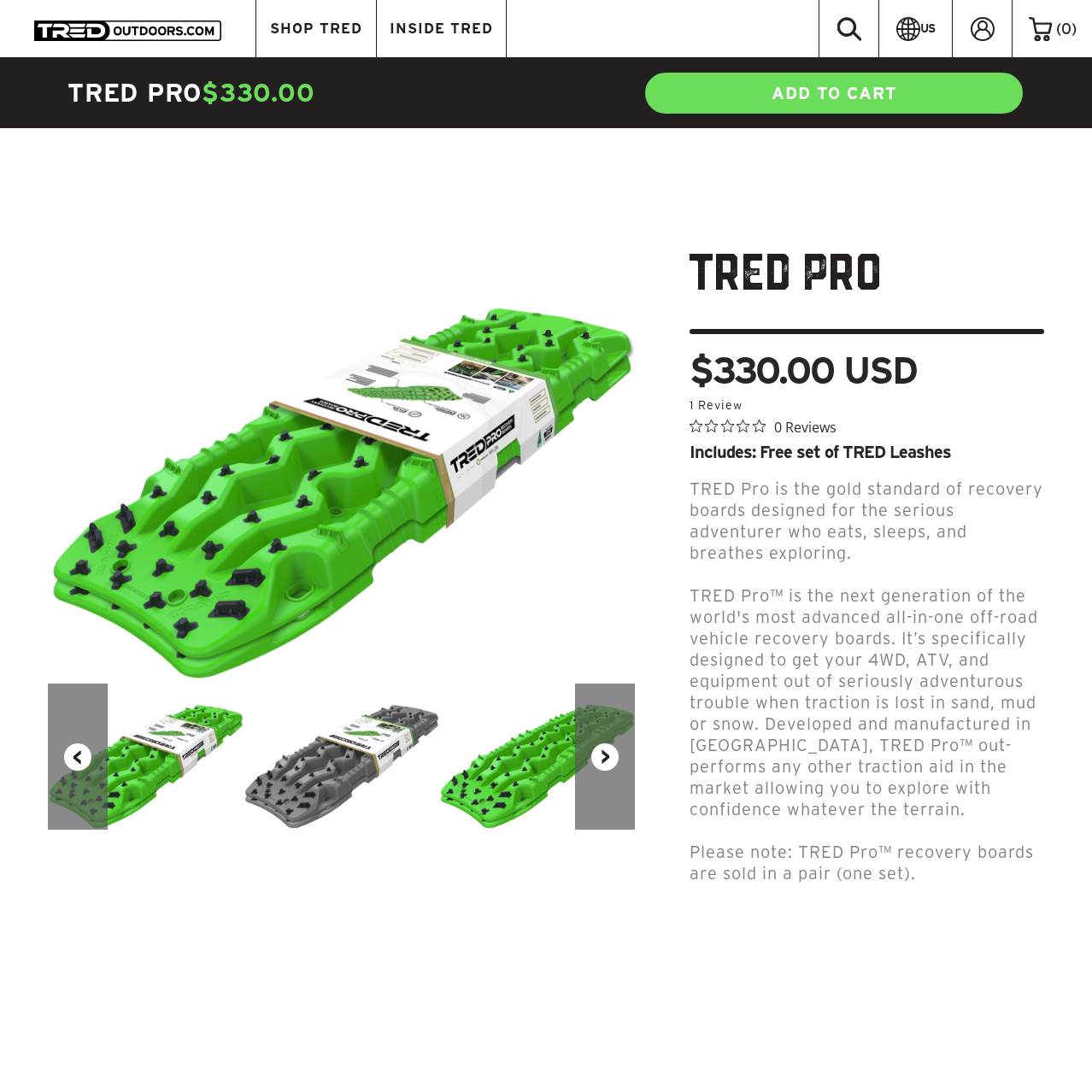
click at [865, 583] on p at bounding box center [867, 574] width 355 height 21
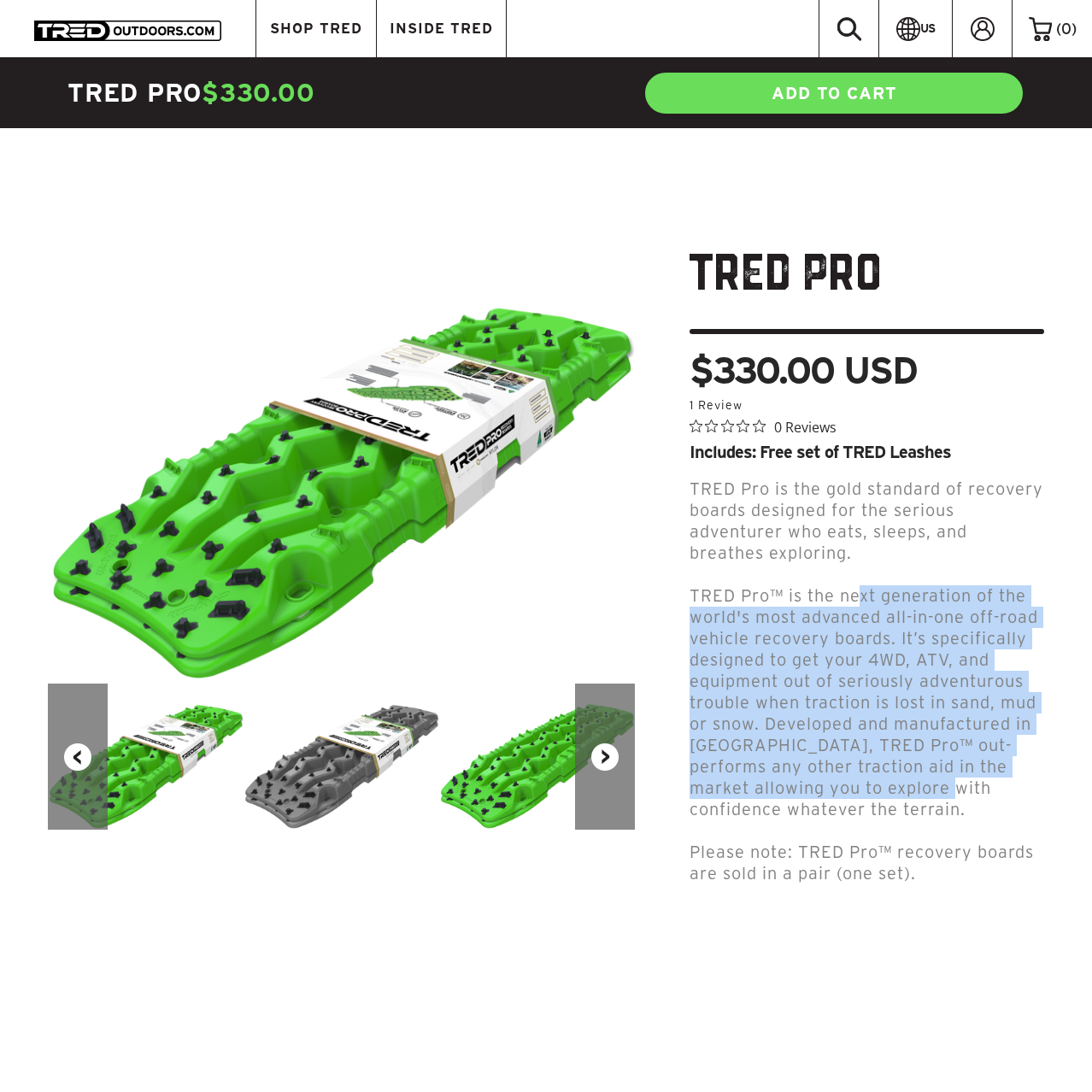
drag, startPoint x: 865, startPoint y: 592, endPoint x: 899, endPoint y: 844, distance: 254.3
click at [896, 843] on div "TRED Pro is the gold standard of recovery boards designed for the serious adven…" at bounding box center [867, 768] width 355 height 580
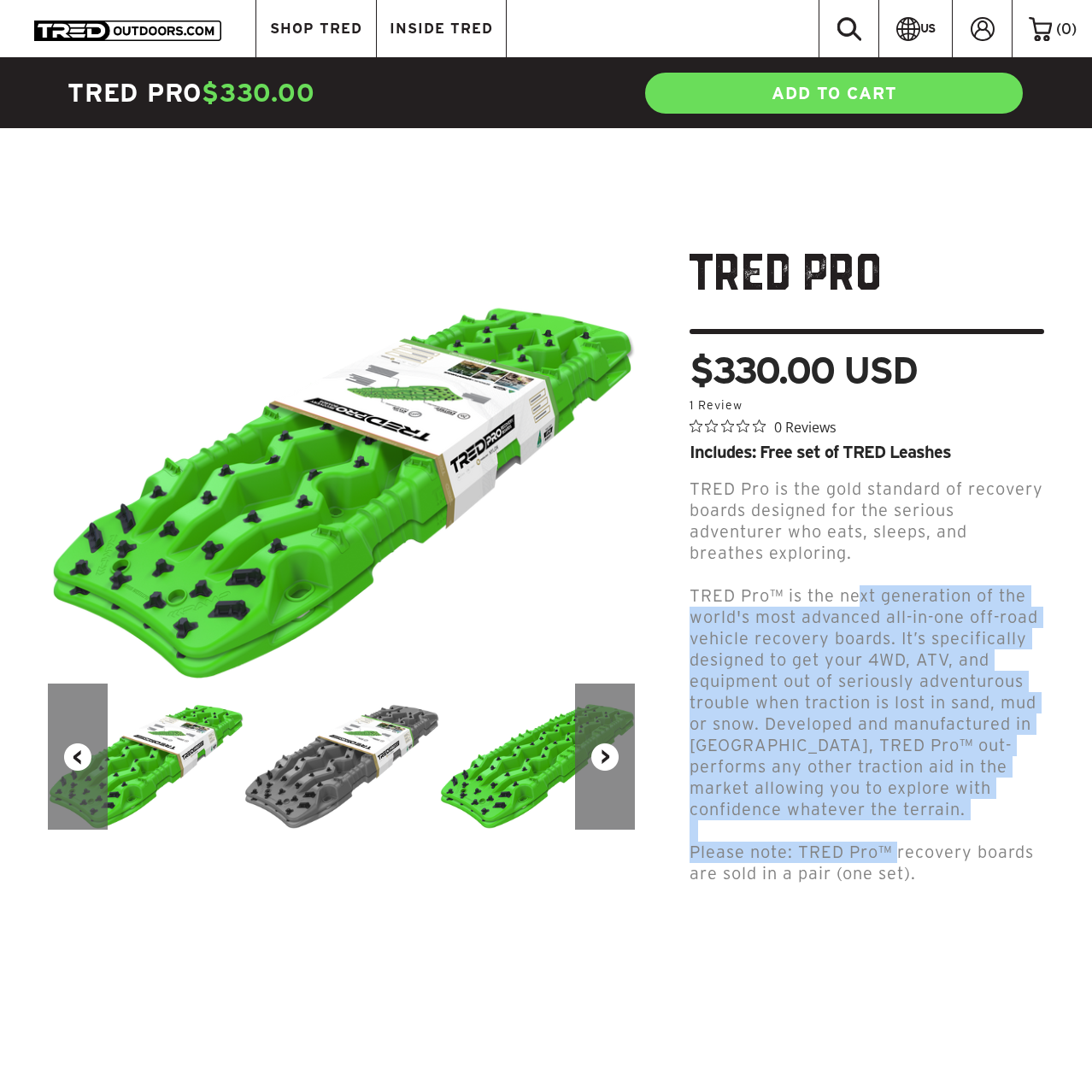
click at [899, 844] on span "Please note: TRED Pro™ recovery boards are sold in a pair (one set)." at bounding box center [862, 863] width 344 height 40
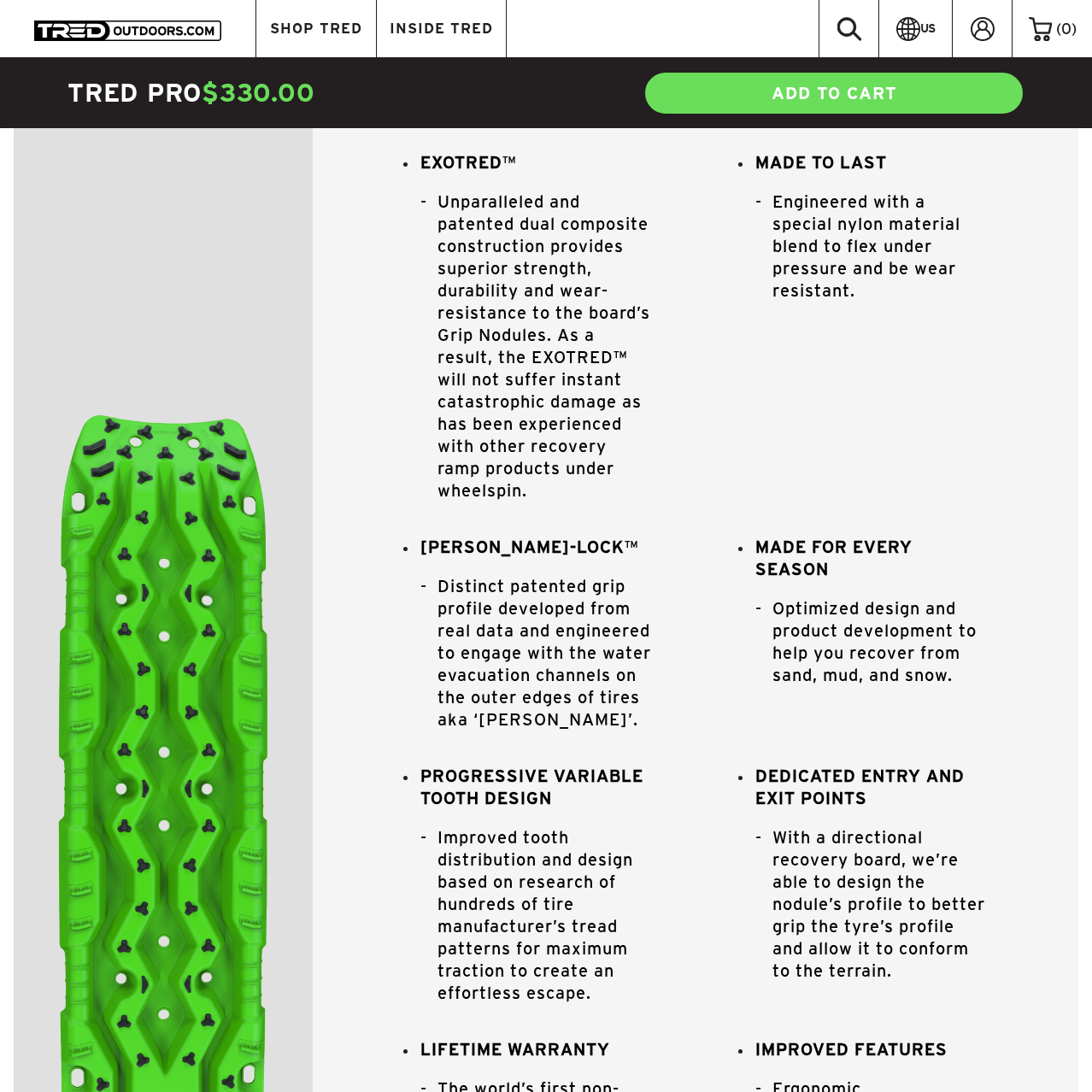
scroll to position [1481, 0]
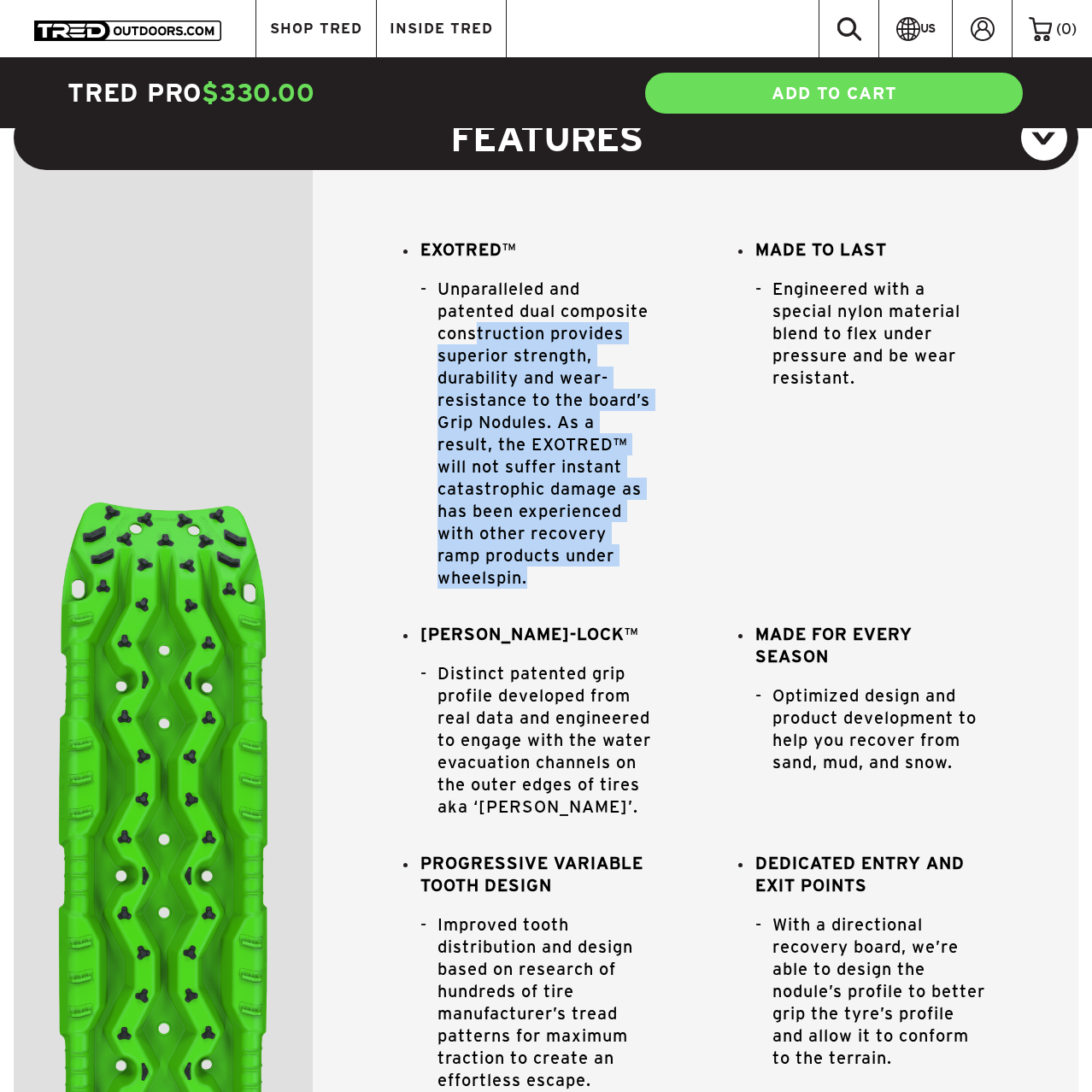
drag, startPoint x: 550, startPoint y: 434, endPoint x: 597, endPoint y: 579, distance: 152.4
click at [595, 577] on ul "EXOTRED ™ Unparalleled and patented dual composite construction provides superi…" at bounding box center [695, 866] width 584 height 1256
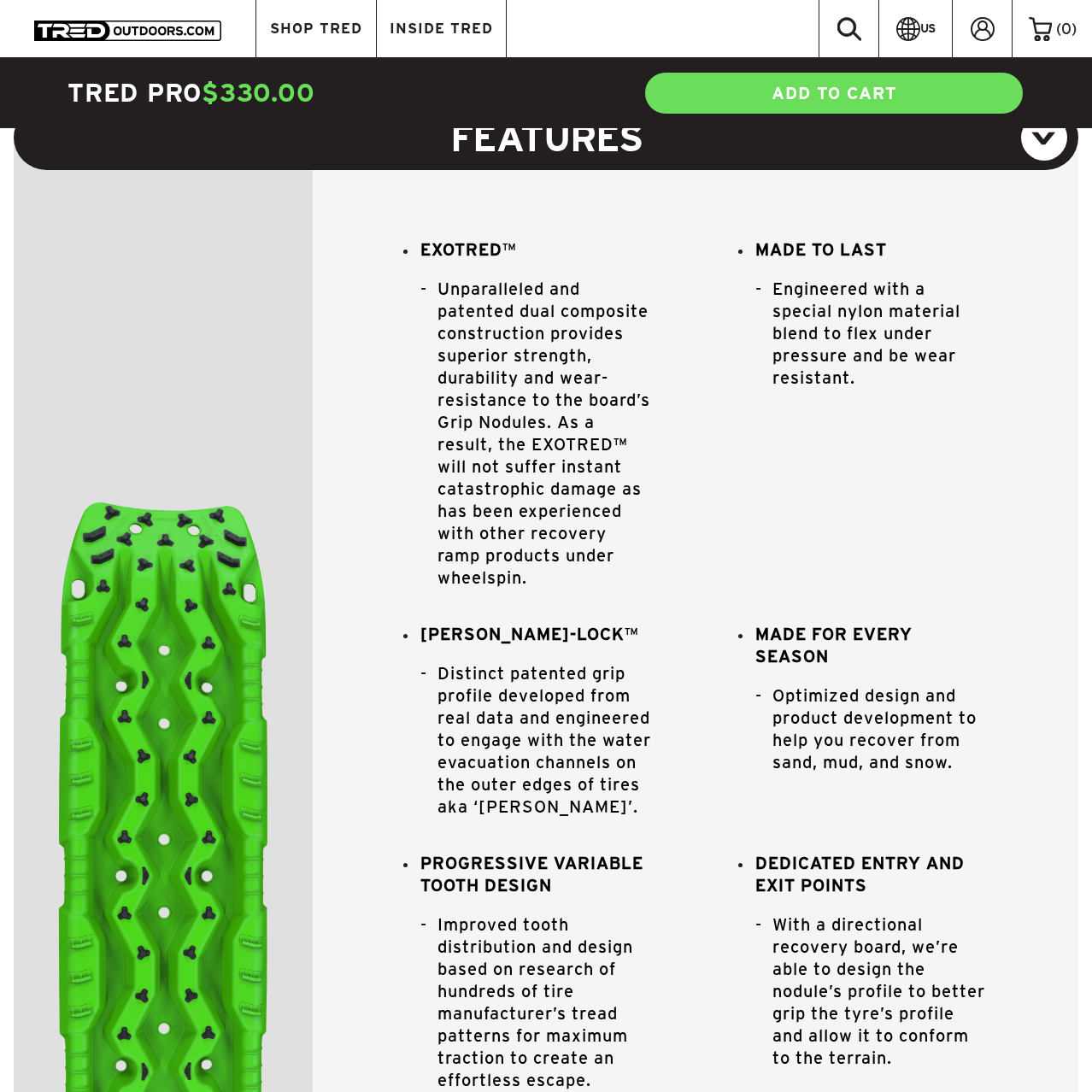
click at [597, 580] on ul "EXOTRED ™ Unparalleled and patented dual composite construction provides superi…" at bounding box center [695, 866] width 584 height 1256
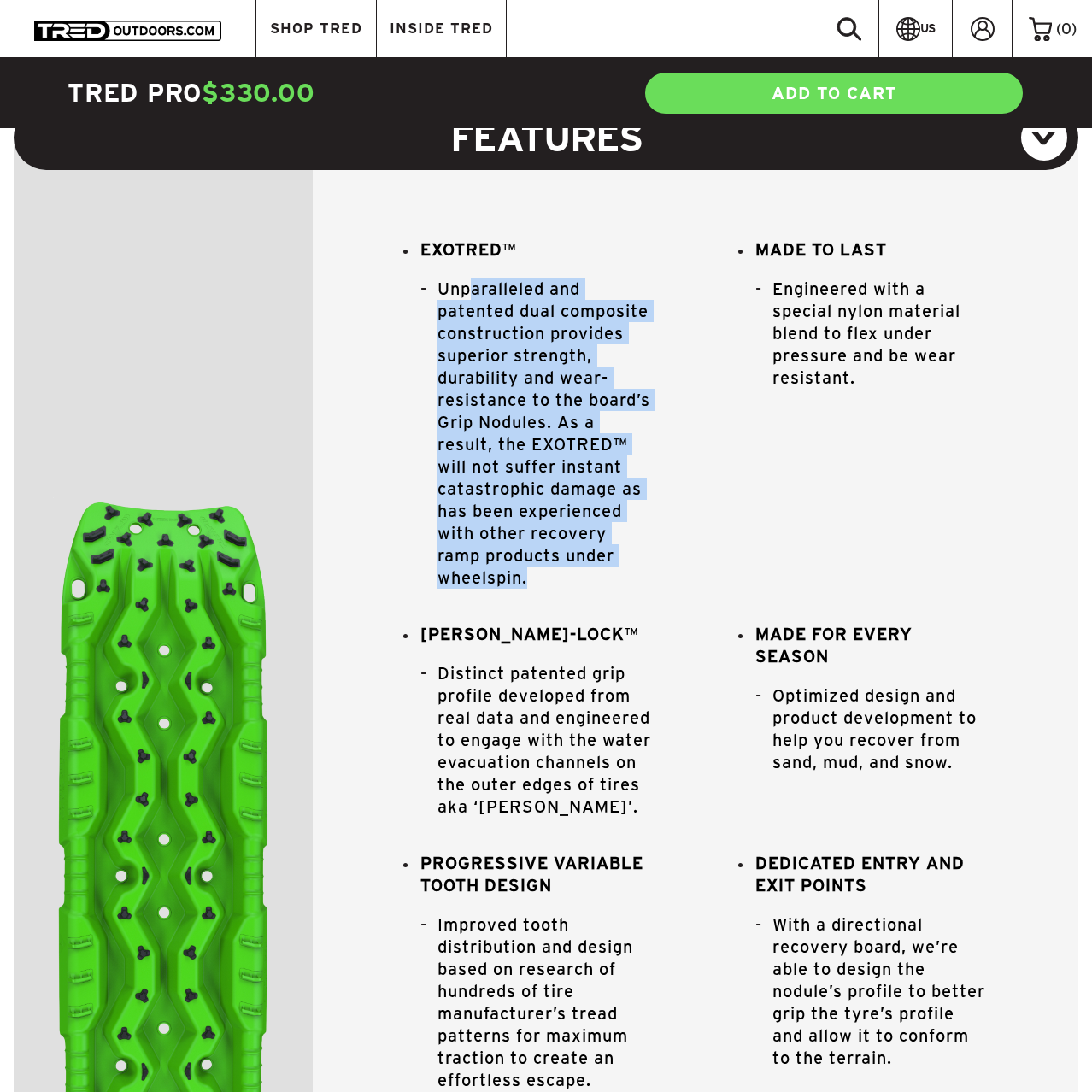
drag, startPoint x: 578, startPoint y: 569, endPoint x: 474, endPoint y: 242, distance: 343.1
click at [474, 260] on ul "Unparalleled and patented dual composite construction provides superior strengt…" at bounding box center [536, 432] width 232 height 345
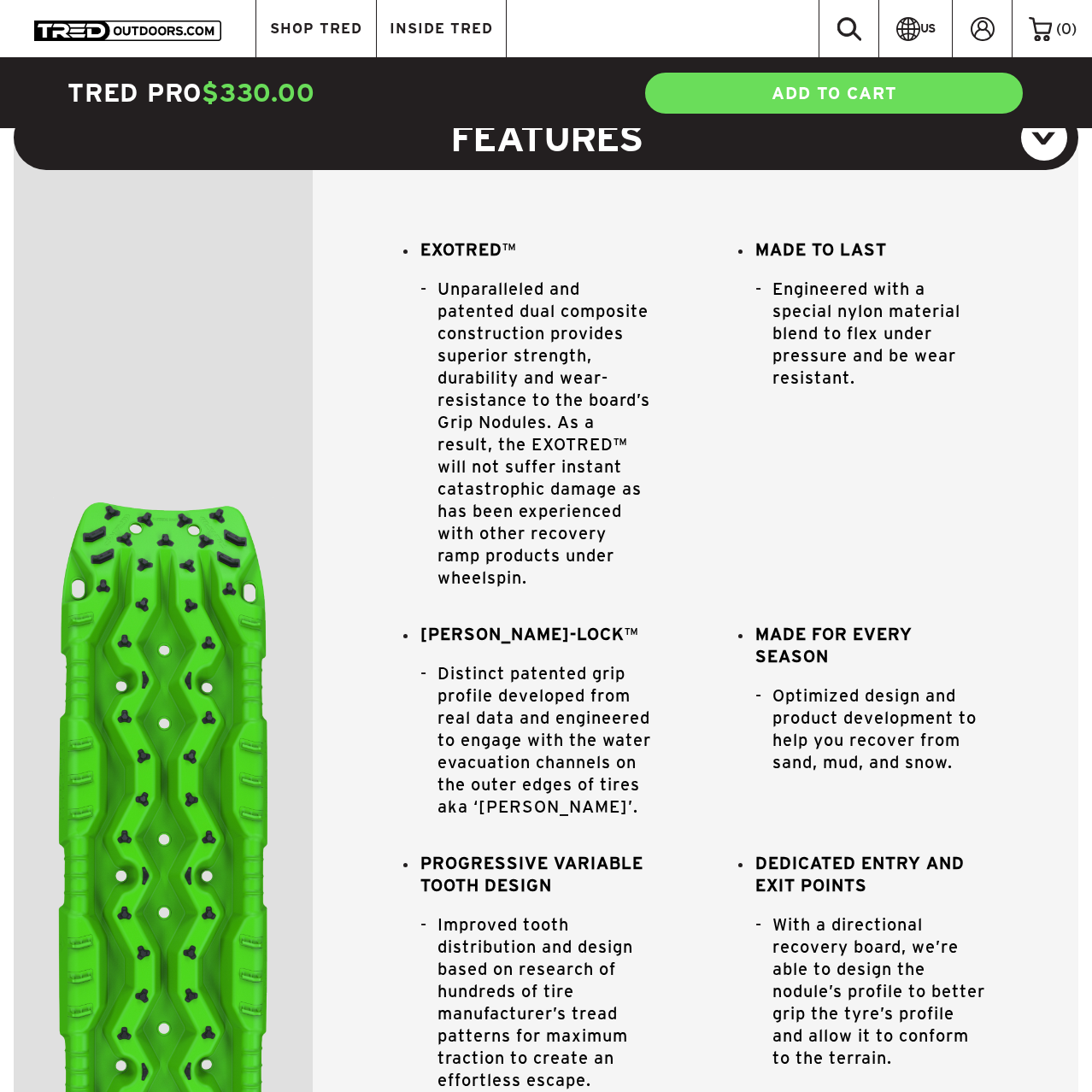
click at [476, 260] on ul "Unparalleled and patented dual composite construction provides superior strengt…" at bounding box center [536, 432] width 232 height 345
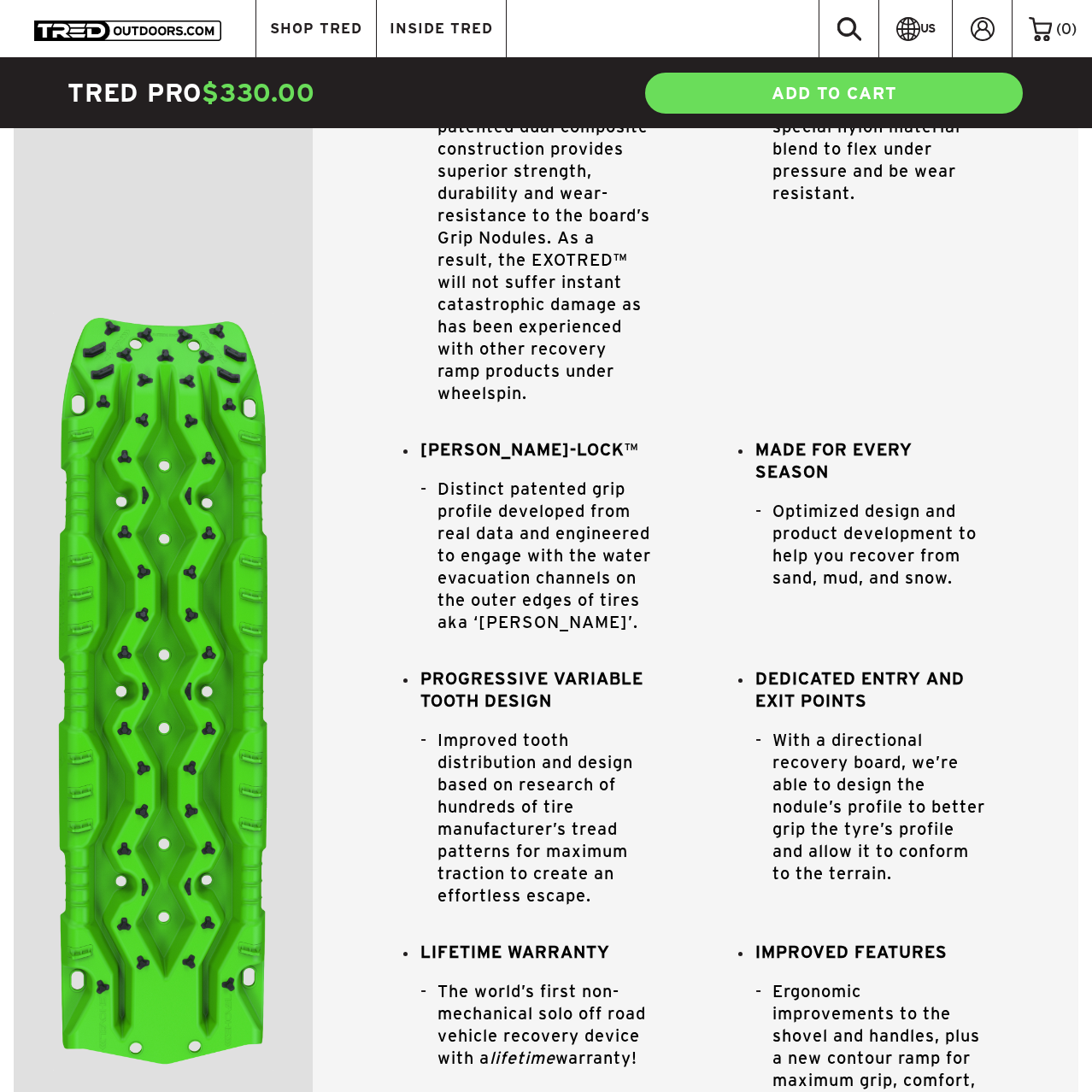
scroll to position [1743, 0]
